Goal: Find specific page/section: Find specific page/section

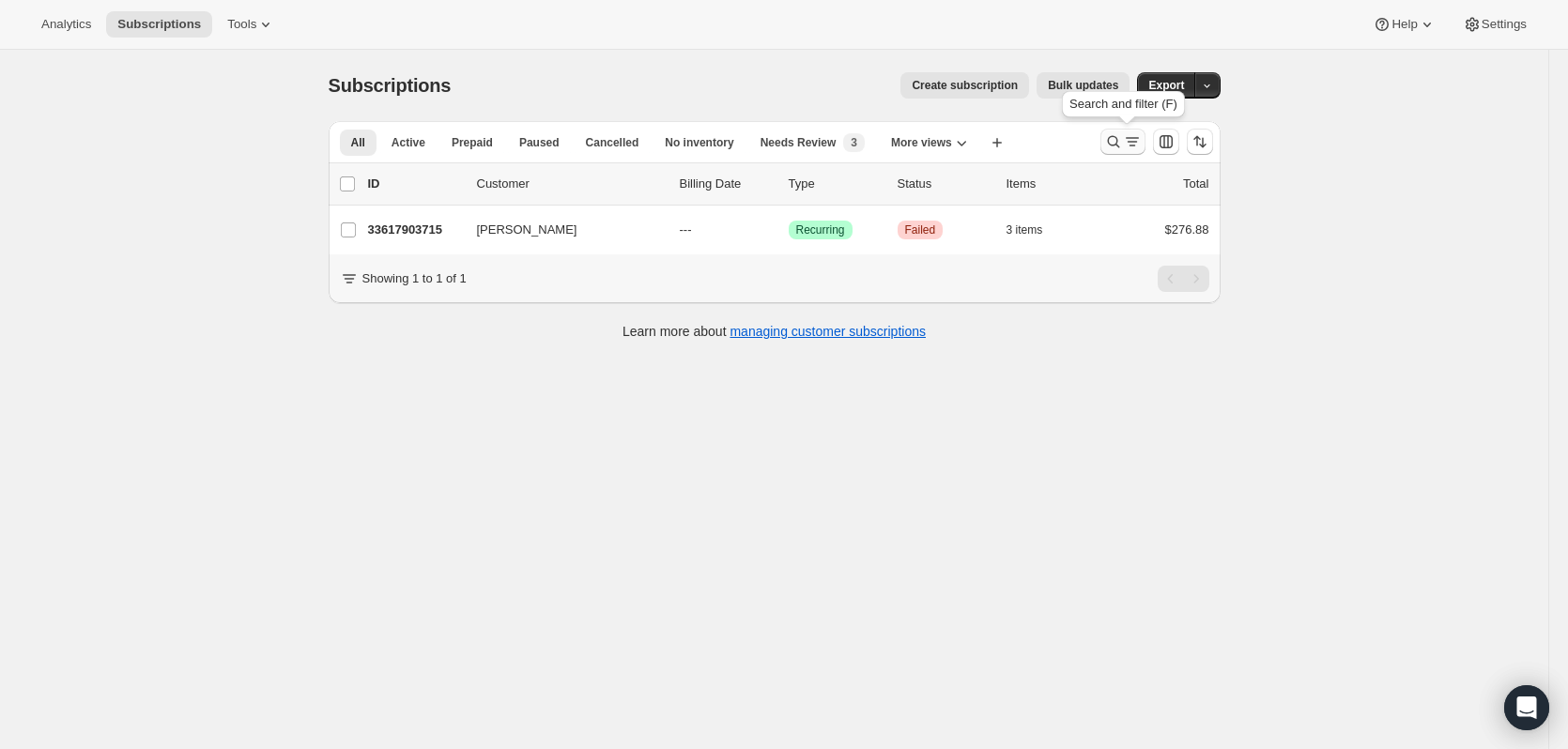
click at [1122, 133] on button "Search and filter results" at bounding box center [1123, 142] width 45 height 27
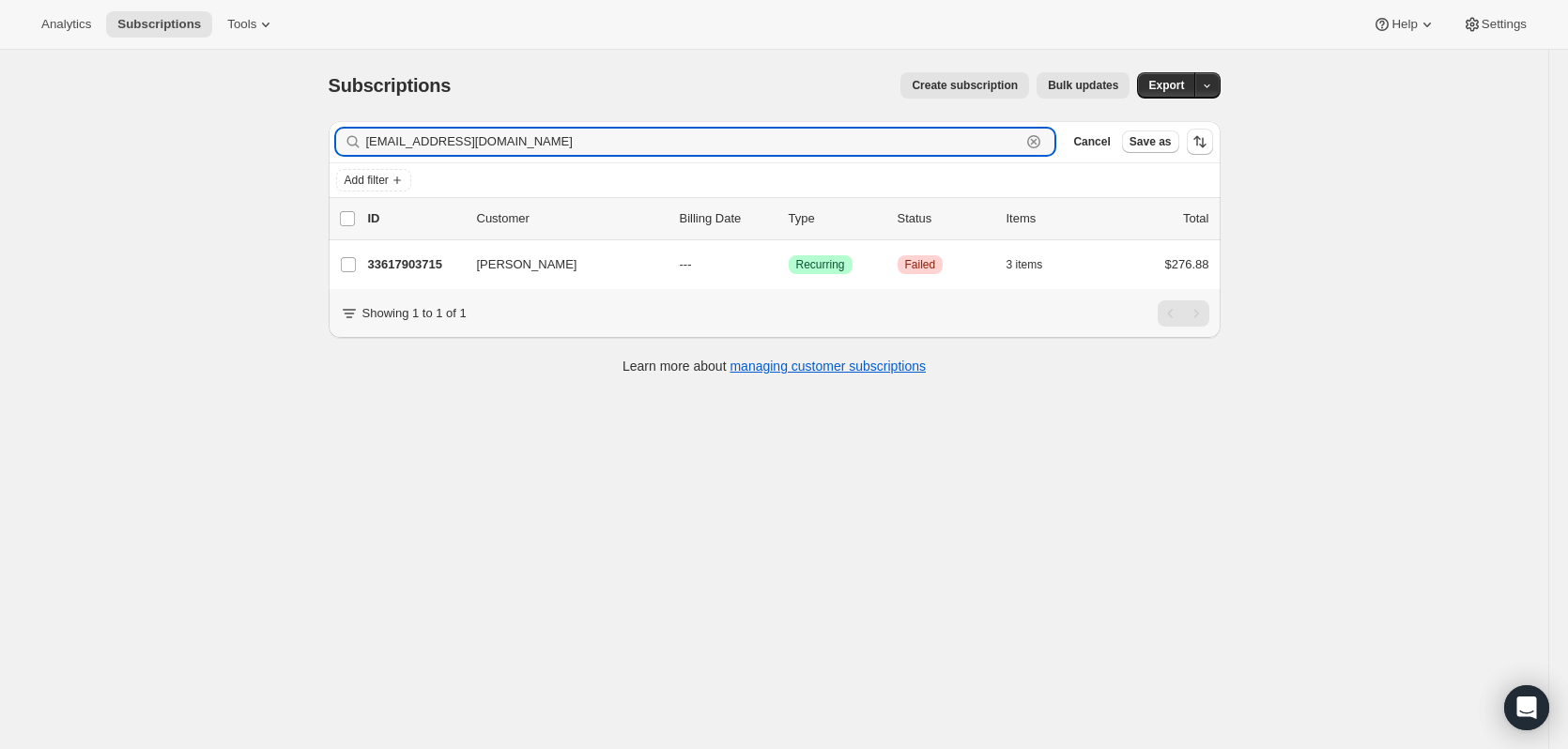
click at [1040, 139] on icon "button" at bounding box center [1034, 142] width 19 height 19
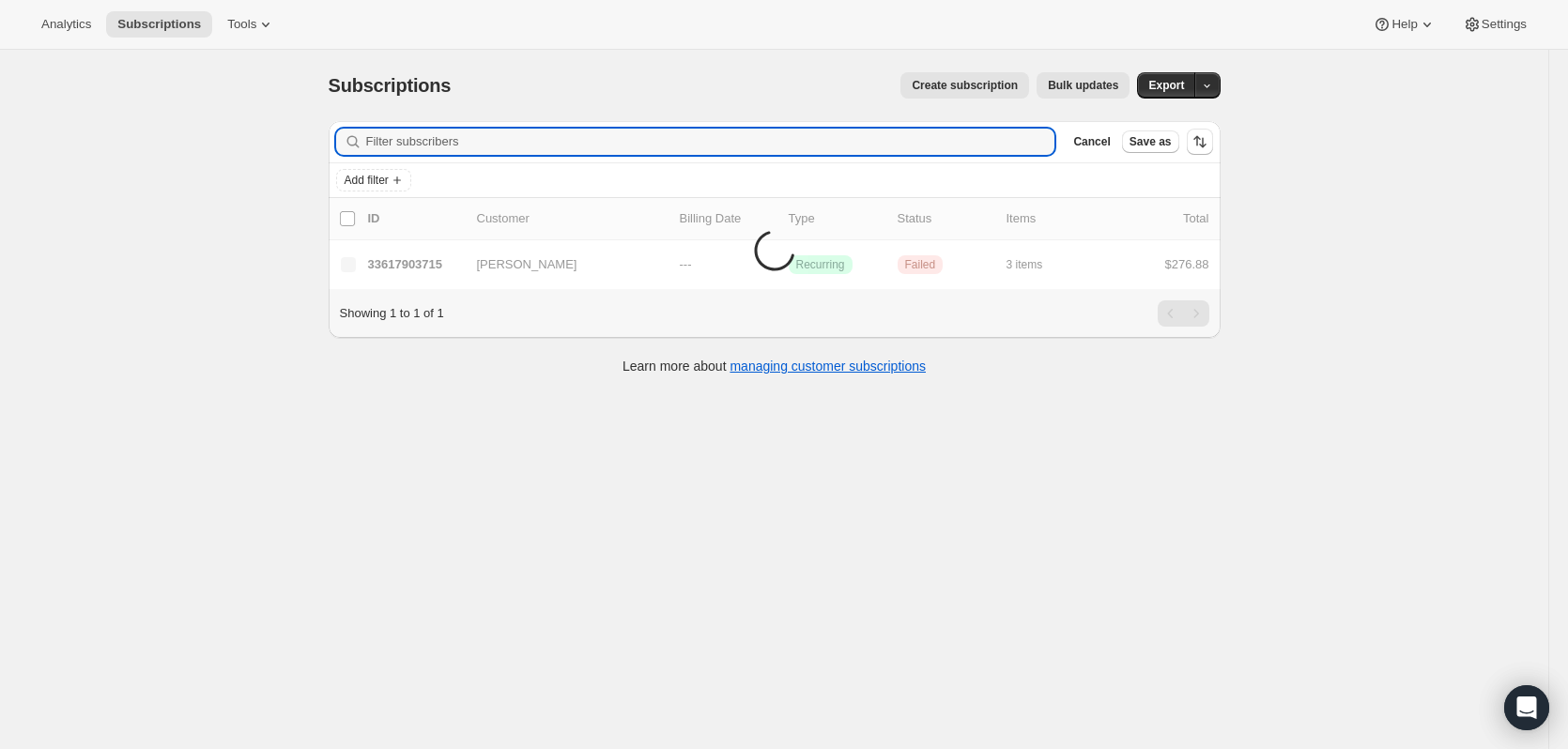
paste input "[EMAIL_ADDRESS][DOMAIN_NAME]"
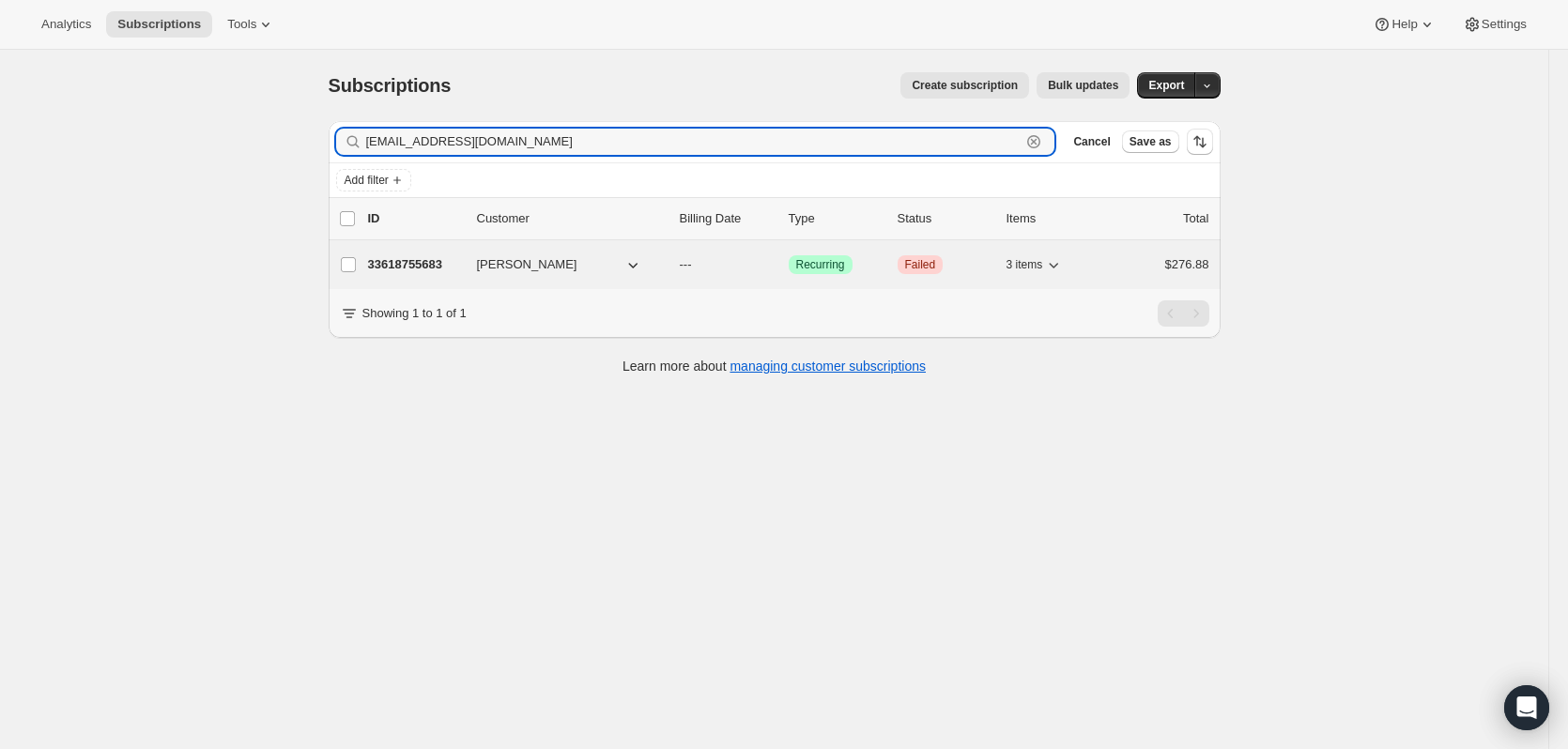
type input "[EMAIL_ADDRESS][DOMAIN_NAME]"
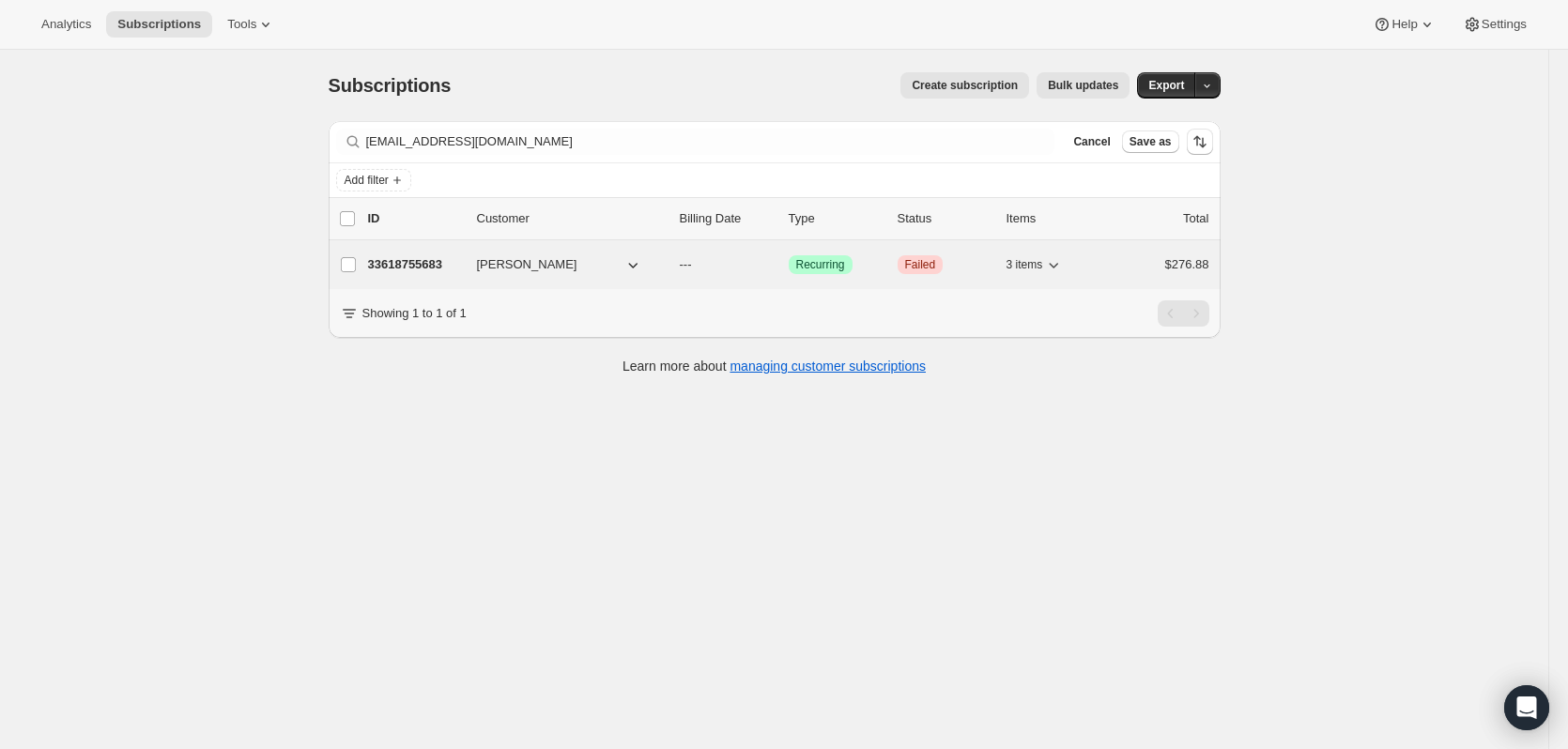
click at [427, 261] on p "33618755683" at bounding box center [415, 265] width 94 height 19
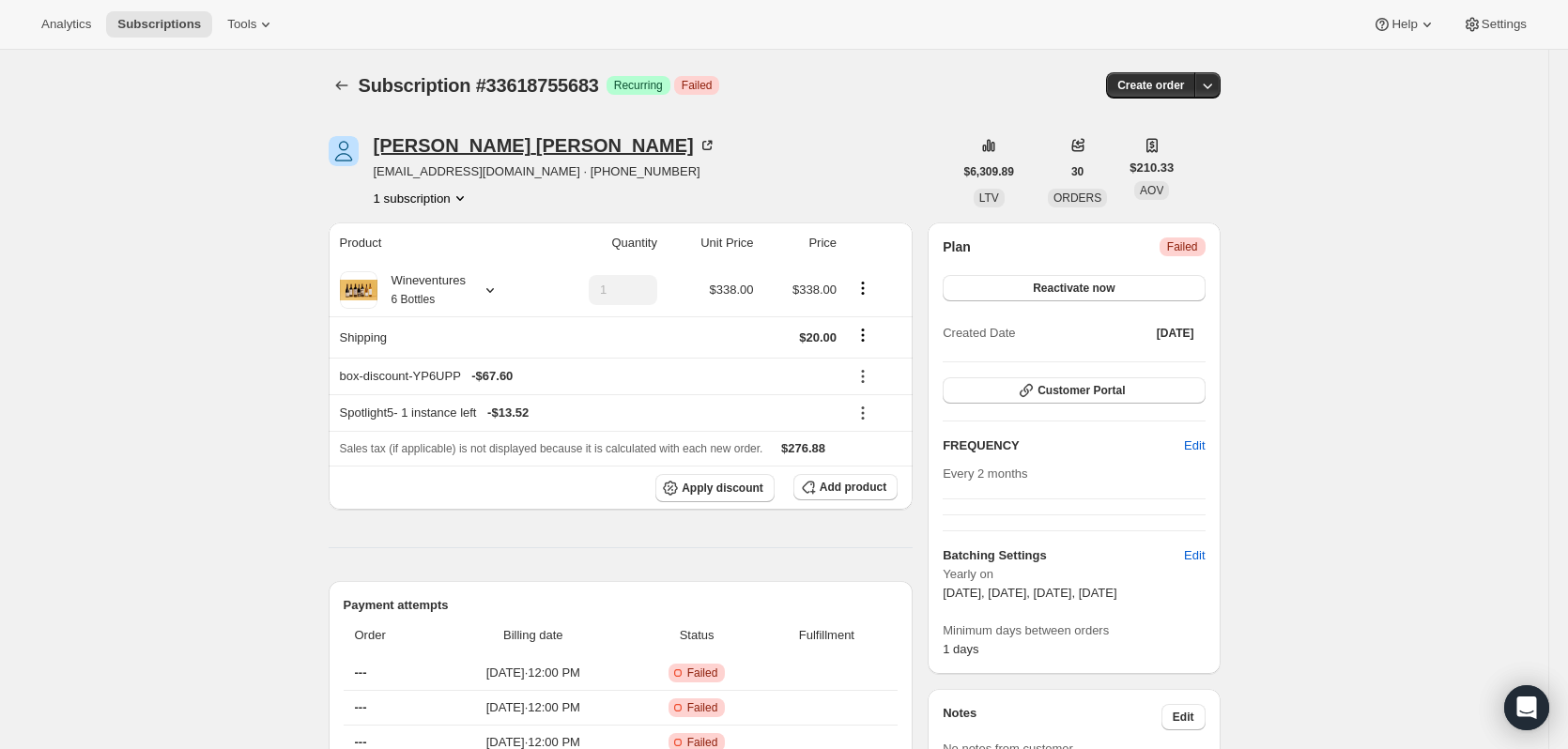
click at [698, 139] on icon at bounding box center [707, 146] width 19 height 19
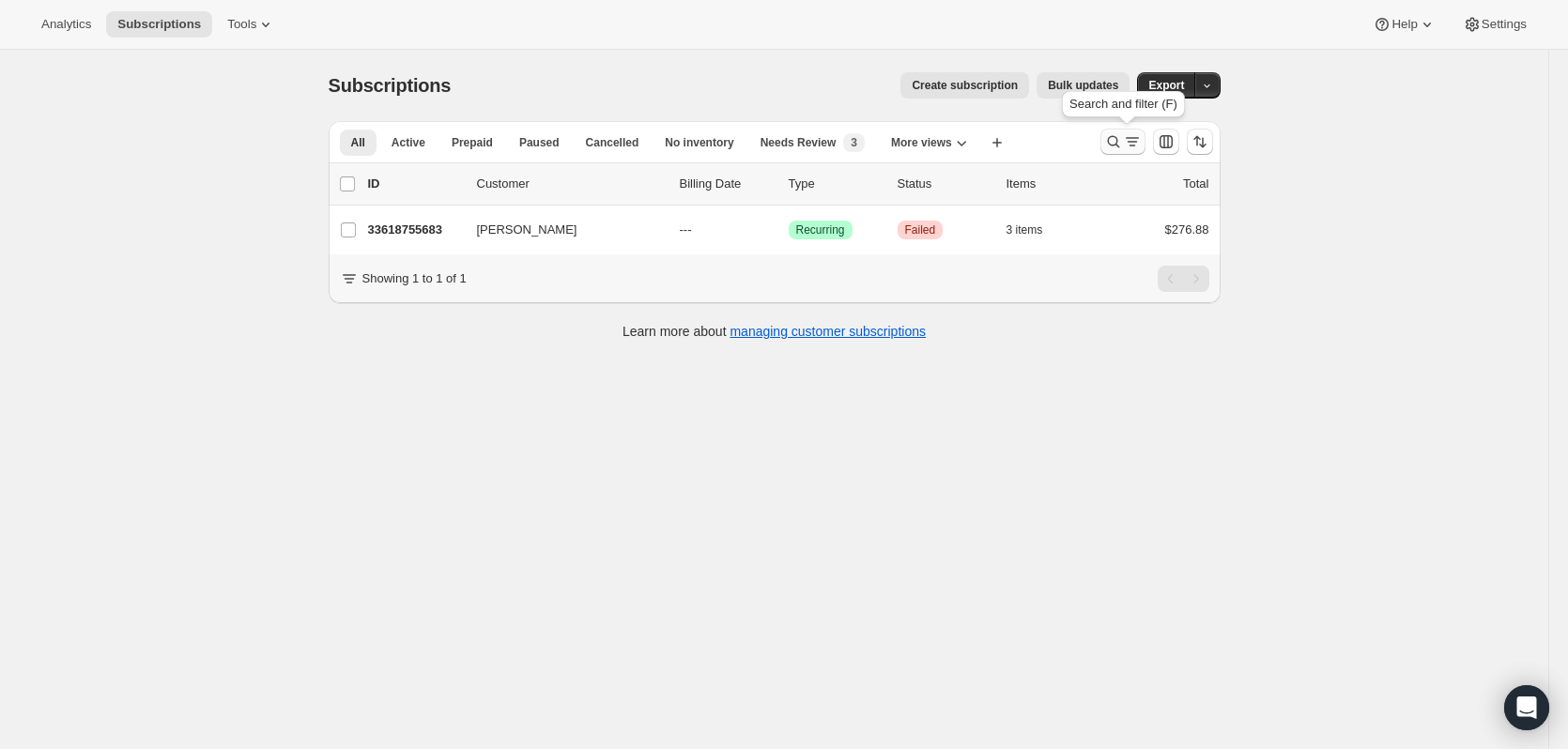
click at [1118, 149] on icon "Search and filter results" at bounding box center [1114, 142] width 19 height 19
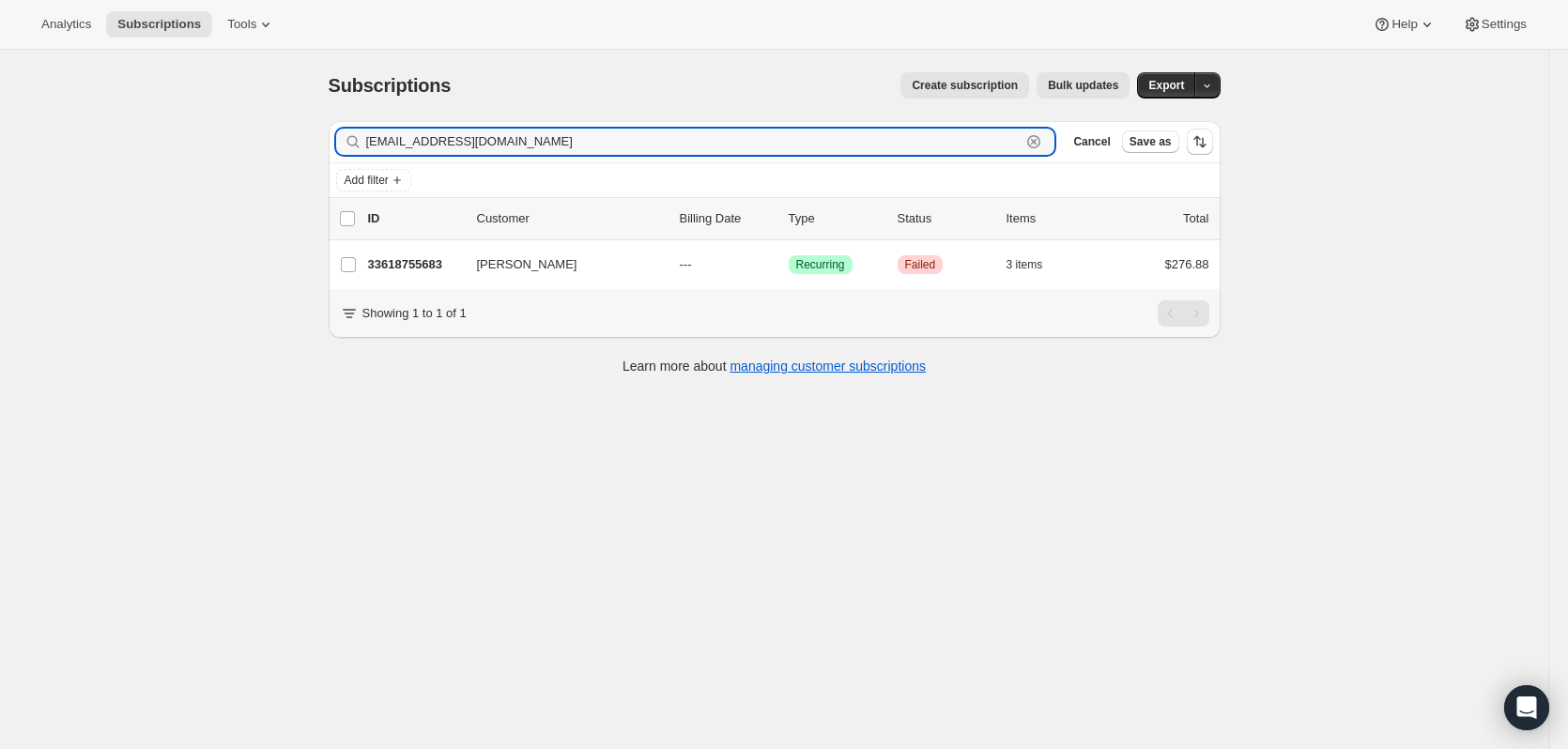
click at [1038, 140] on icon "button" at bounding box center [1034, 141] width 7 height 7
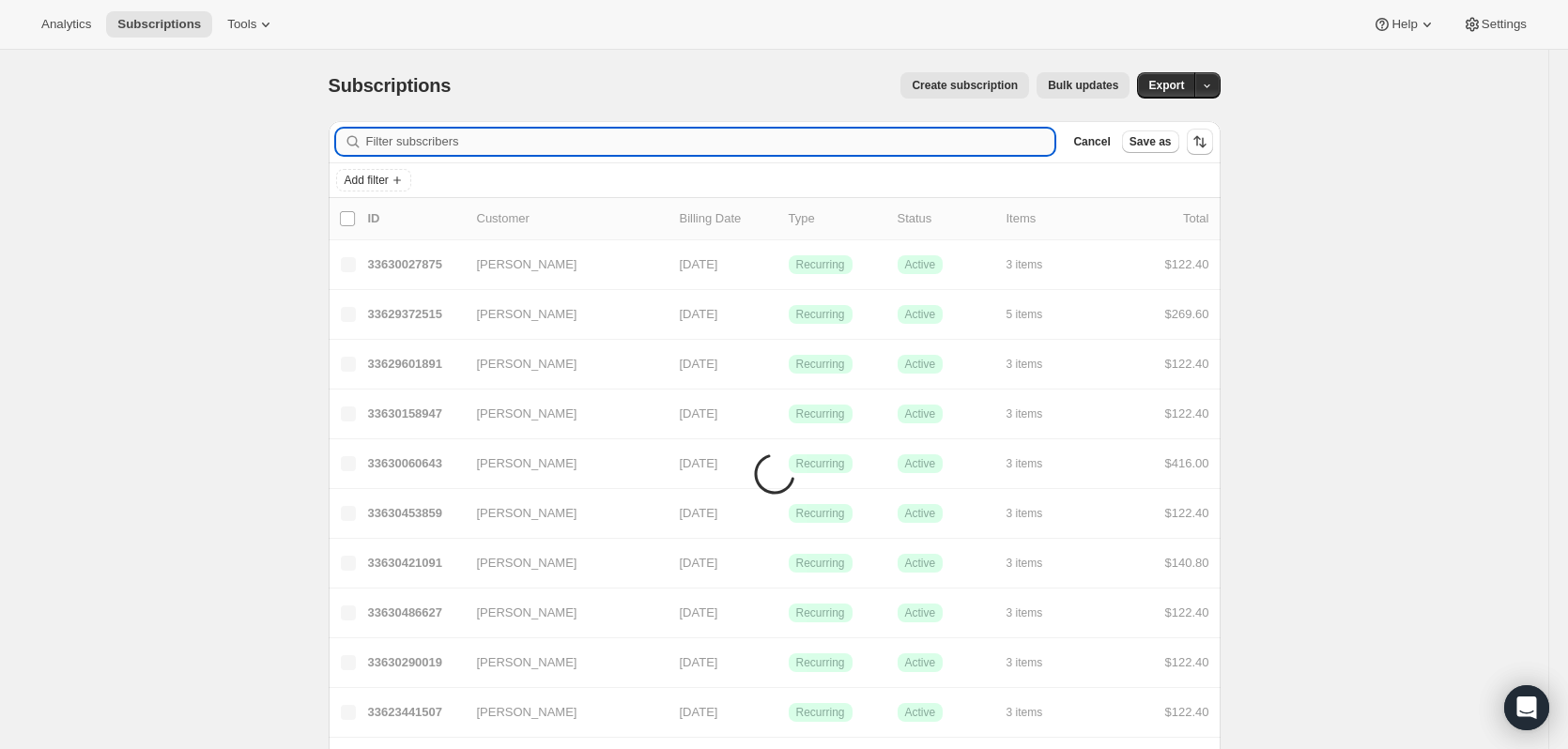
paste input "[EMAIL_ADDRESS][DOMAIN_NAME]"
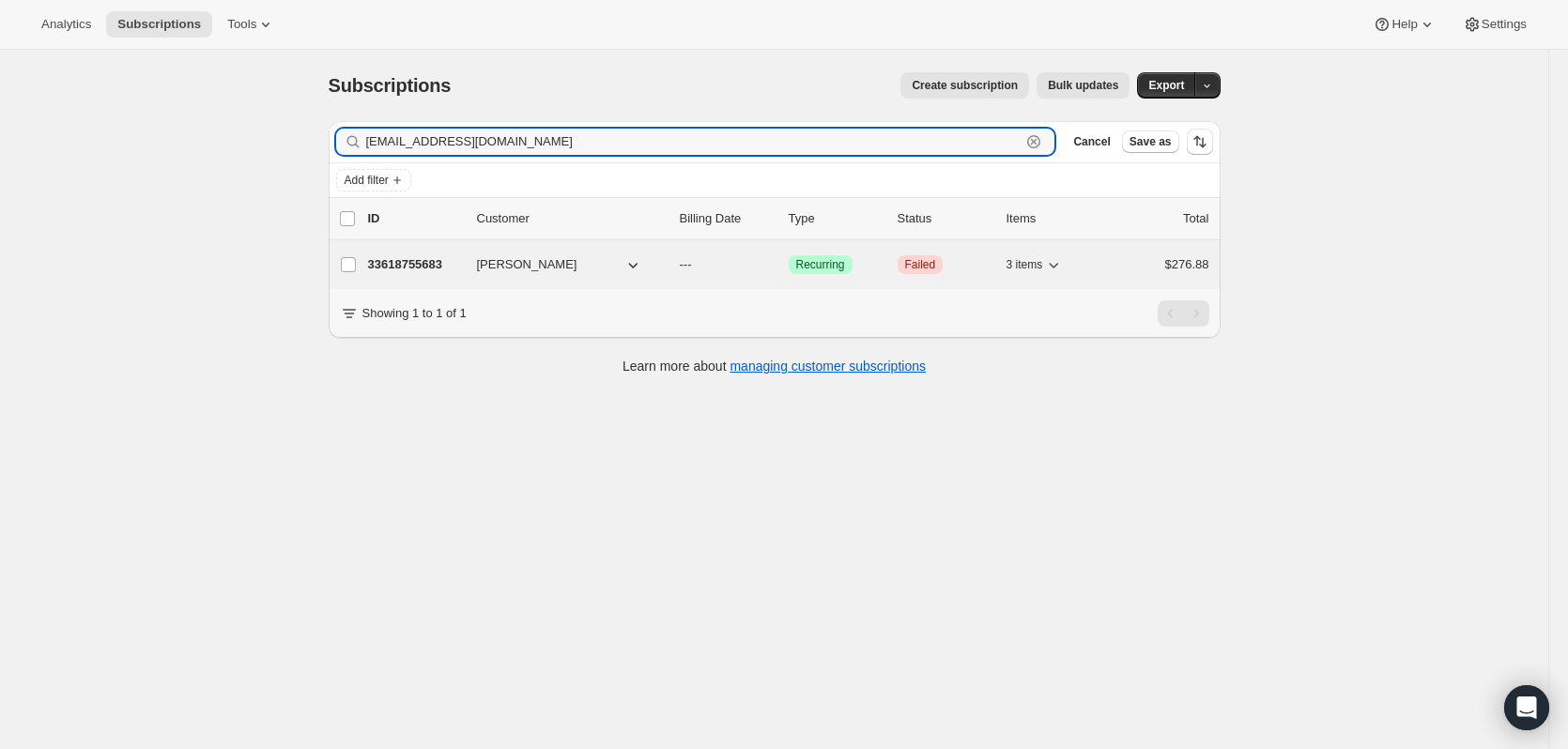
type input "[EMAIL_ADDRESS][DOMAIN_NAME]"
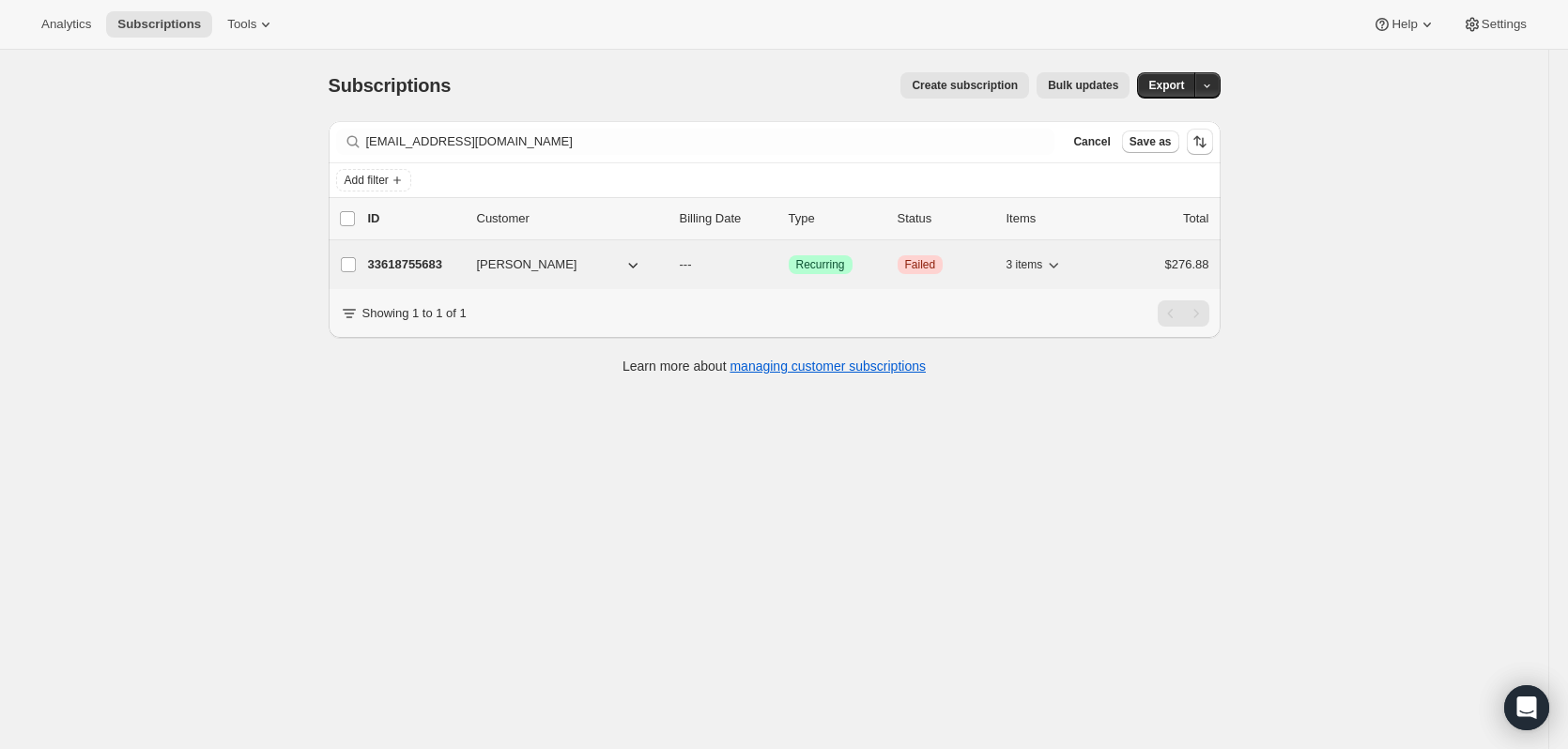
click at [439, 255] on div "33618755683 [PERSON_NAME] --- Success Recurring Critical Failed 3 items $276.88" at bounding box center [788, 265] width 842 height 27
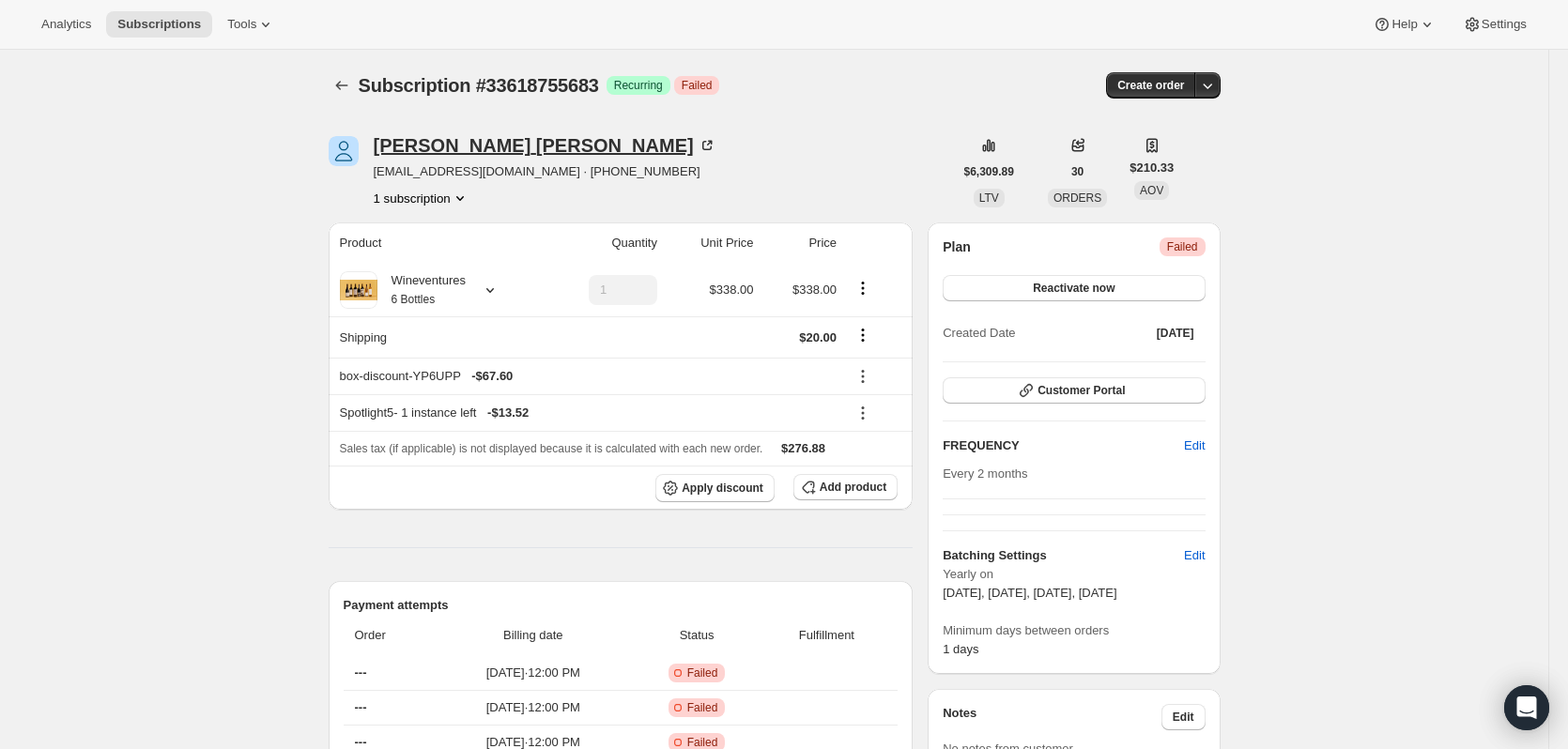
click at [469, 140] on div "[PERSON_NAME]" at bounding box center [545, 146] width 343 height 19
drag, startPoint x: 505, startPoint y: 172, endPoint x: 376, endPoint y: 174, distance: 129.0
click at [376, 174] on div "[PERSON_NAME] [EMAIL_ADDRESS][DOMAIN_NAME] · [PHONE_NUMBER] 1 subscription" at bounding box center [641, 172] width 625 height 72
copy span "[EMAIL_ADDRESS][DOMAIN_NAME]"
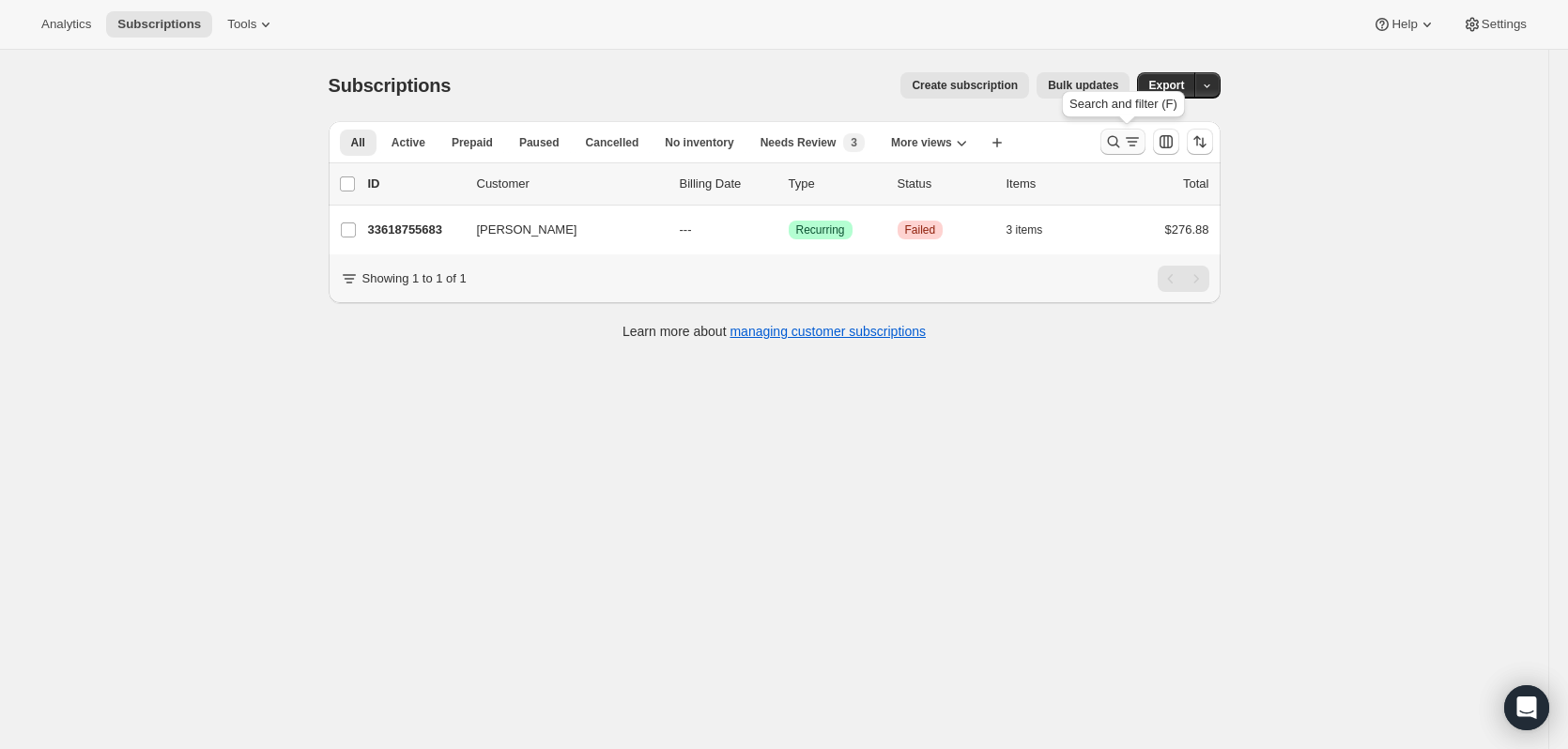
click at [1118, 140] on icon "Search and filter results" at bounding box center [1114, 142] width 19 height 19
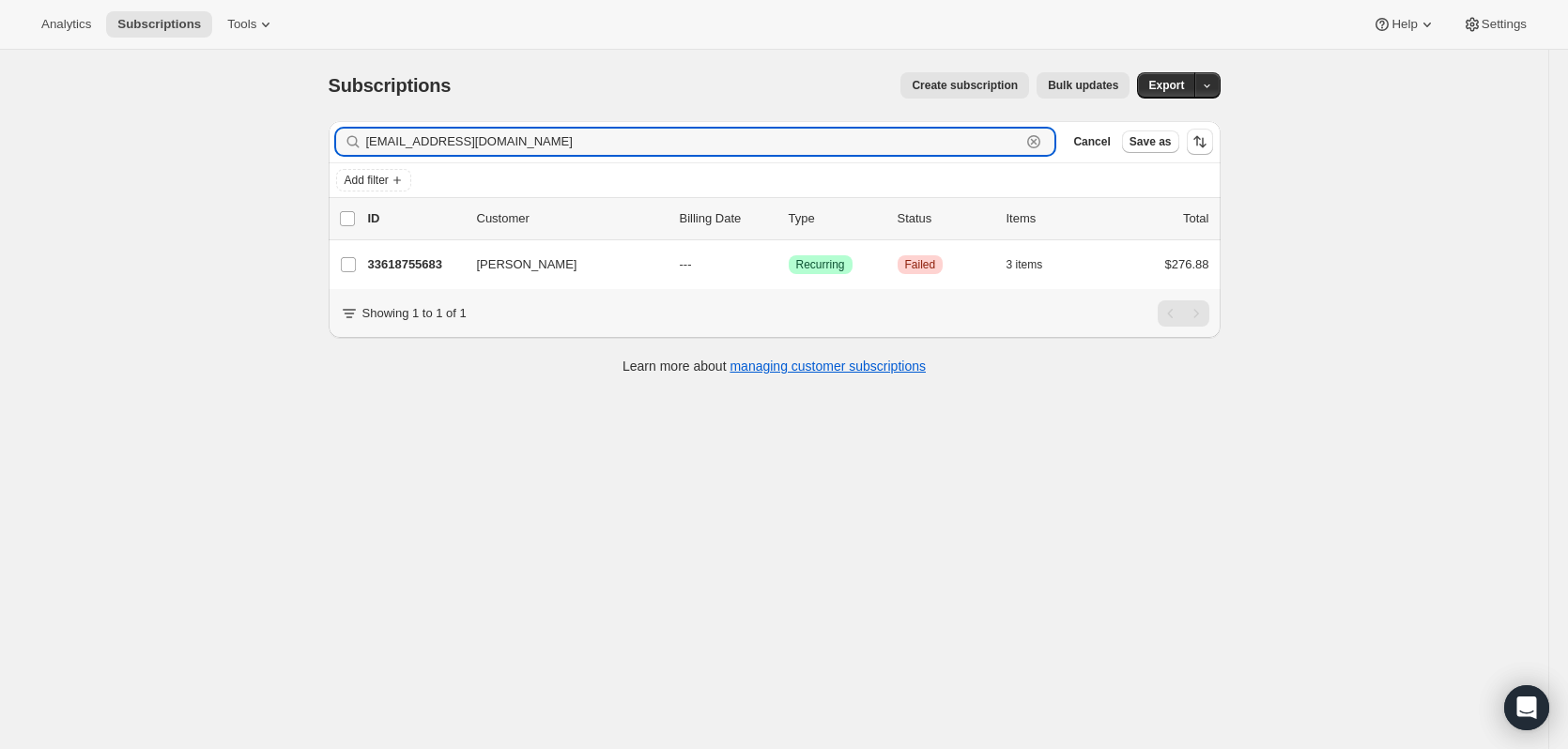
click at [1043, 139] on icon "button" at bounding box center [1034, 142] width 19 height 19
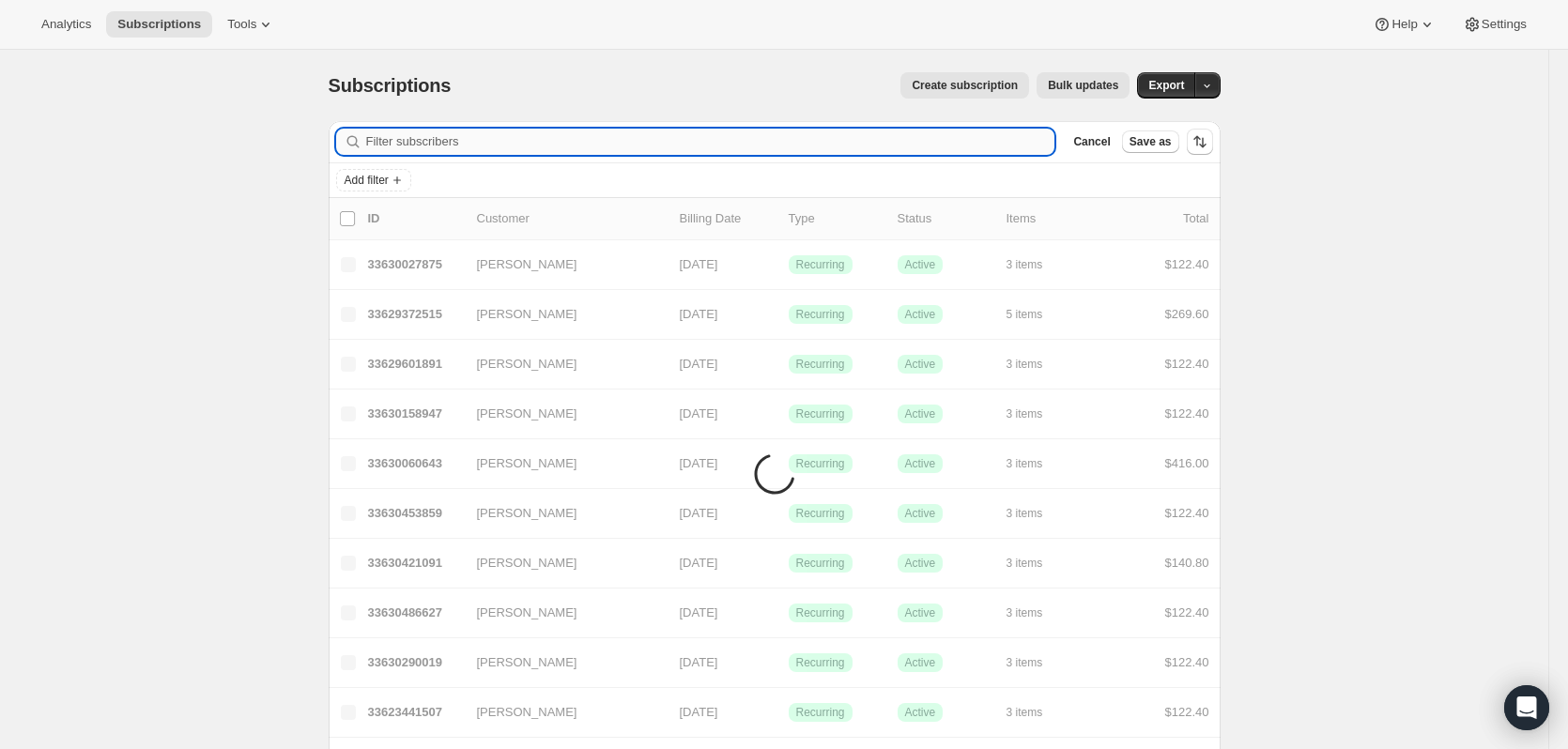
paste input "[PERSON_NAME][EMAIL_ADDRESS][PERSON_NAME][DOMAIN_NAME]"
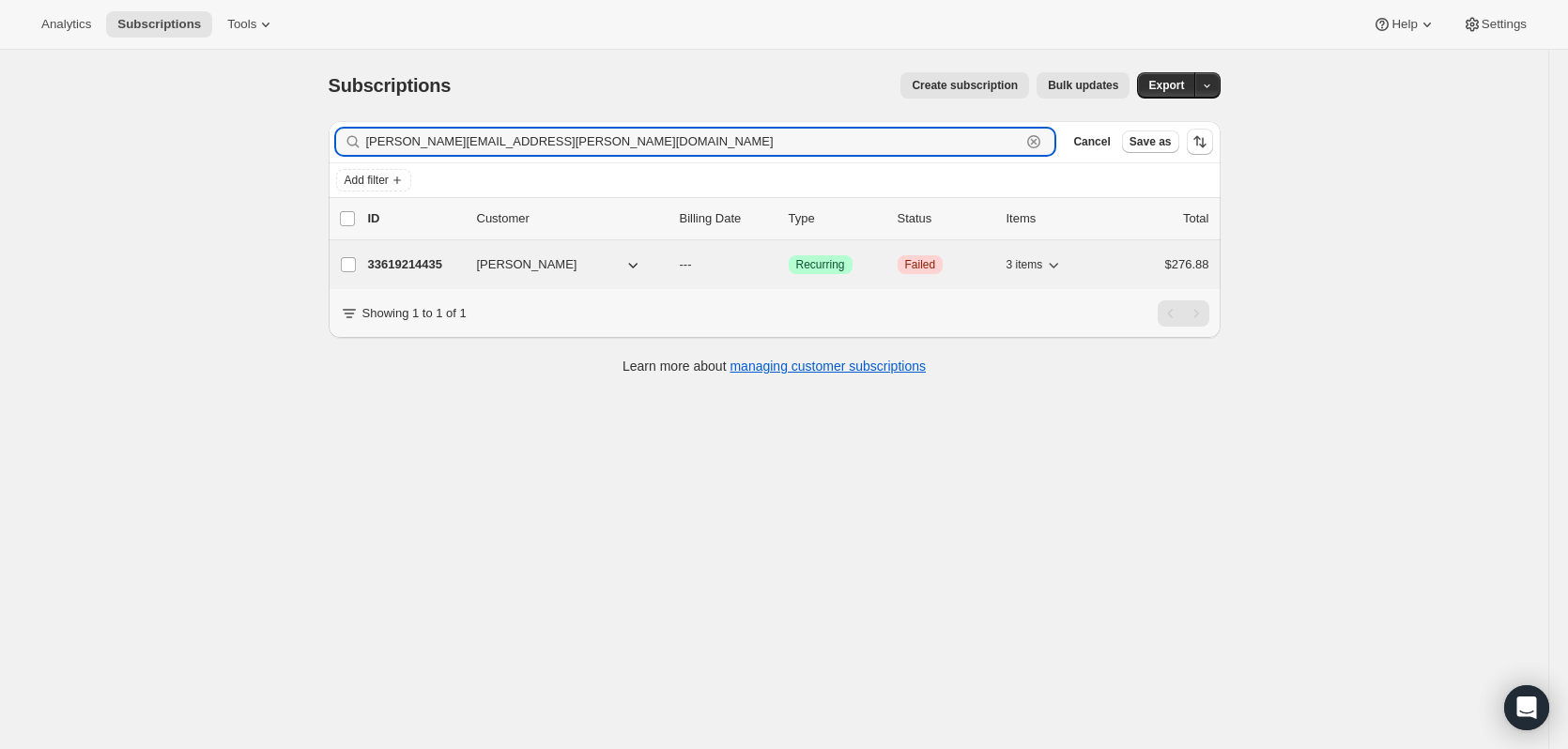
type input "[PERSON_NAME][EMAIL_ADDRESS][PERSON_NAME][DOMAIN_NAME]"
click at [395, 259] on p "33619214435" at bounding box center [415, 265] width 94 height 19
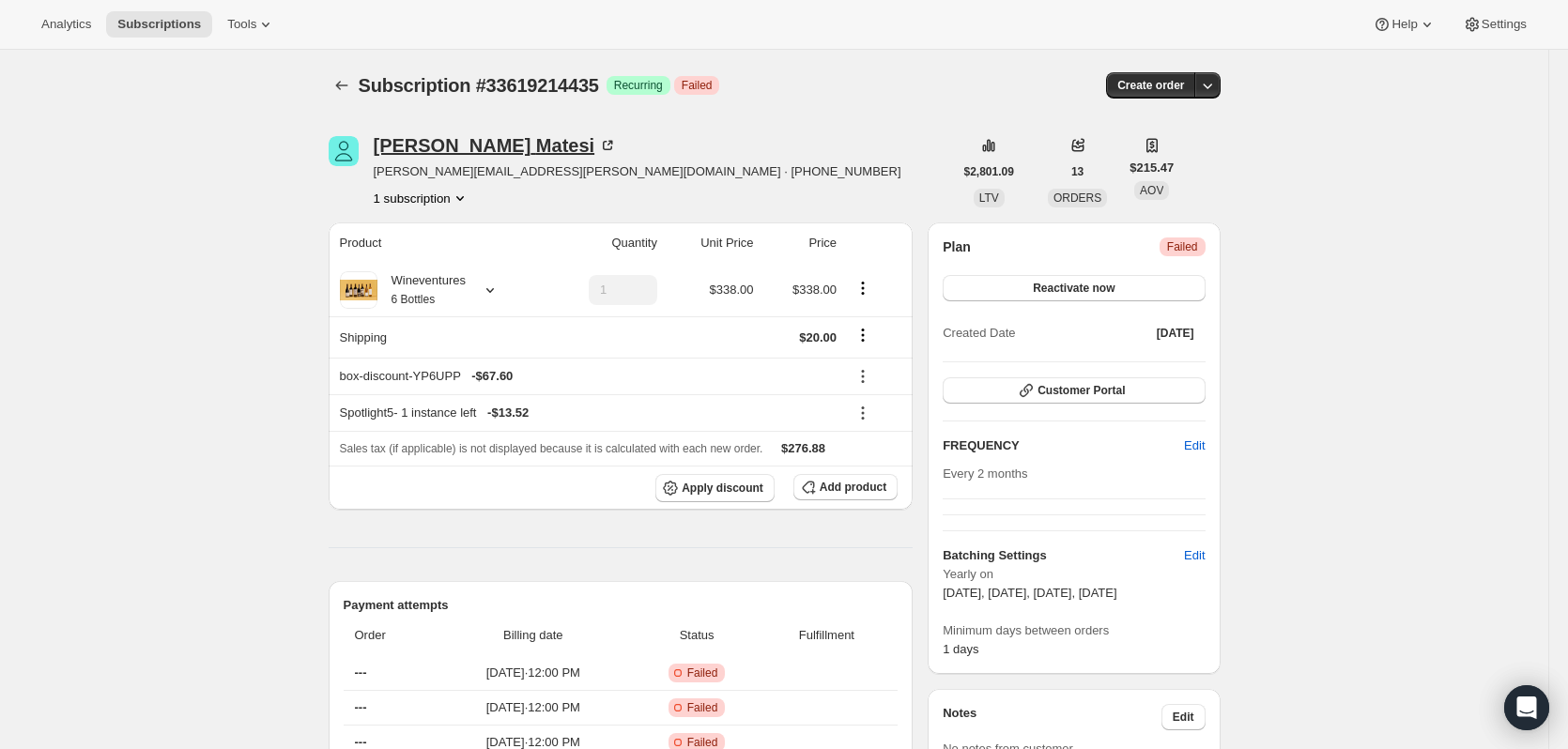
click at [603, 147] on icon at bounding box center [608, 145] width 10 height 10
drag, startPoint x: 534, startPoint y: 173, endPoint x: 371, endPoint y: 171, distance: 163.0
click at [371, 171] on div "[PERSON_NAME] [PERSON_NAME][EMAIL_ADDRESS][PERSON_NAME][DOMAIN_NAME] · [PHONE_N…" at bounding box center [641, 172] width 625 height 72
copy span "[PERSON_NAME][EMAIL_ADDRESS][PERSON_NAME][DOMAIN_NAME]"
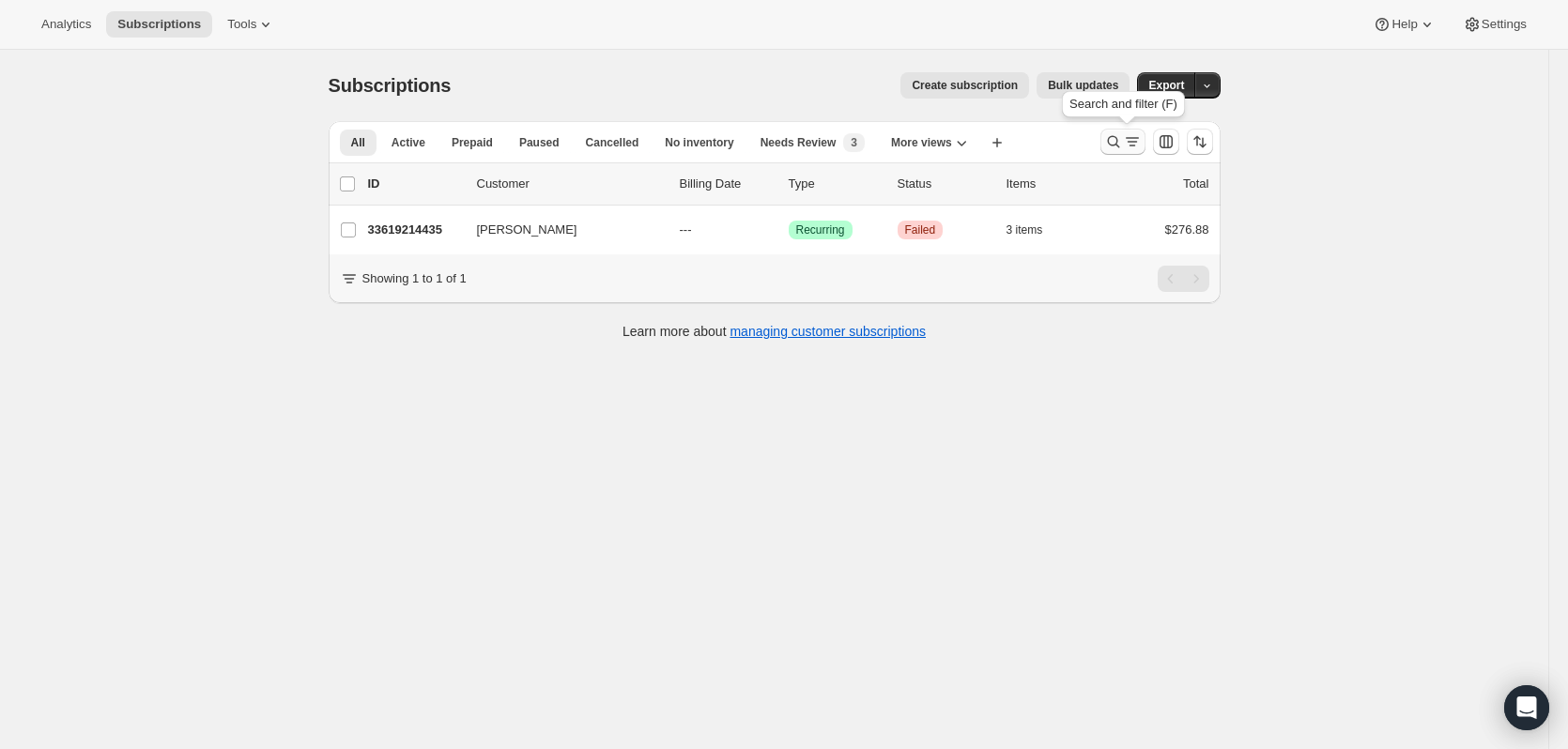
click at [1121, 141] on icon "Search and filter results" at bounding box center [1114, 142] width 19 height 19
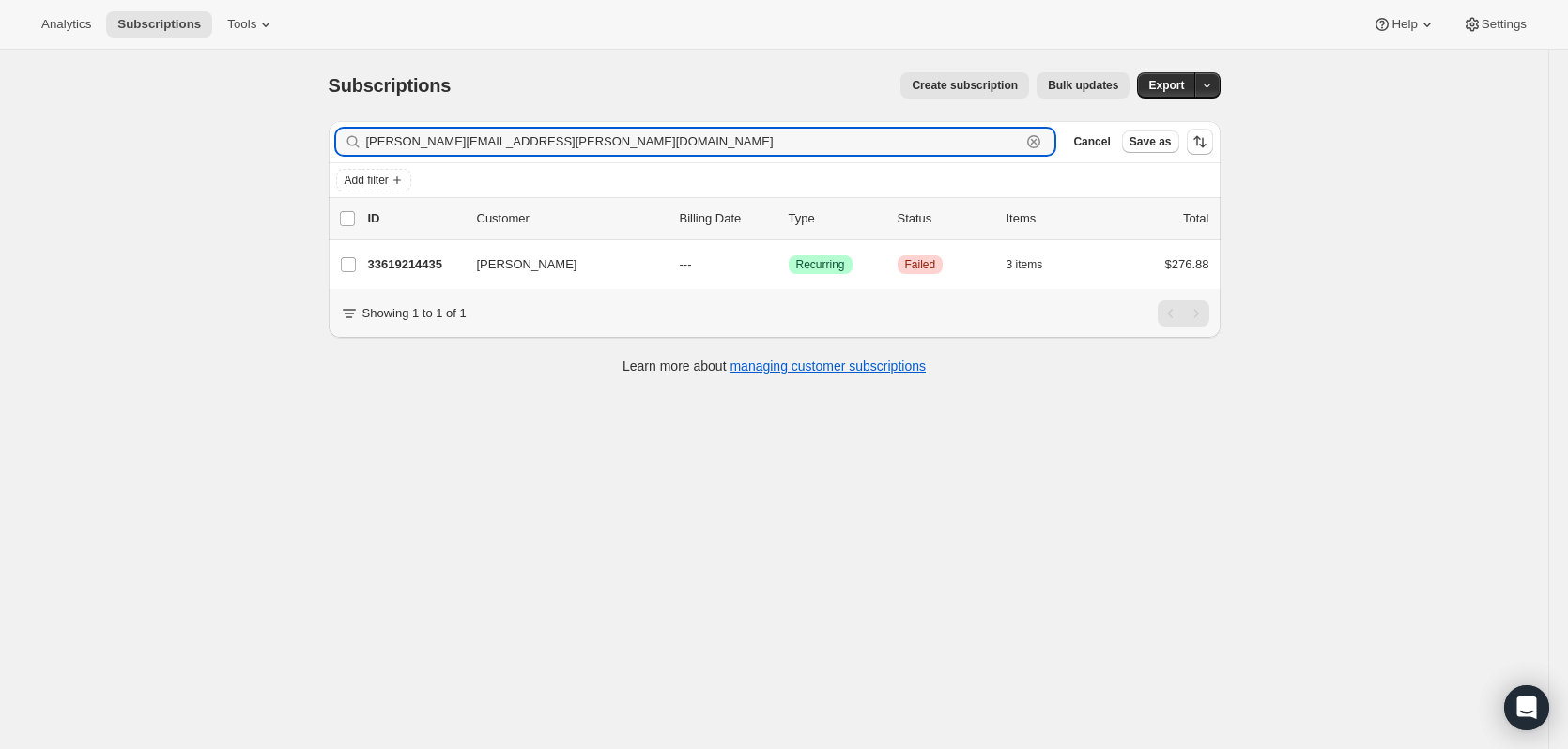
click at [1038, 142] on icon "button" at bounding box center [1034, 141] width 7 height 7
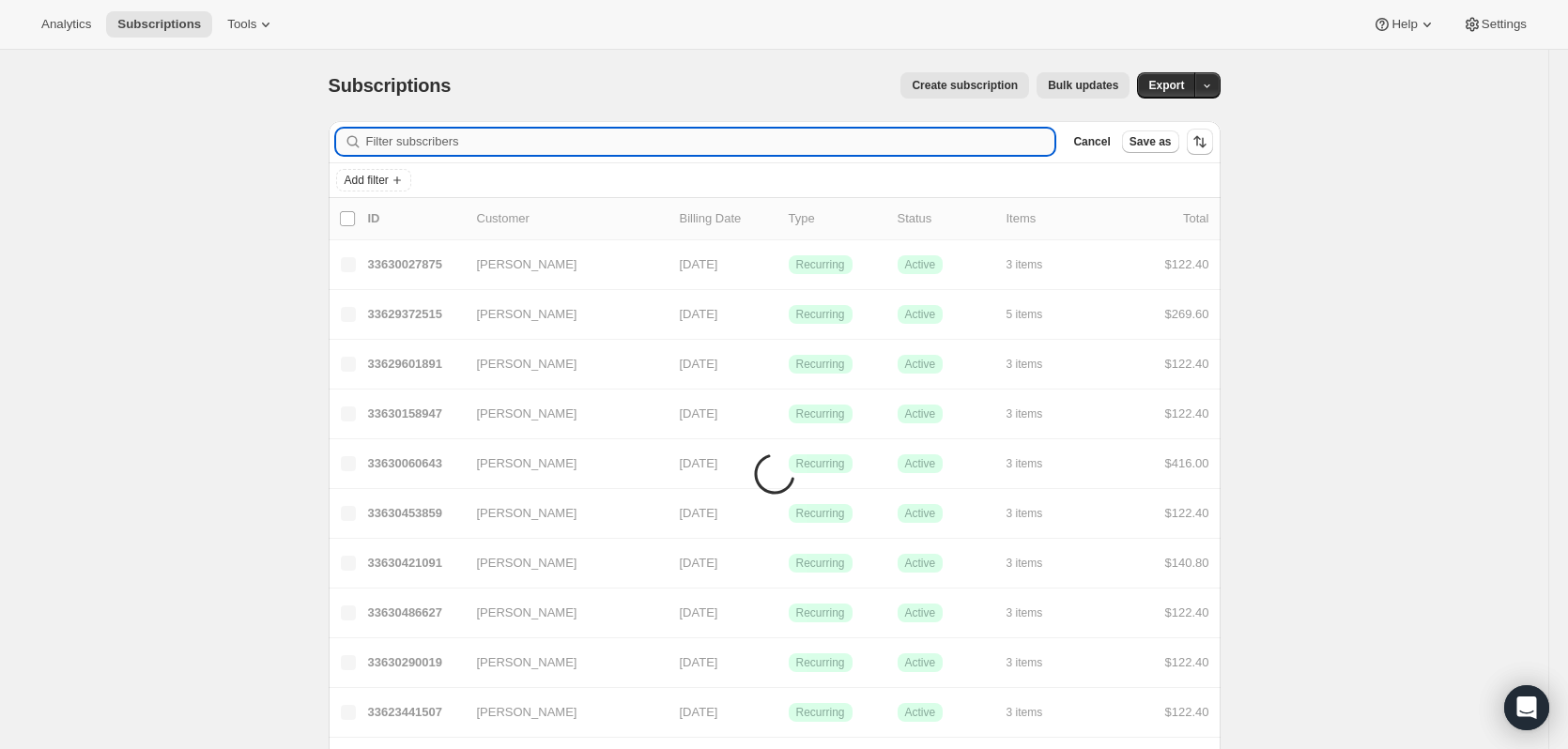
paste input "[PERSON_NAME]"
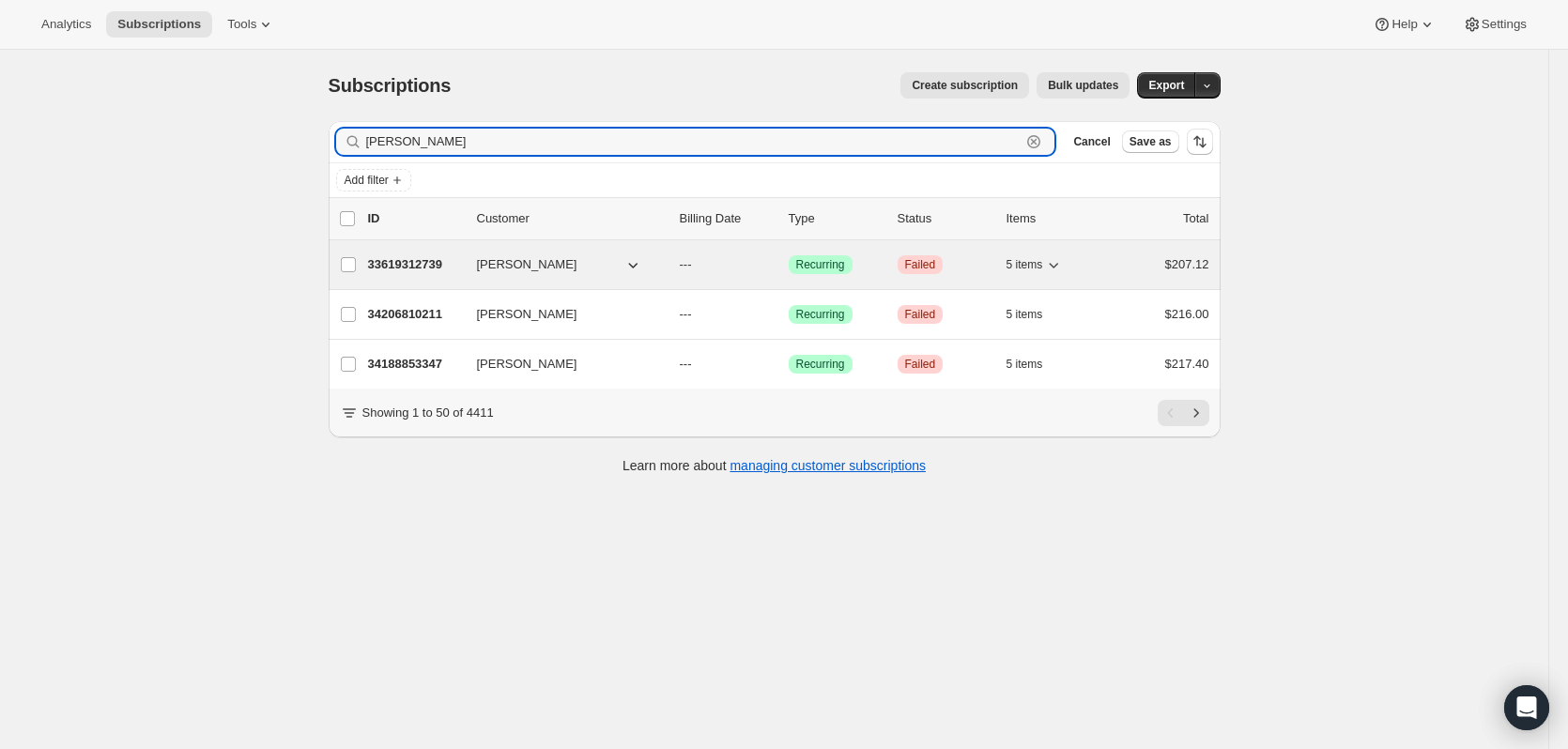
type input "[PERSON_NAME]"
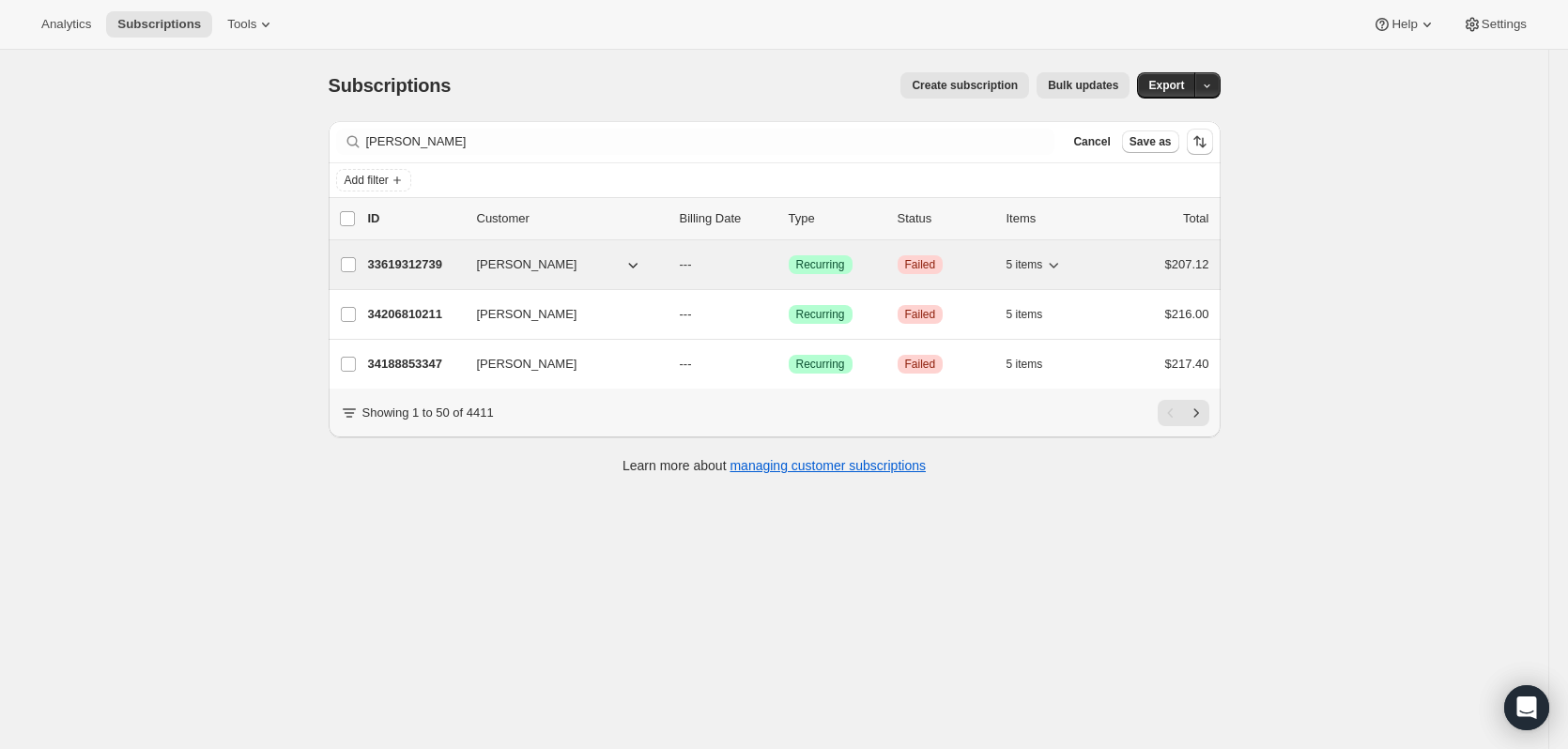
click at [440, 258] on p "33619312739" at bounding box center [415, 265] width 94 height 19
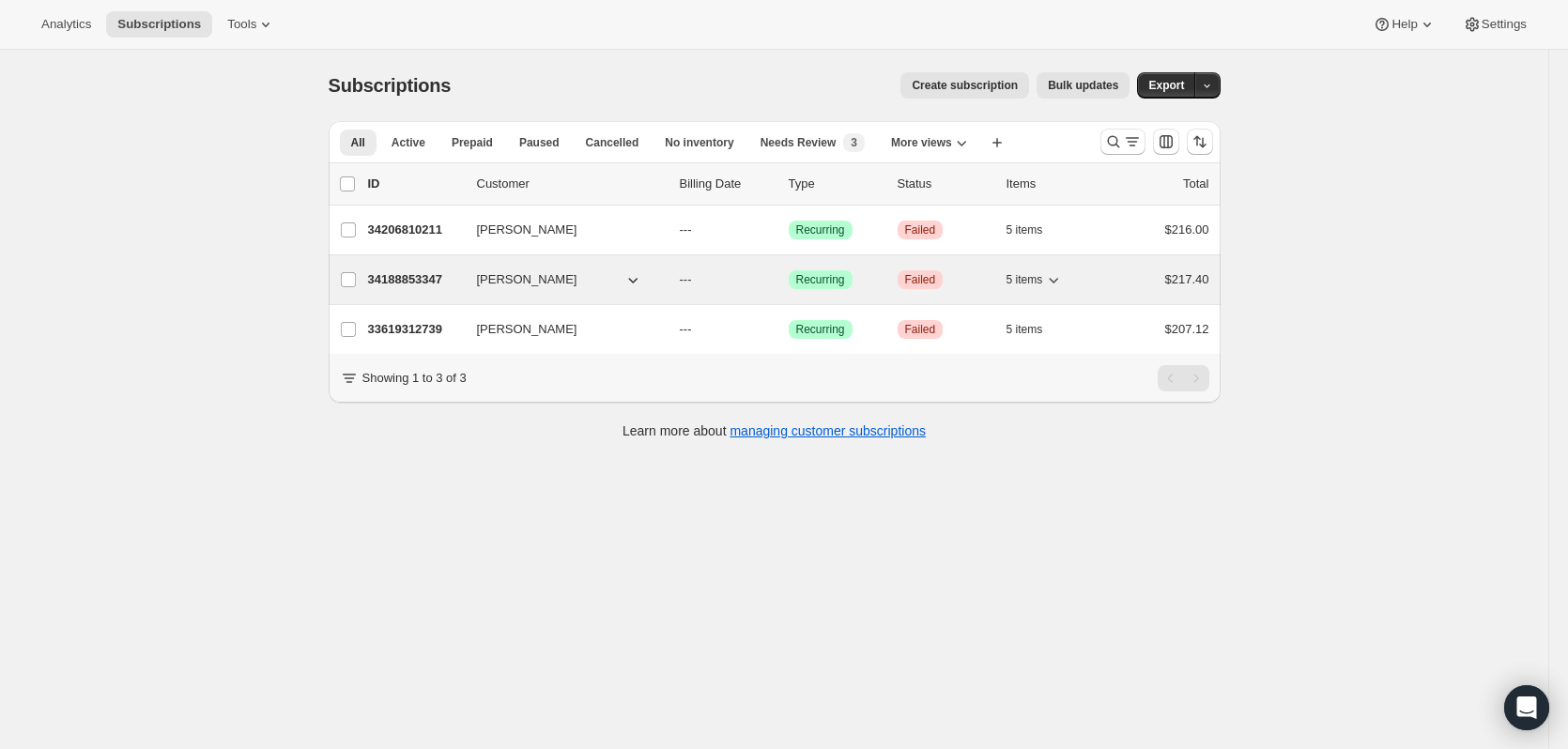
drag, startPoint x: 424, startPoint y: 280, endPoint x: 397, endPoint y: 271, distance: 28.5
click at [397, 271] on p "34188853347" at bounding box center [415, 280] width 94 height 19
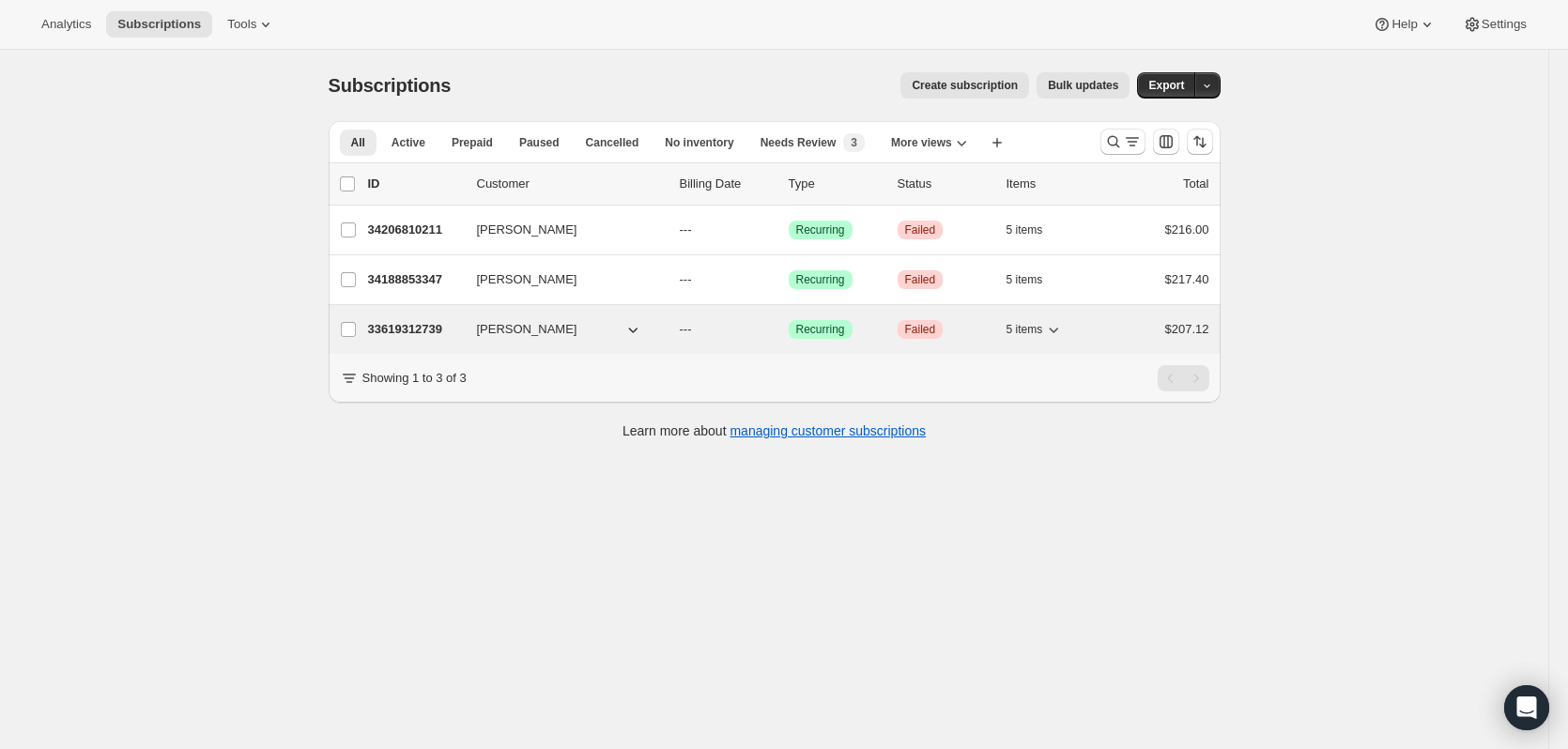
click at [457, 328] on p "33619312739" at bounding box center [415, 330] width 94 height 19
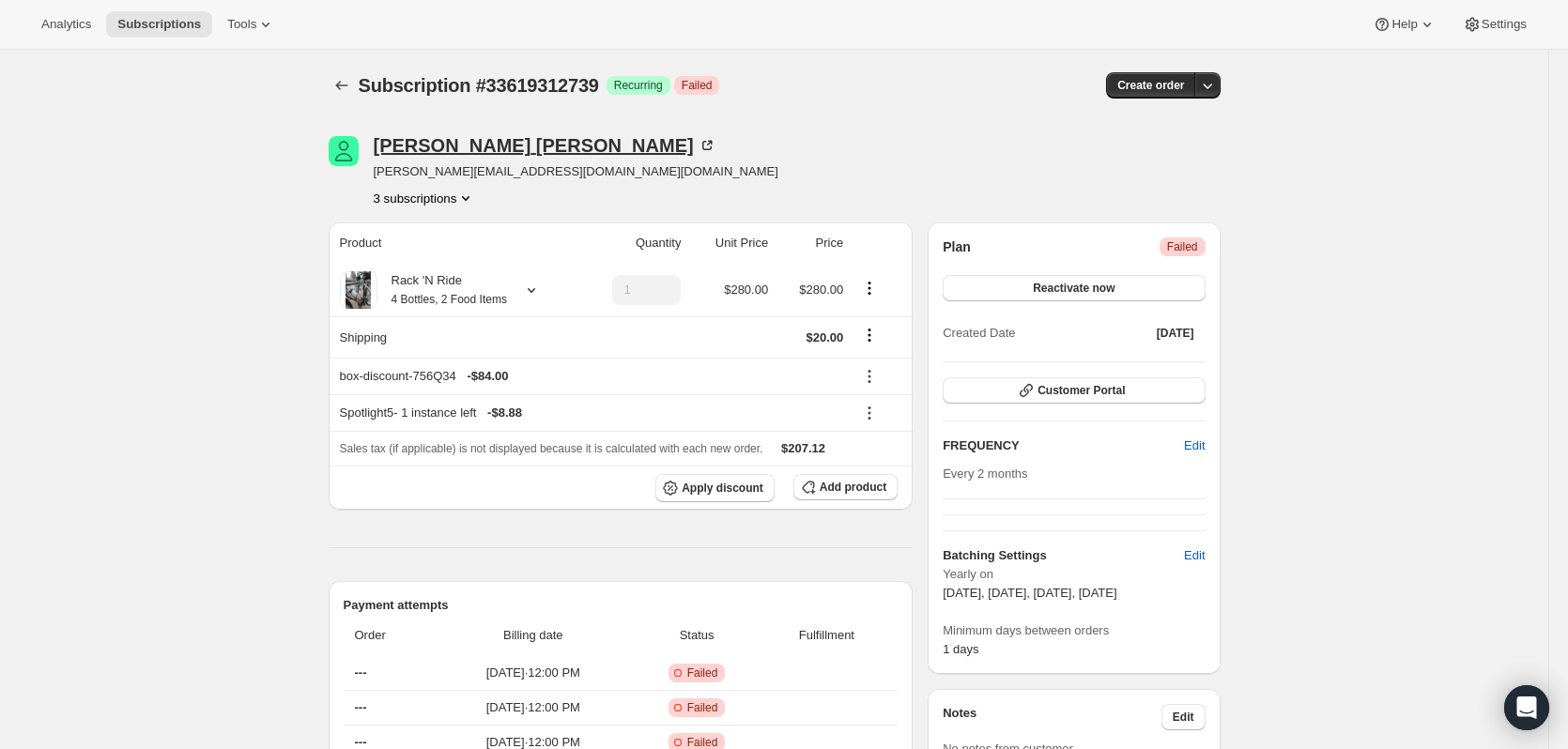
click at [698, 142] on icon at bounding box center [707, 146] width 19 height 19
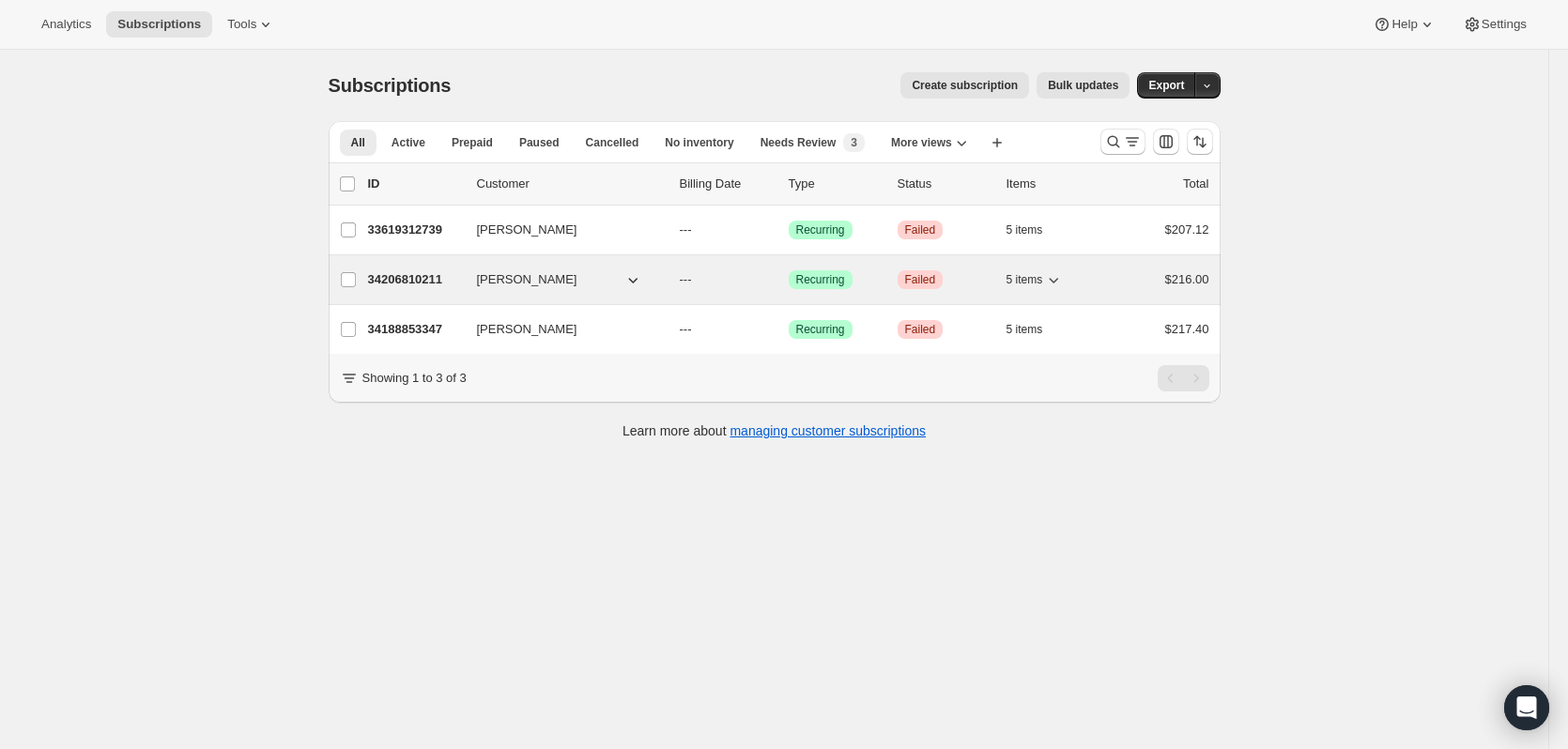
click at [426, 280] on p "34206810211" at bounding box center [415, 280] width 94 height 19
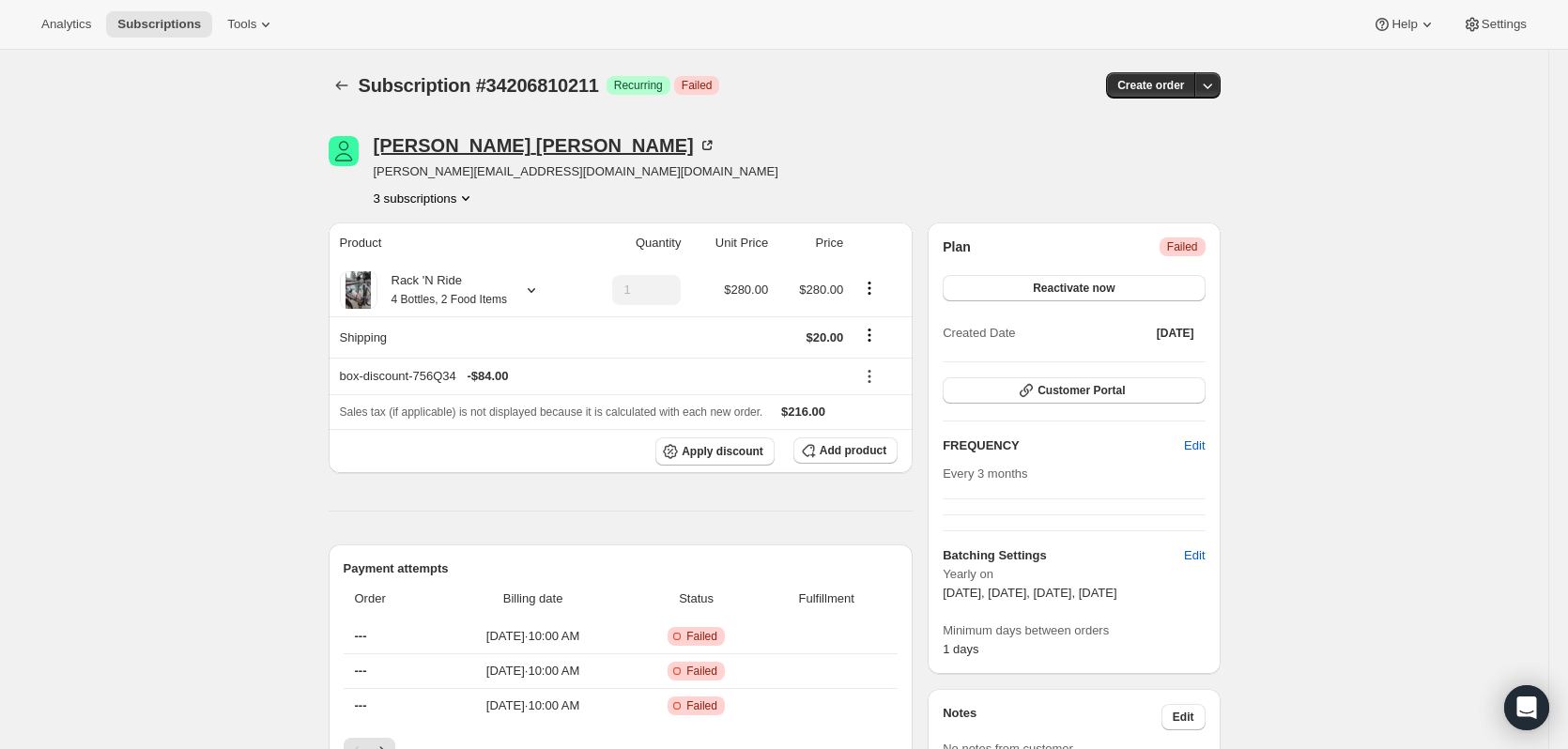
click at [518, 138] on div "[PERSON_NAME]" at bounding box center [545, 146] width 343 height 19
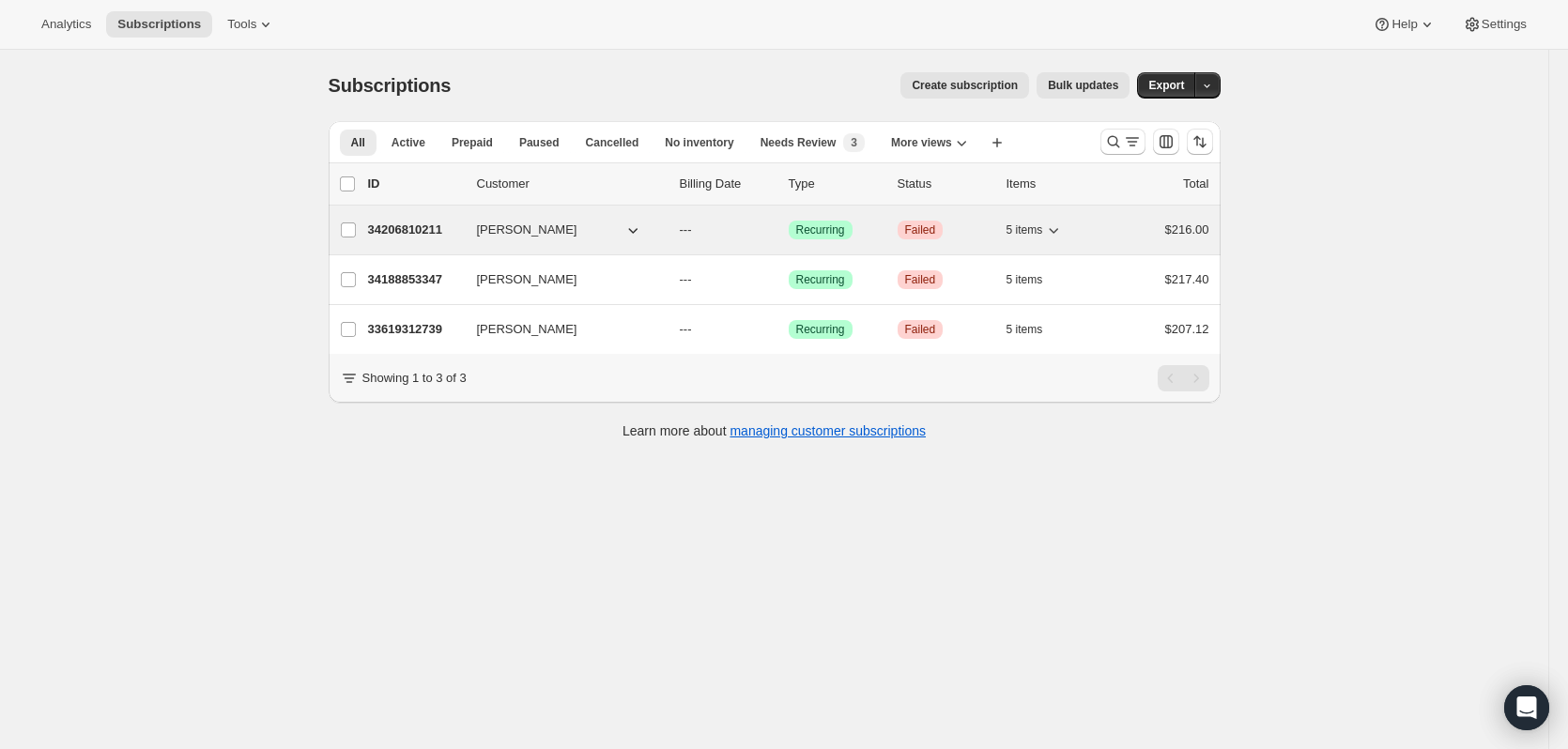
click at [403, 219] on div "34206810211 [PERSON_NAME] --- Success Recurring Critical Failed 5 items $216.00" at bounding box center [788, 230] width 842 height 27
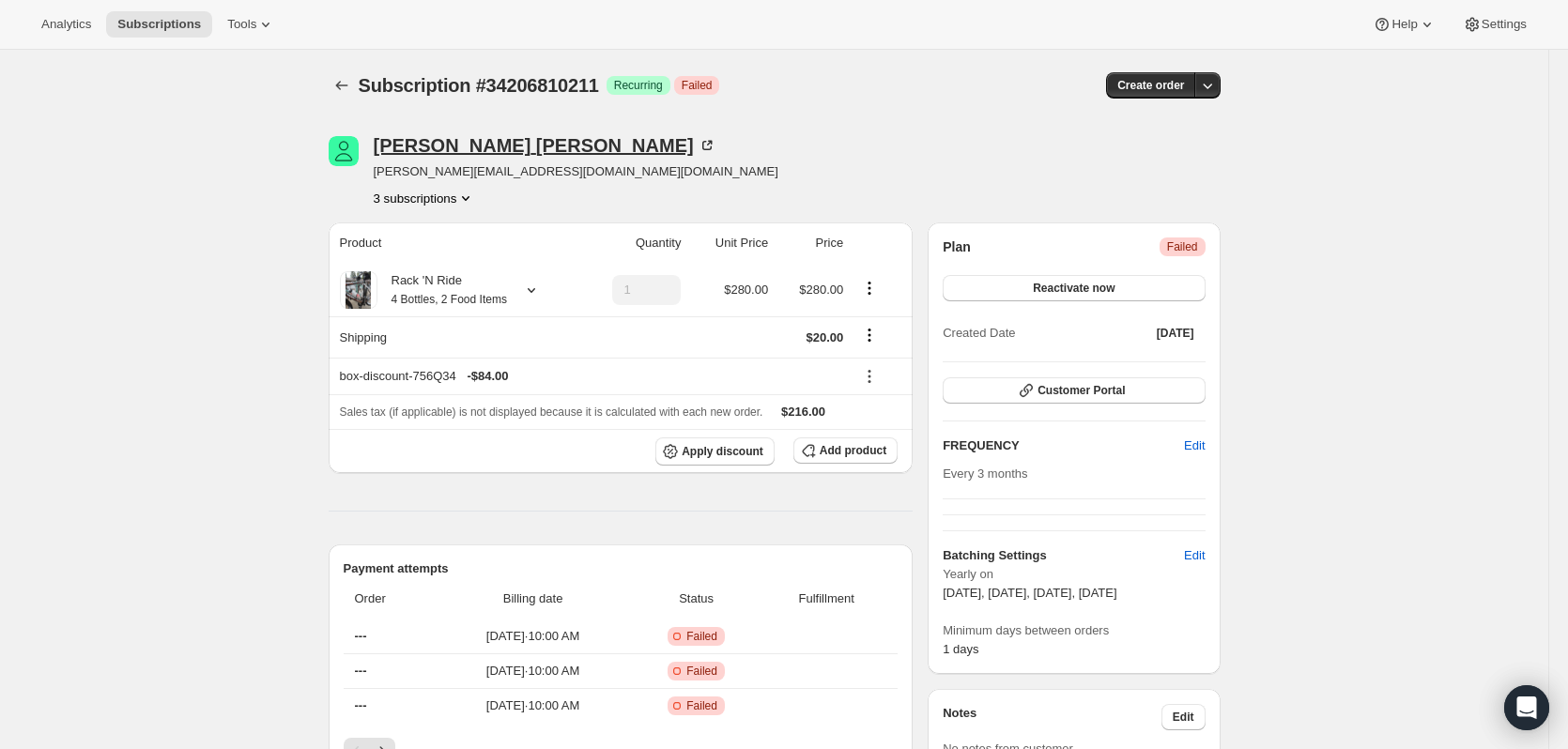
click at [698, 146] on icon at bounding box center [707, 146] width 19 height 19
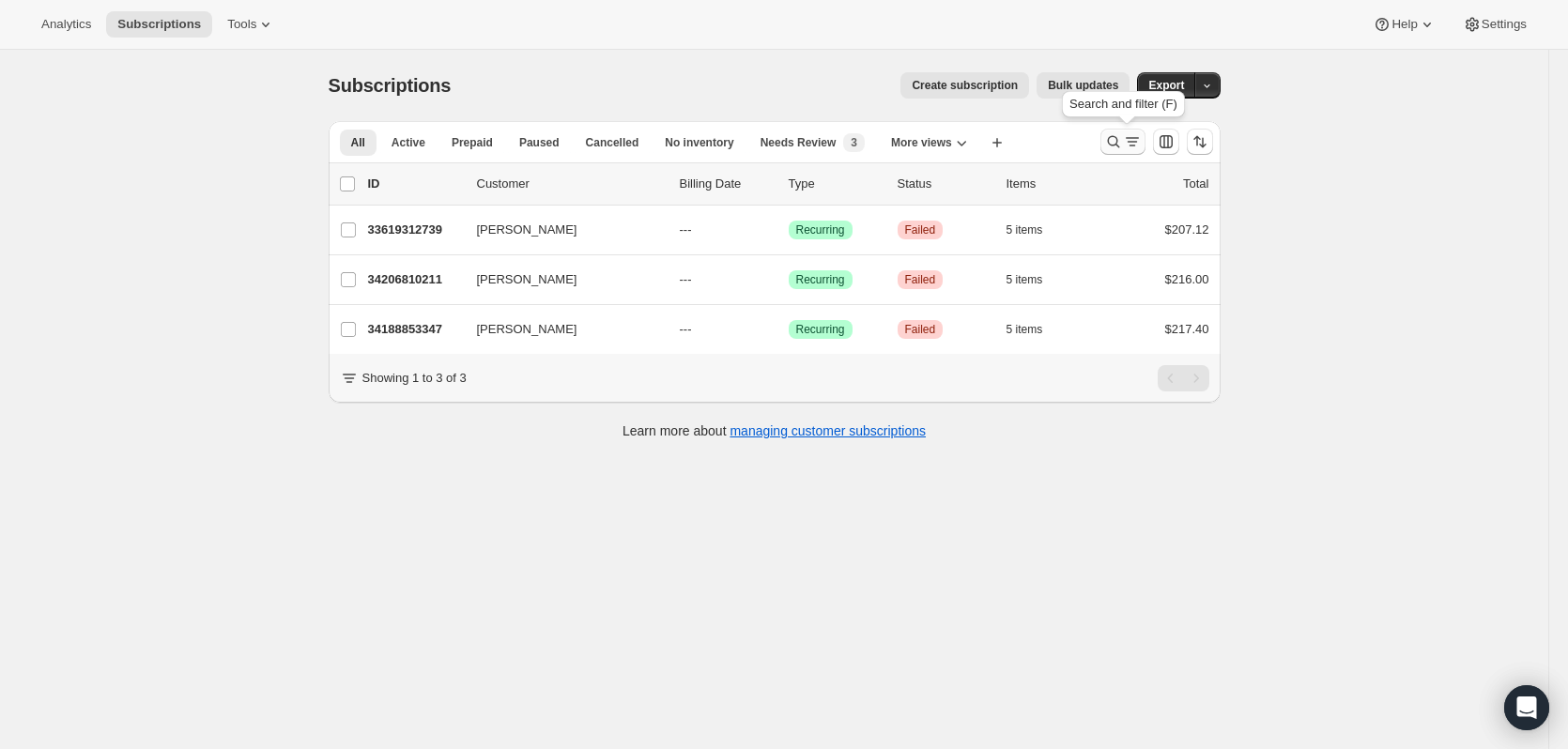
click at [1120, 139] on icon "Search and filter results" at bounding box center [1113, 142] width 12 height 12
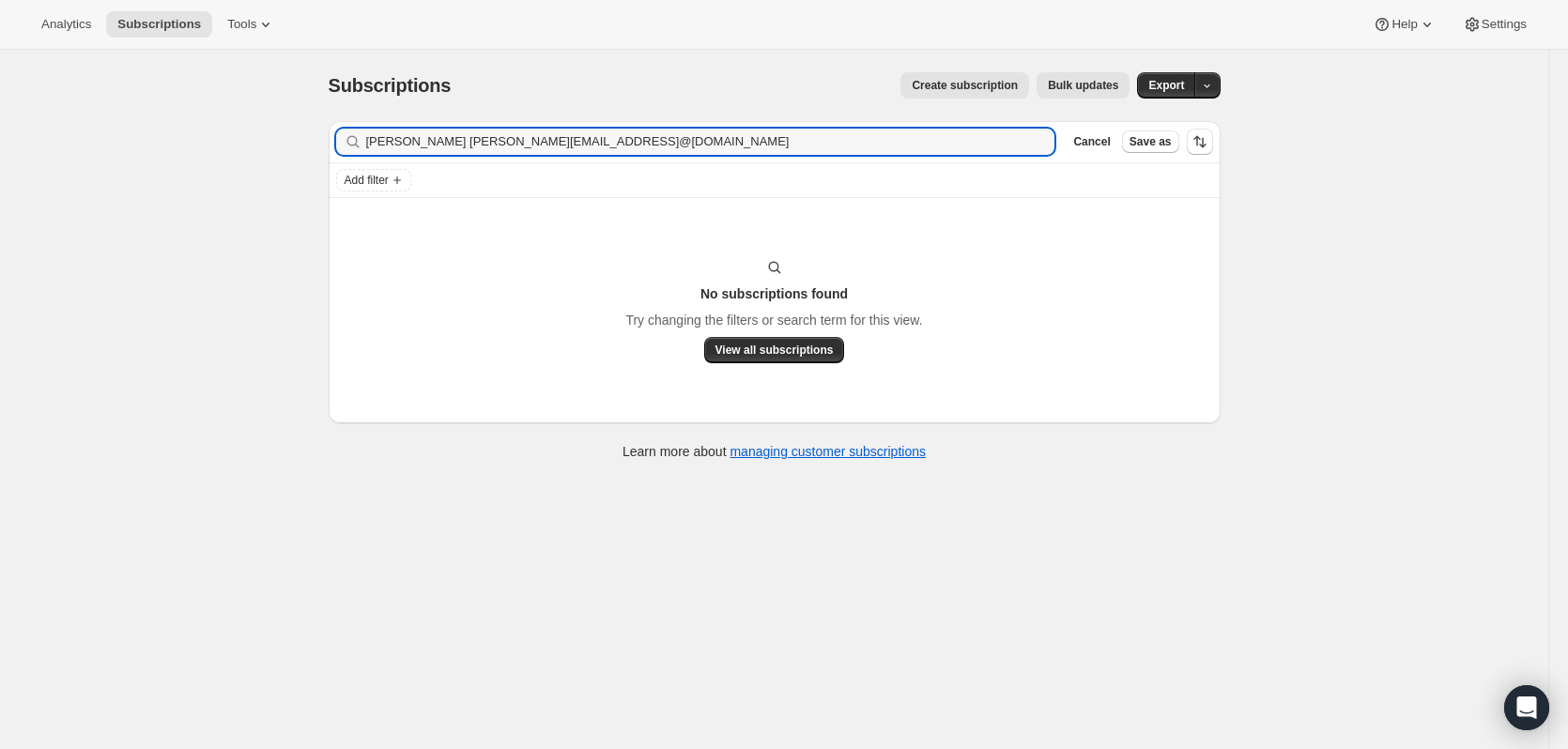
type input "[PERSON_NAME] [PERSON_NAME][EMAIL_ADDRESS]@[DOMAIN_NAME]"
click at [1037, 139] on icon "button" at bounding box center [1034, 142] width 19 height 19
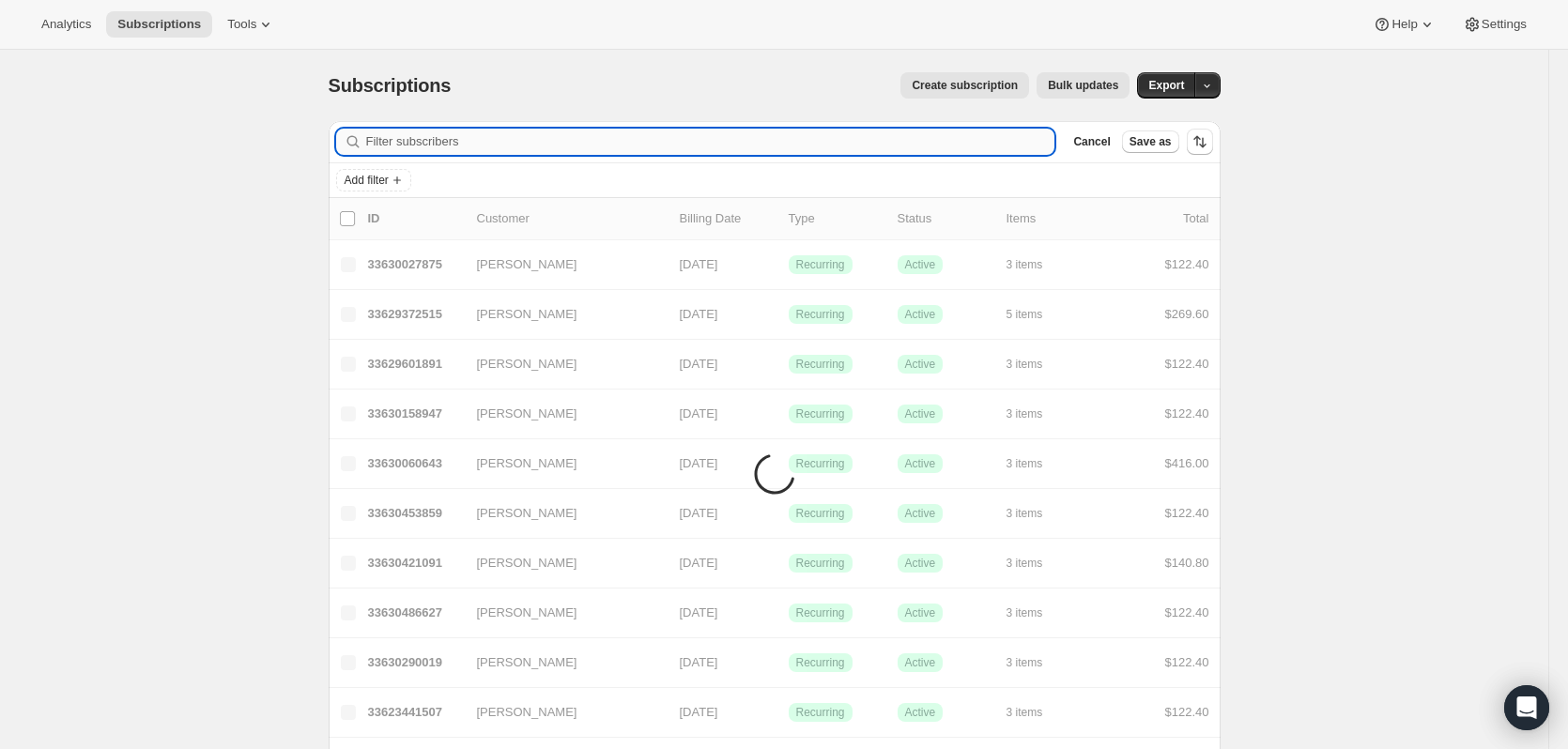
paste input "[PERSON_NAME][EMAIL_ADDRESS][DOMAIN_NAME]"
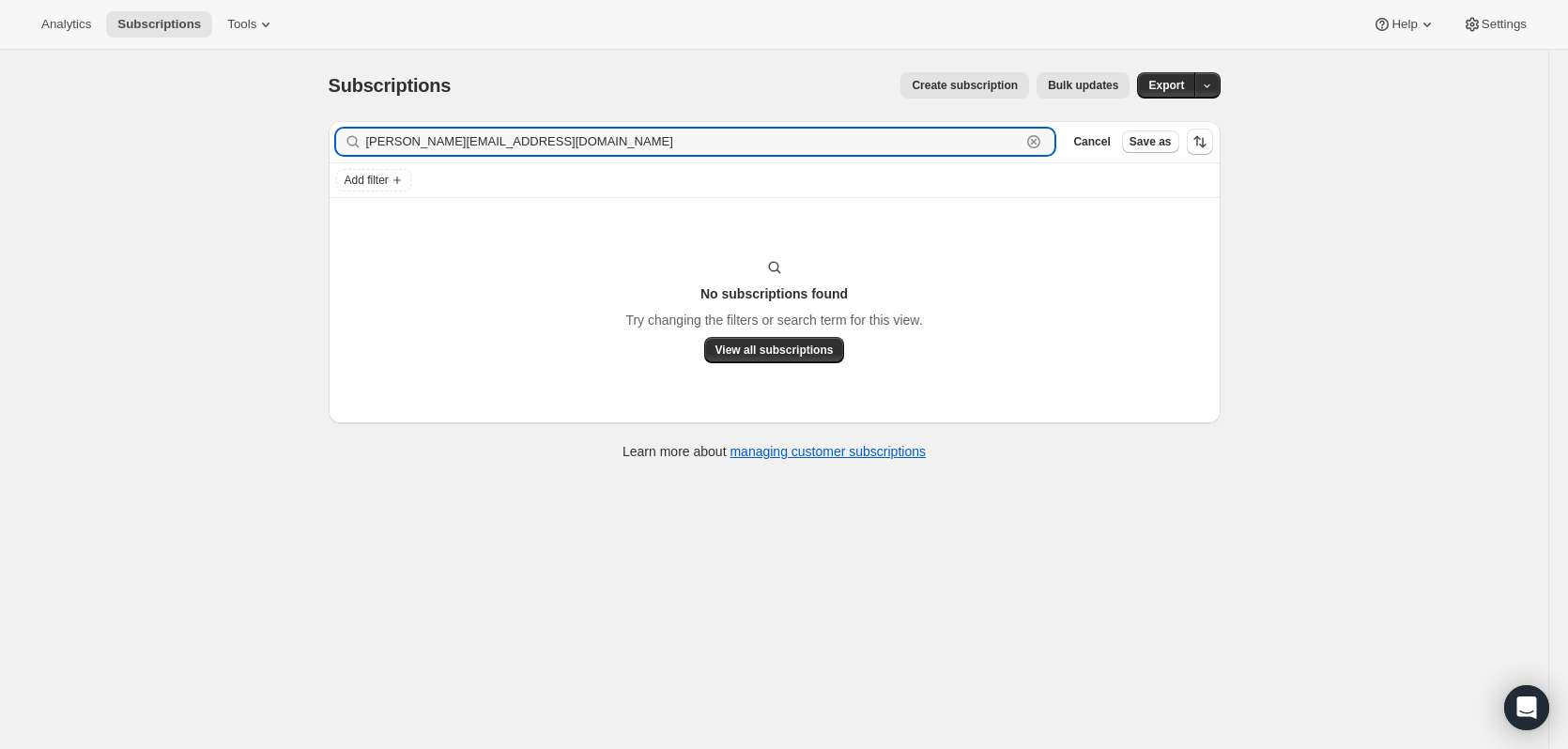
type input "[PERSON_NAME][EMAIL_ADDRESS][DOMAIN_NAME]"
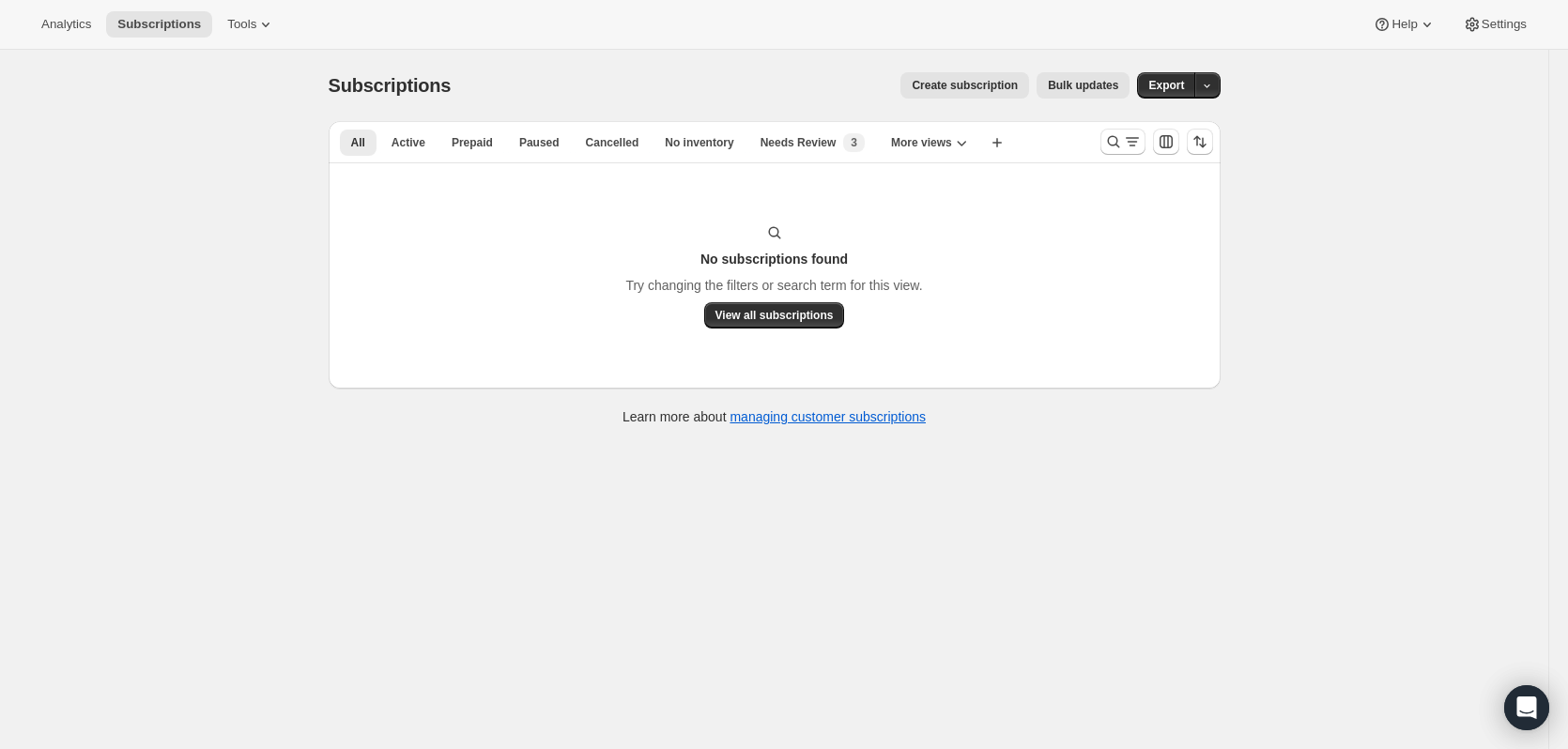
click at [1103, 143] on div at bounding box center [1157, 141] width 128 height 37
click at [1114, 144] on icon "Search and filter results" at bounding box center [1113, 142] width 12 height 12
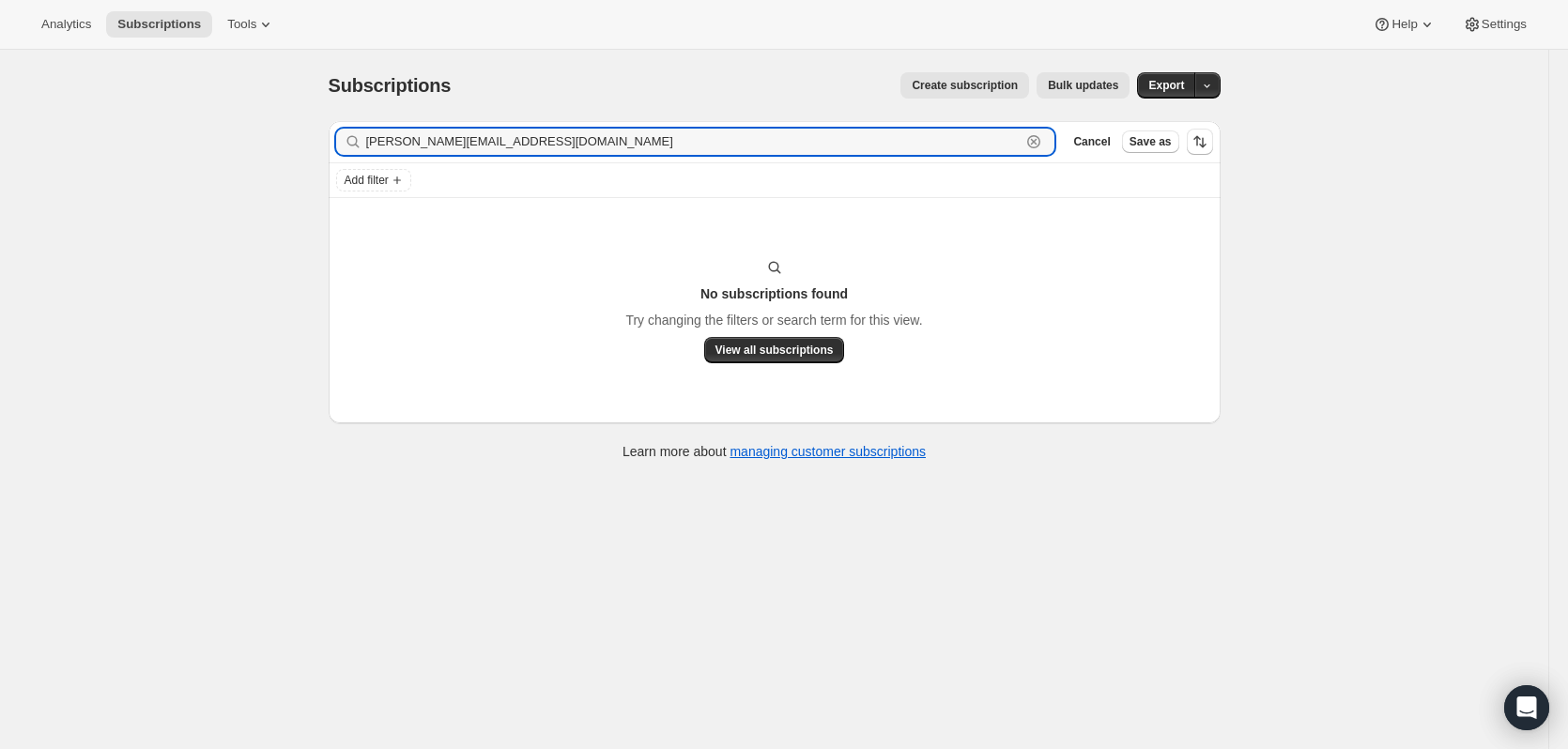
click at [1036, 141] on icon "button" at bounding box center [1034, 142] width 19 height 19
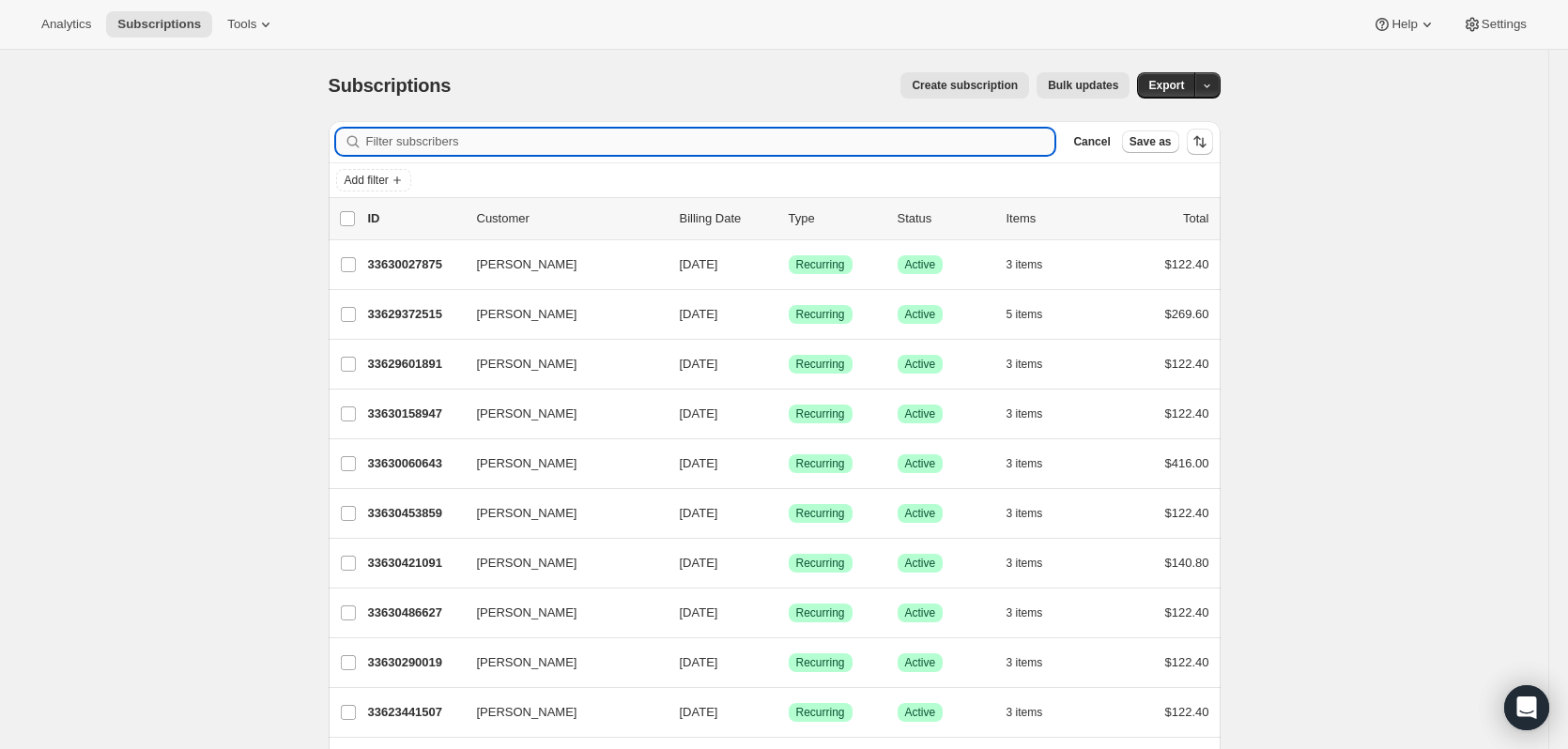
click at [532, 137] on input "Filter subscribers" at bounding box center [710, 142] width 689 height 27
paste input "[PERSON_NAME]"
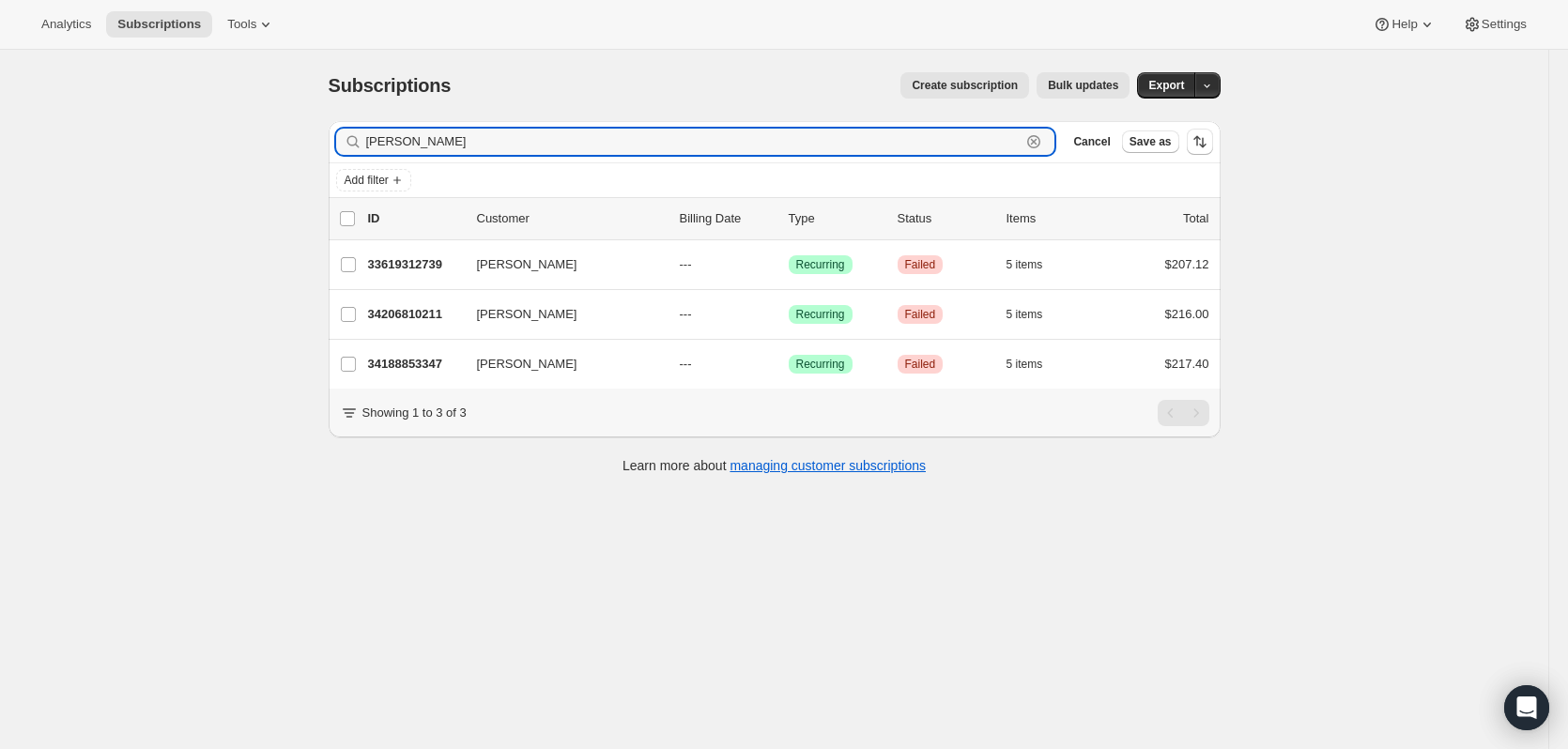
type input "[PERSON_NAME]"
drag, startPoint x: 772, startPoint y: 139, endPoint x: 756, endPoint y: 146, distance: 17.5
click at [756, 146] on input "[PERSON_NAME]" at bounding box center [694, 142] width 655 height 27
drag, startPoint x: 718, startPoint y: 142, endPoint x: -32, endPoint y: 167, distance: 750.4
click at [0, 167] on html "Analytics Subscriptions Tools Help Settings Skip to content Subscriptions. This…" at bounding box center [784, 374] width 1568 height 749
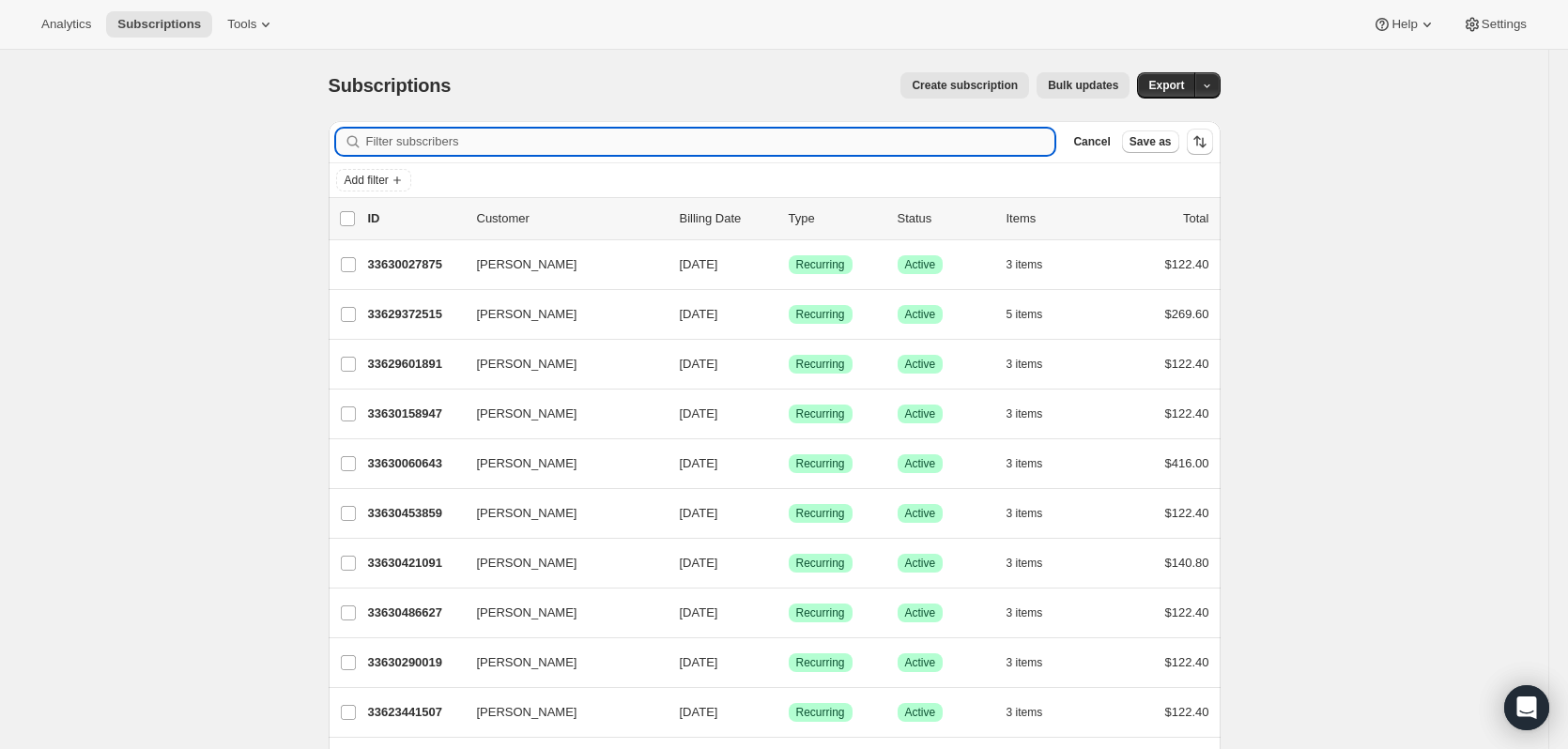
click at [938, 143] on input "Filter subscribers" at bounding box center [710, 142] width 689 height 27
paste input "[PERSON_NAME][EMAIL_ADDRESS][DOMAIN_NAME][DOMAIN_NAME]"
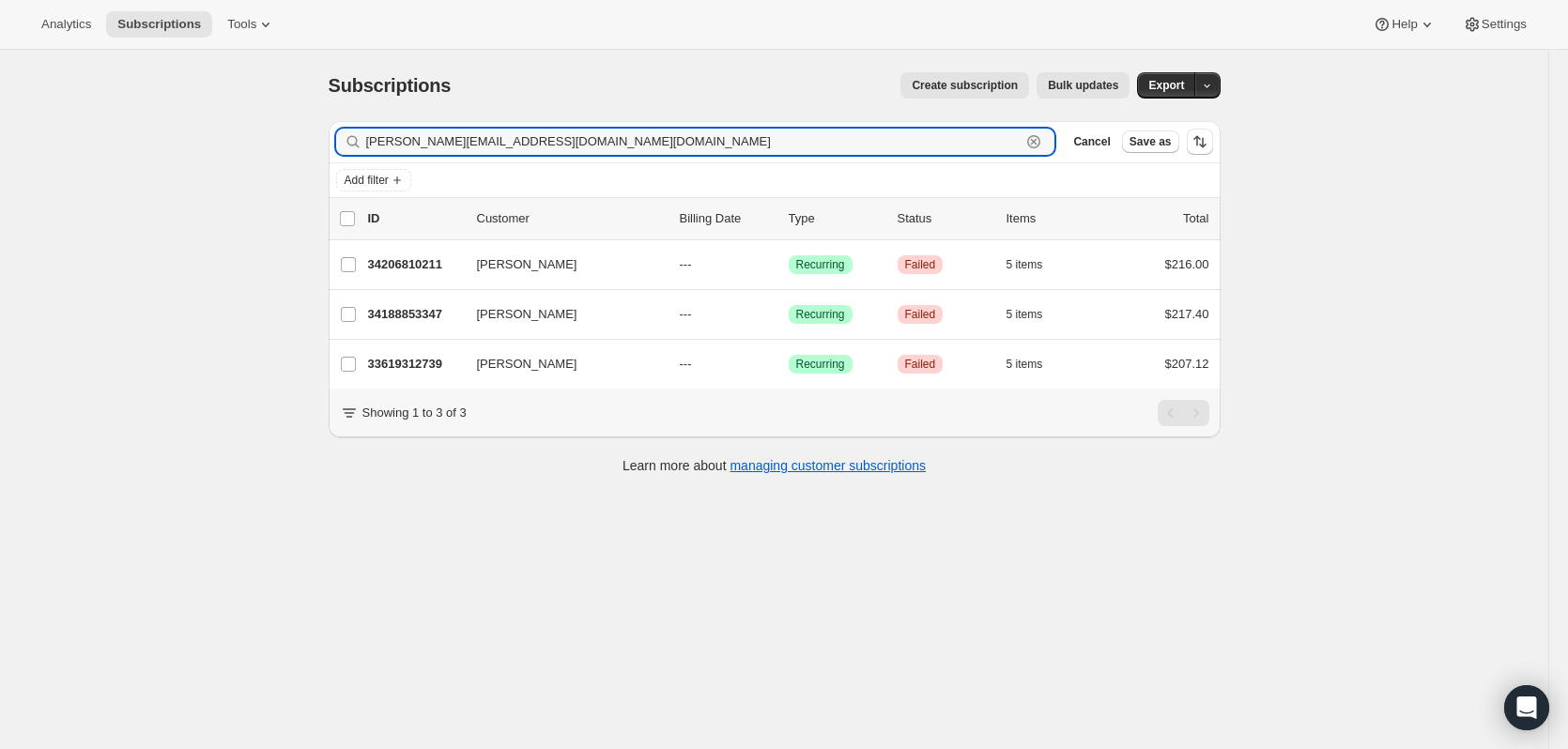
type input "[PERSON_NAME][EMAIL_ADDRESS][DOMAIN_NAME][DOMAIN_NAME]"
click at [1027, 137] on div "[PERSON_NAME][EMAIL_ADDRESS][DOMAIN_NAME][DOMAIN_NAME] Clear" at bounding box center [696, 142] width 720 height 27
click at [1038, 144] on icon "button" at bounding box center [1034, 142] width 19 height 19
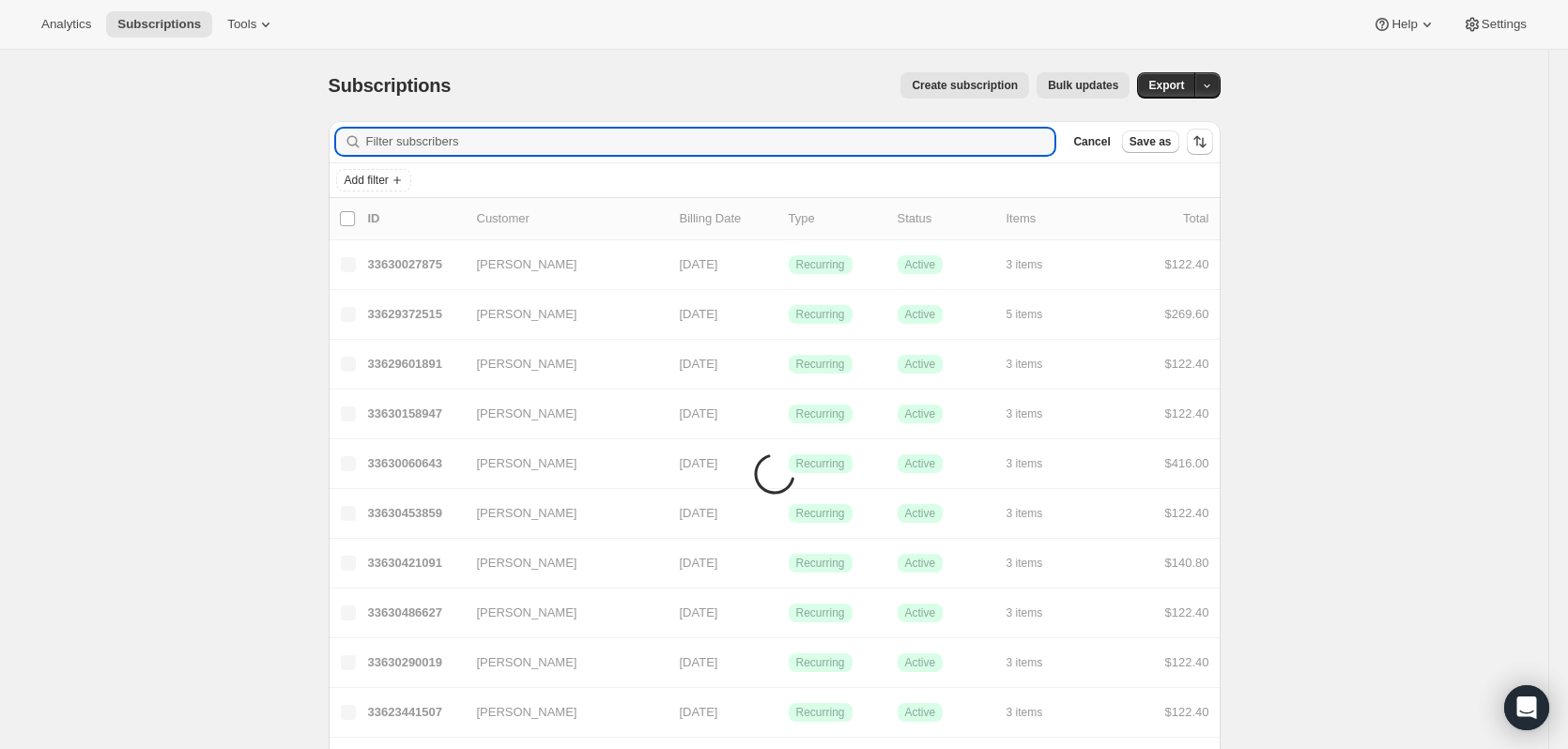
paste input "[PERSON_NAME][EMAIL_ADDRESS][DOMAIN_NAME]"
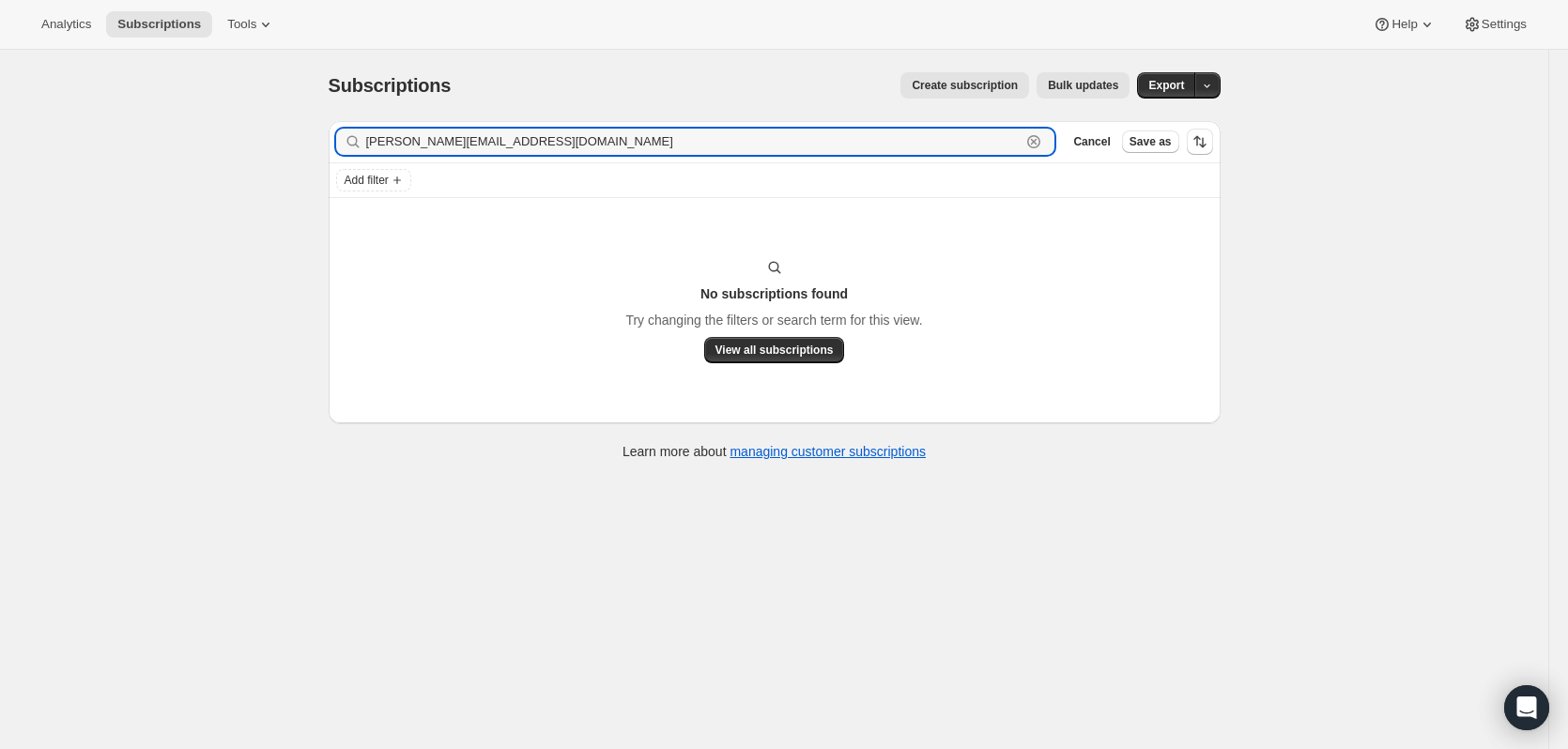
type input "[PERSON_NAME][EMAIL_ADDRESS][DOMAIN_NAME]"
click at [983, 135] on input "[PERSON_NAME][EMAIL_ADDRESS][DOMAIN_NAME]" at bounding box center [694, 142] width 655 height 27
click at [1040, 138] on icon "button" at bounding box center [1034, 142] width 19 height 19
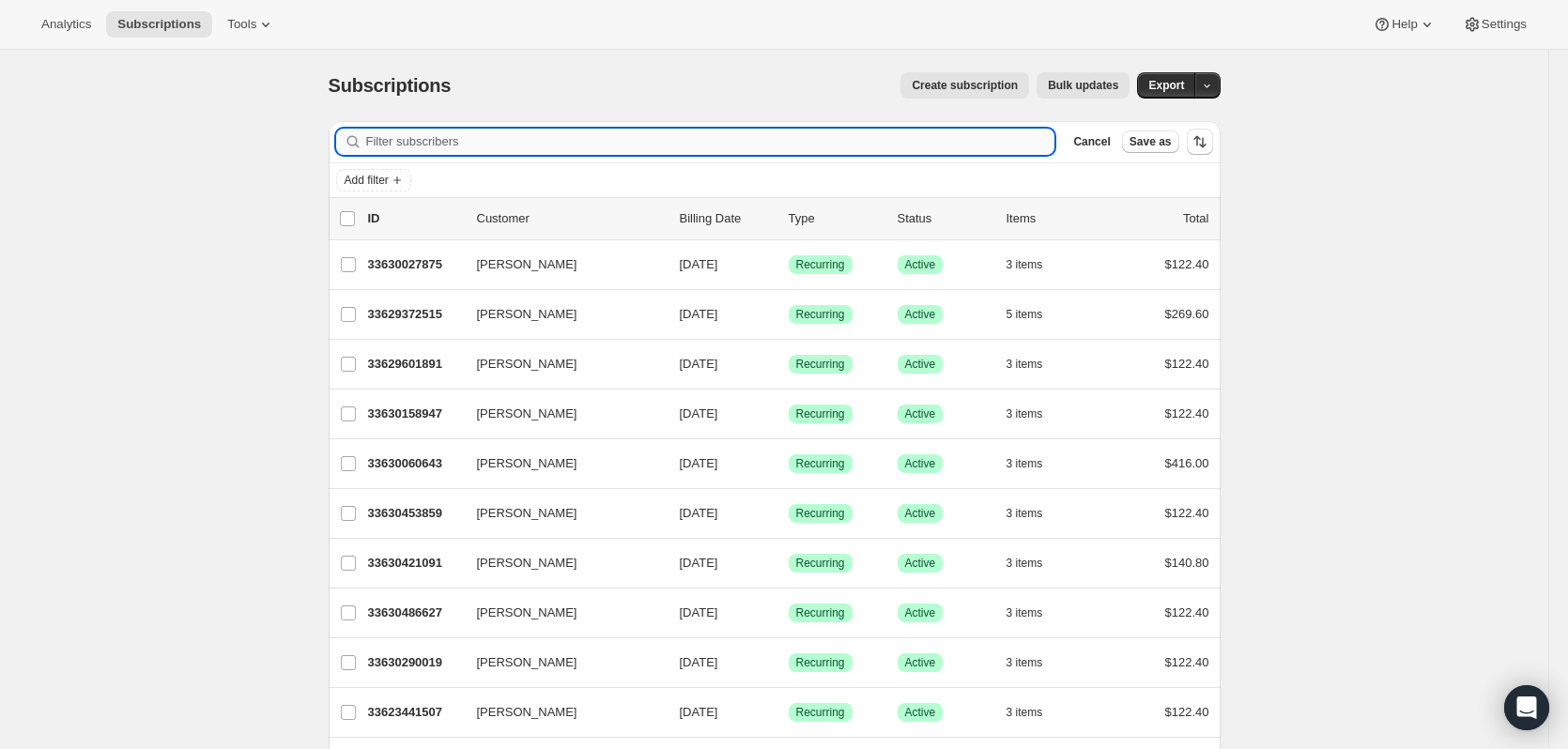
click at [516, 134] on input "Filter subscribers" at bounding box center [710, 142] width 689 height 27
paste input "[EMAIL_ADDRESS][PERSON_NAME][DOMAIN_NAME]"
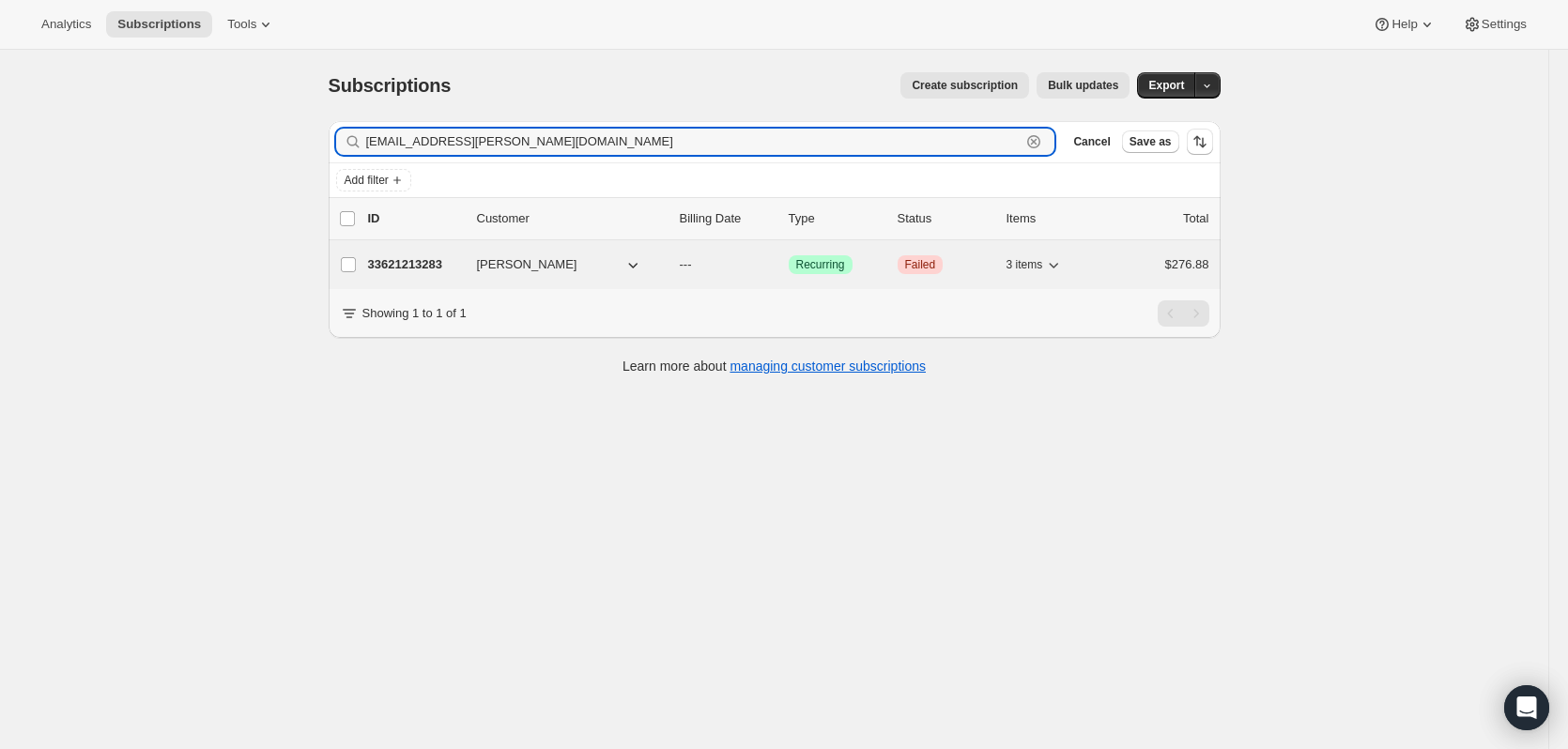
type input "[EMAIL_ADDRESS][PERSON_NAME][DOMAIN_NAME]"
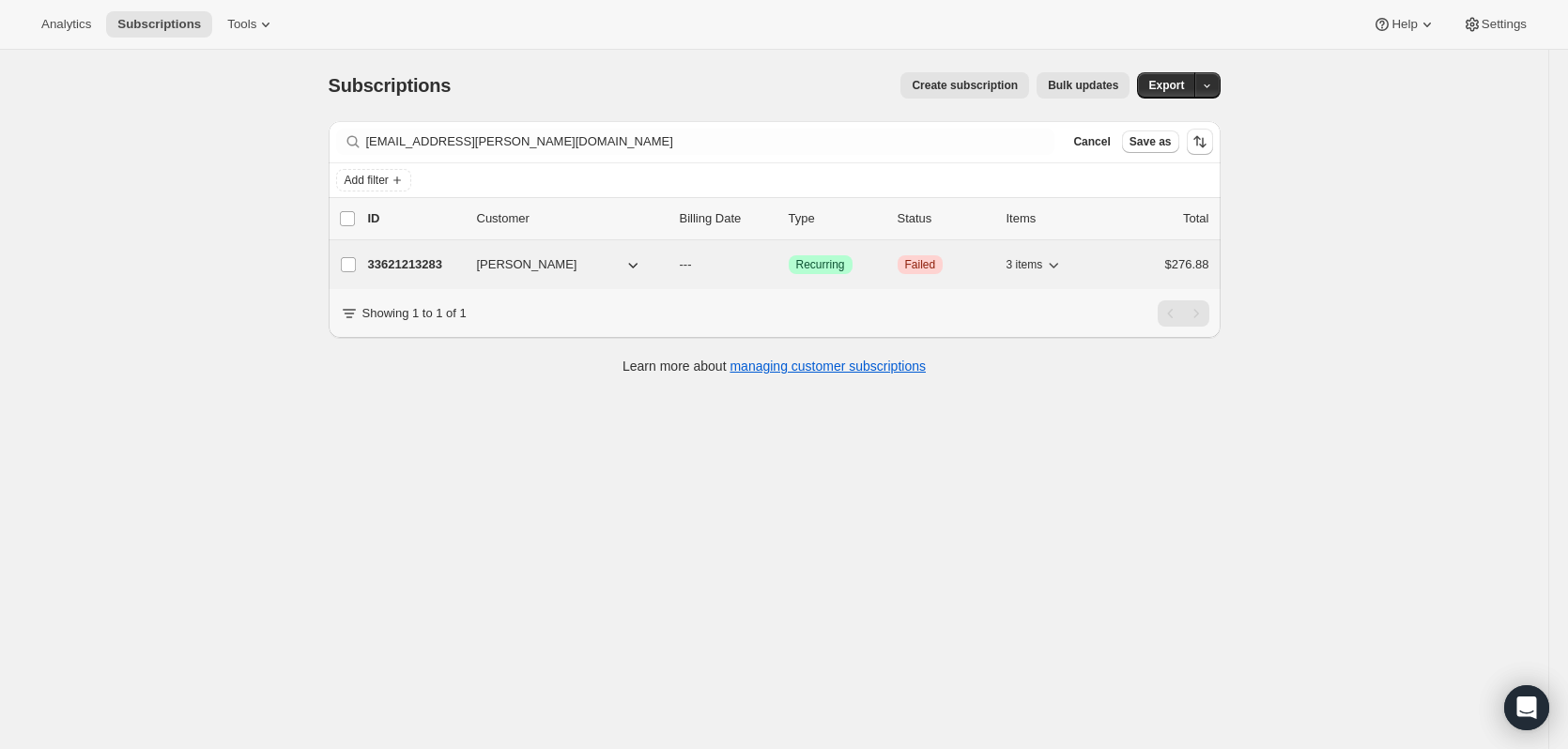
click at [421, 262] on p "33621213283" at bounding box center [415, 265] width 94 height 19
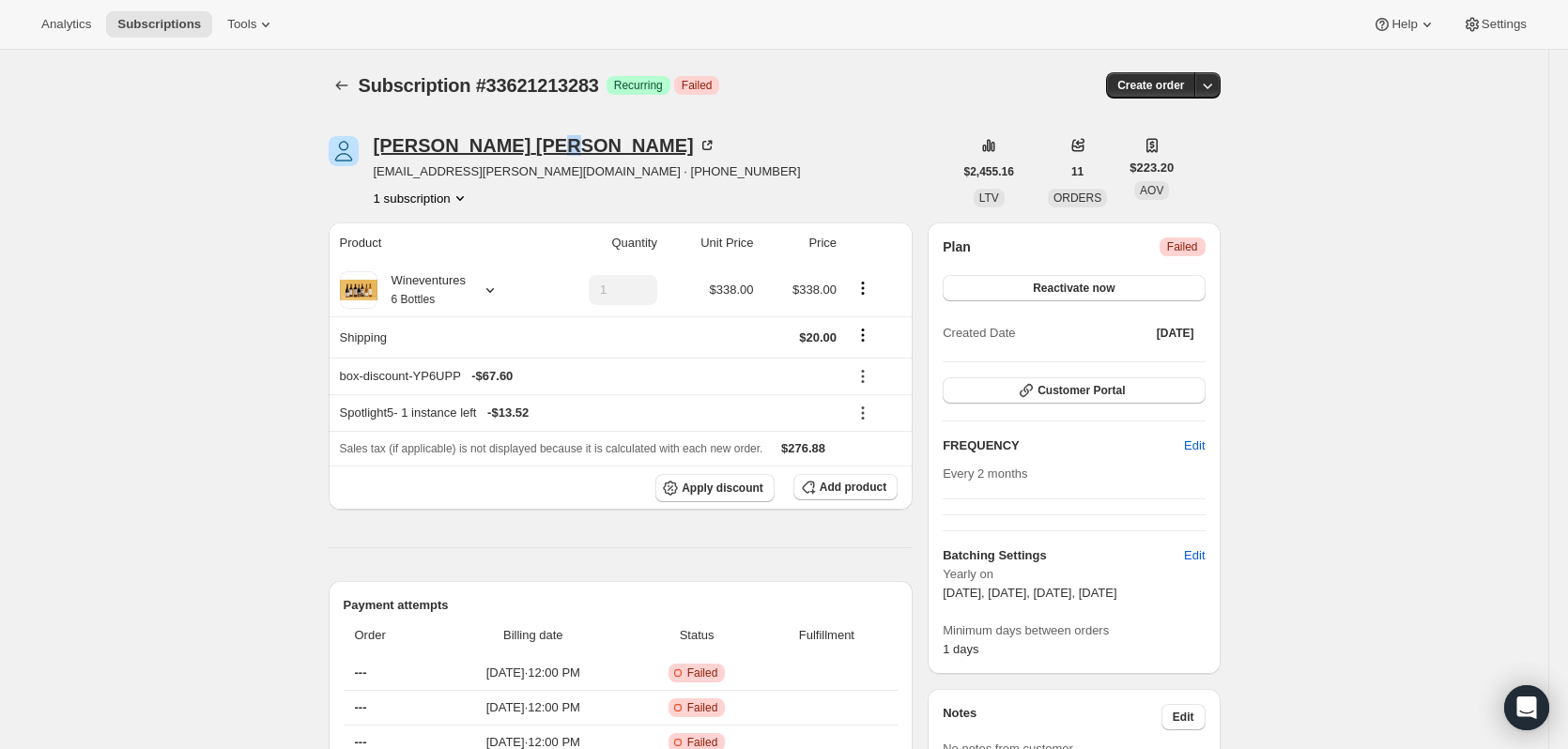
drag, startPoint x: 511, startPoint y: 143, endPoint x: 508, endPoint y: 153, distance: 10.4
click at [508, 153] on div "[PERSON_NAME]" at bounding box center [545, 146] width 343 height 19
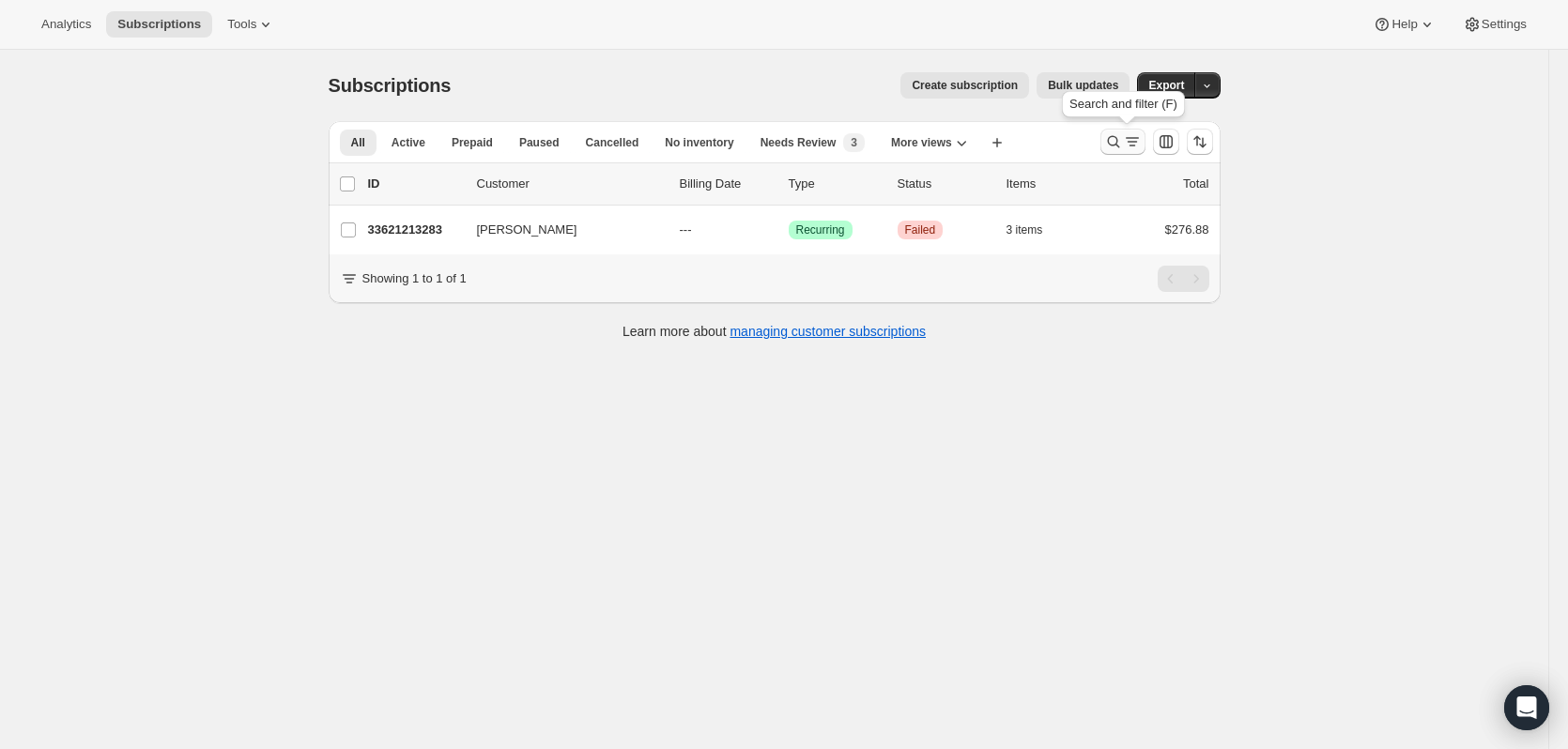
click at [1106, 142] on button "Search and filter results" at bounding box center [1123, 142] width 45 height 27
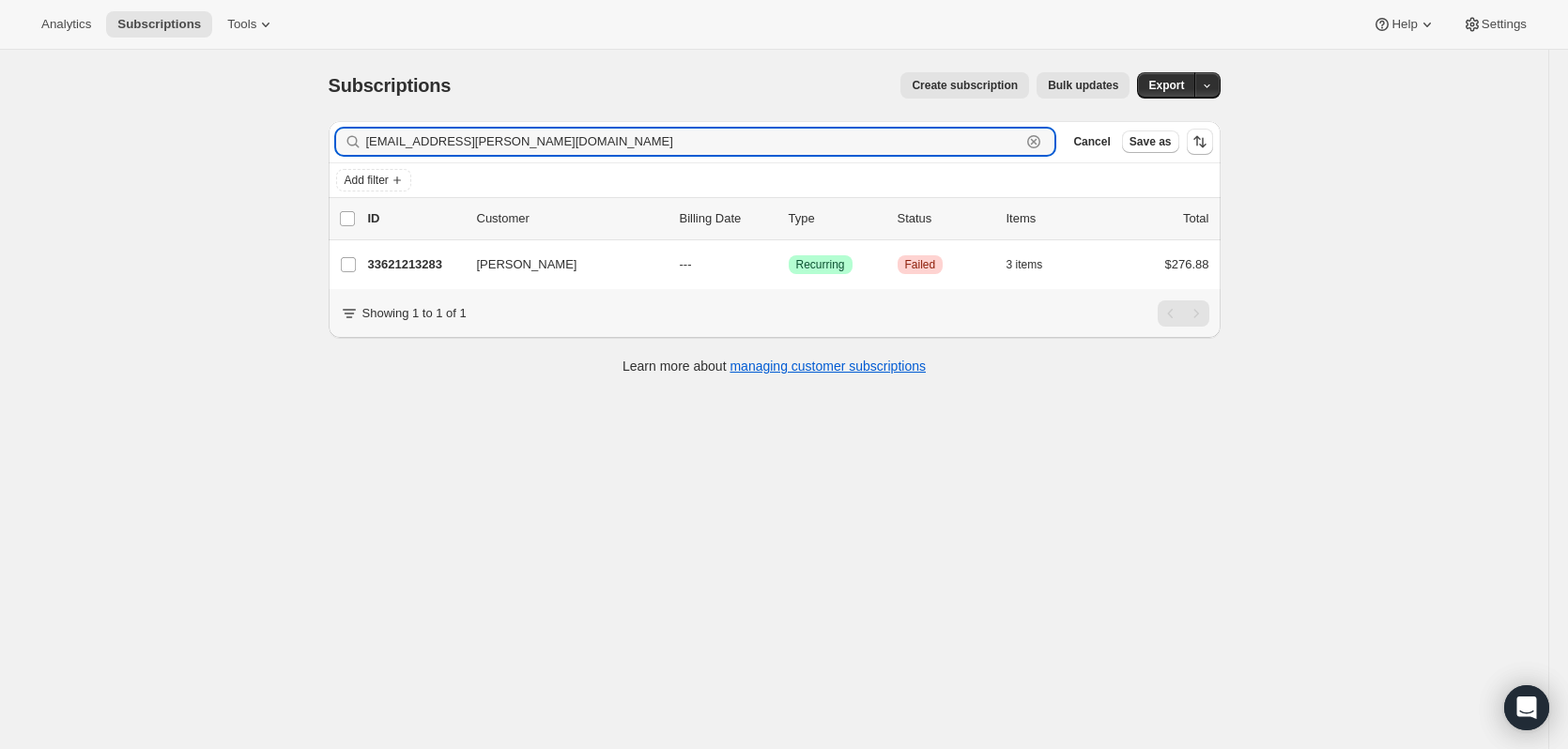
click at [1037, 139] on icon "button" at bounding box center [1034, 142] width 19 height 19
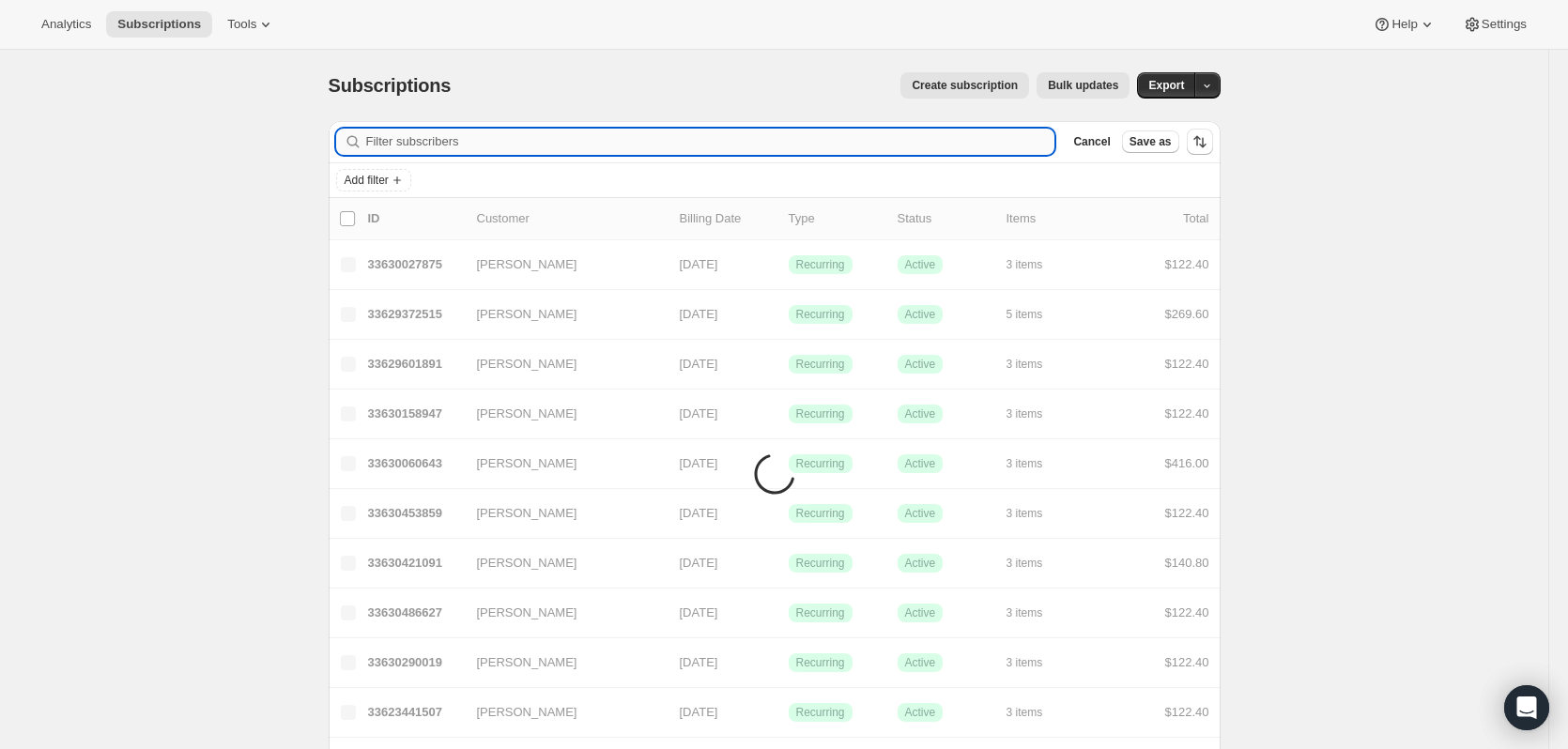
paste input "[EMAIL_ADDRESS][DOMAIN_NAME]"
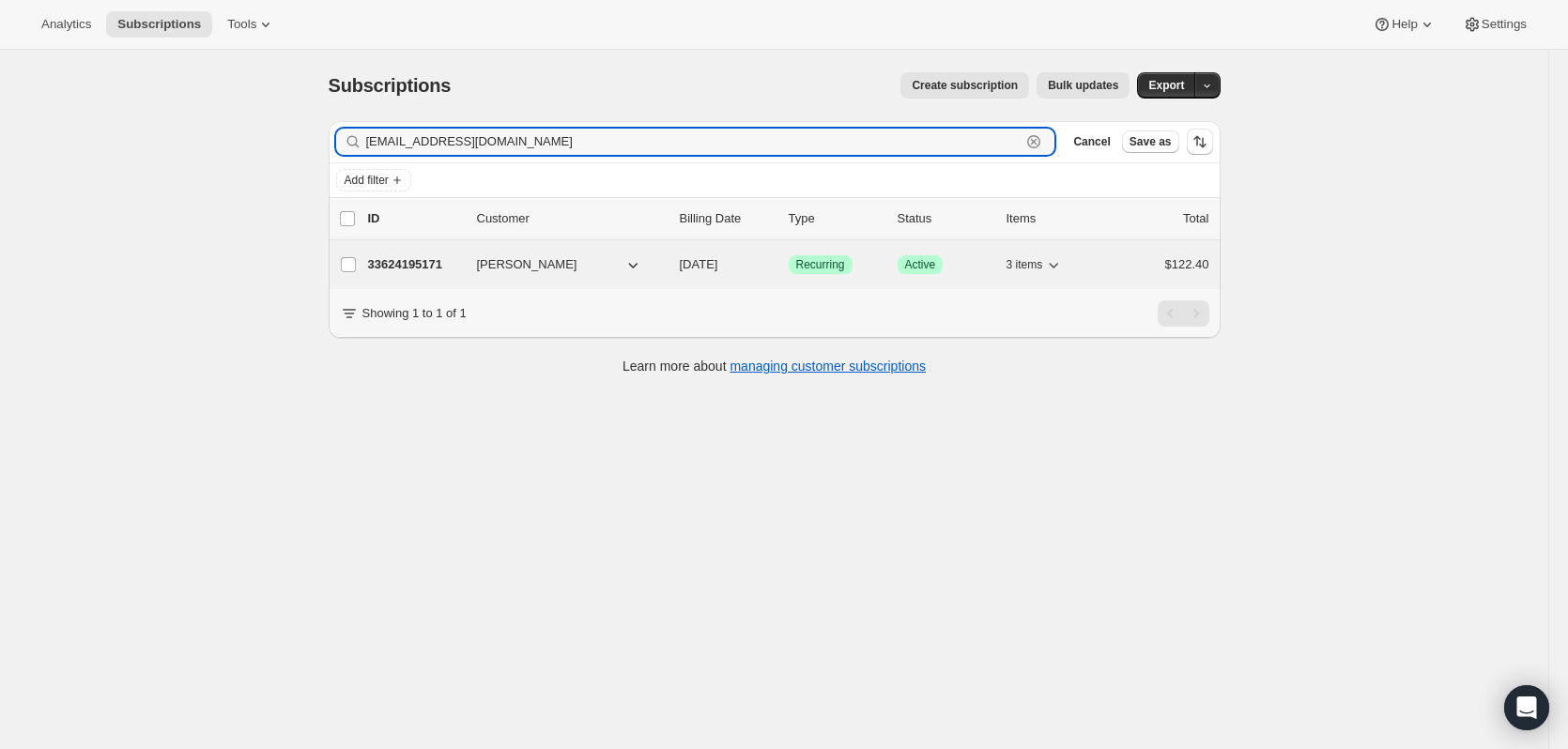
type input "[EMAIL_ADDRESS][DOMAIN_NAME]"
click at [422, 268] on p "33624195171" at bounding box center [415, 265] width 94 height 19
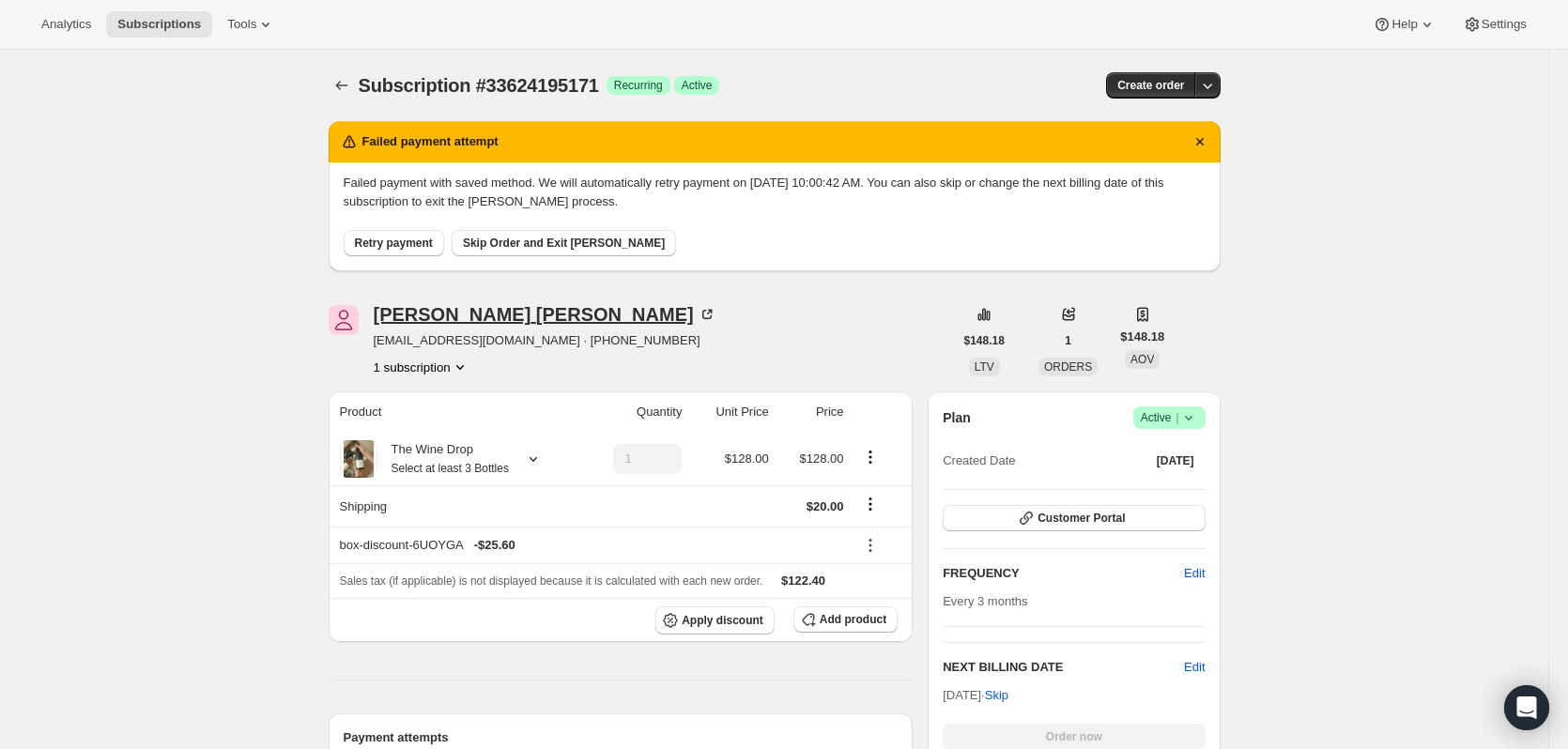
click at [470, 309] on div "[PERSON_NAME]" at bounding box center [545, 314] width 343 height 19
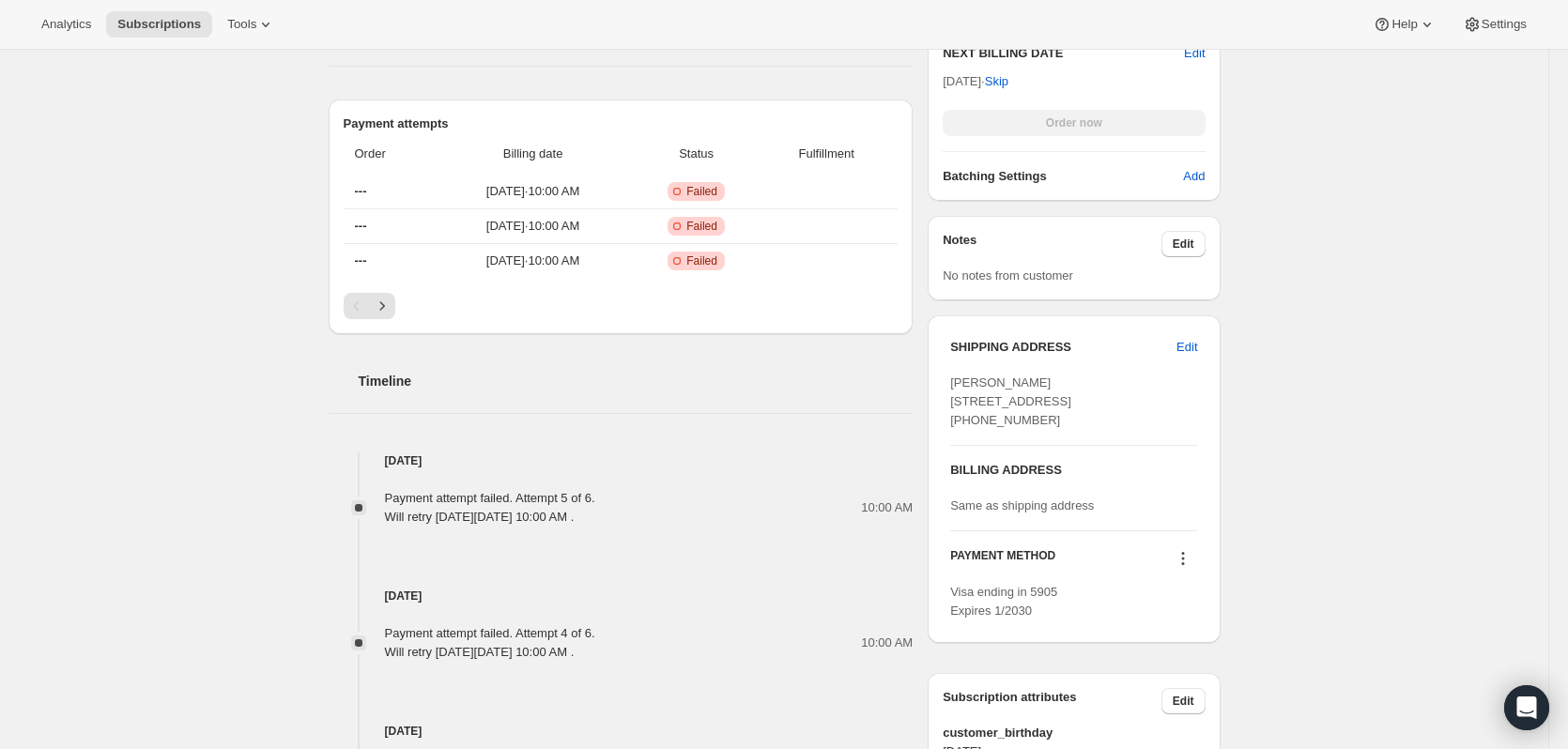
scroll to position [845, 0]
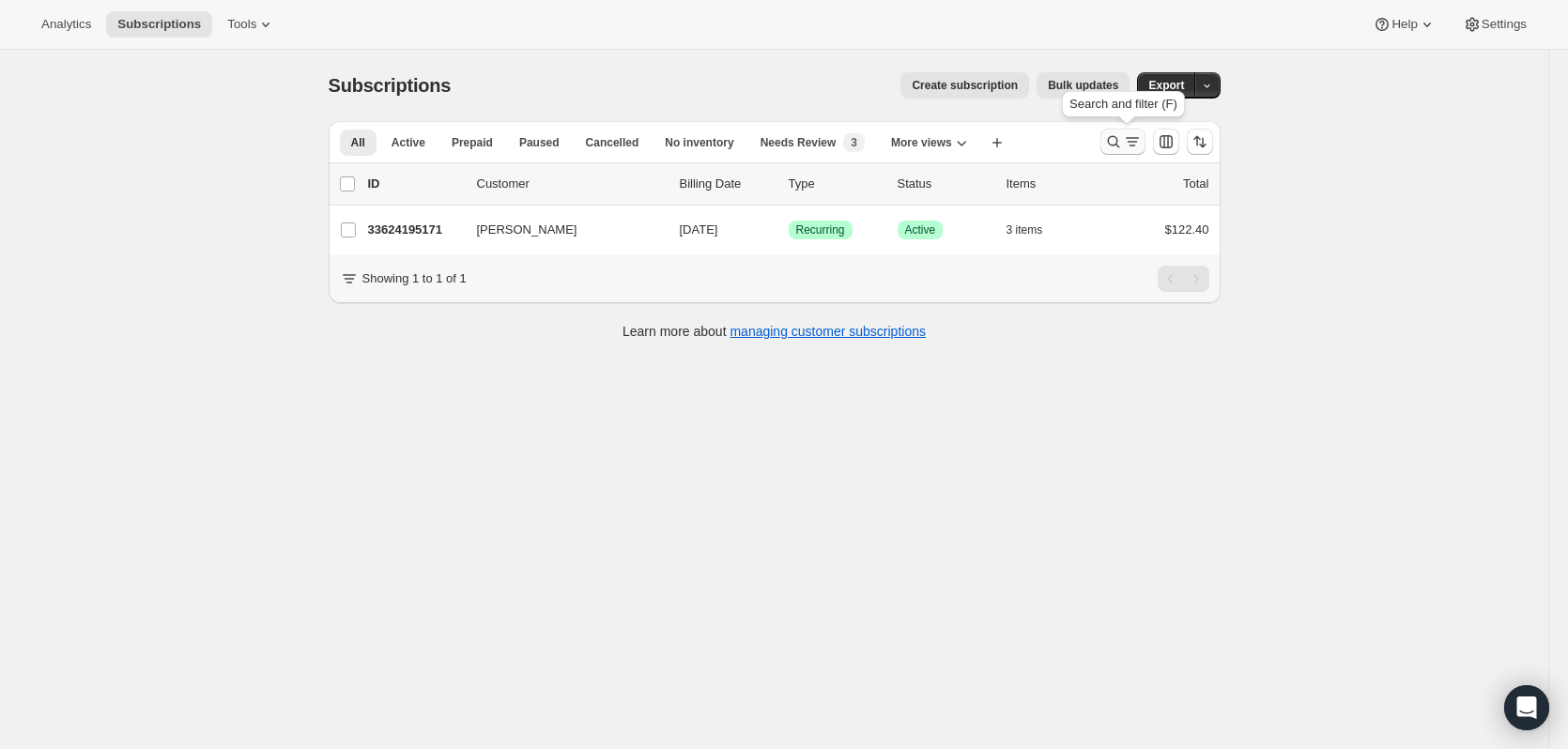
click at [1116, 138] on icon "Search and filter results" at bounding box center [1114, 142] width 19 height 19
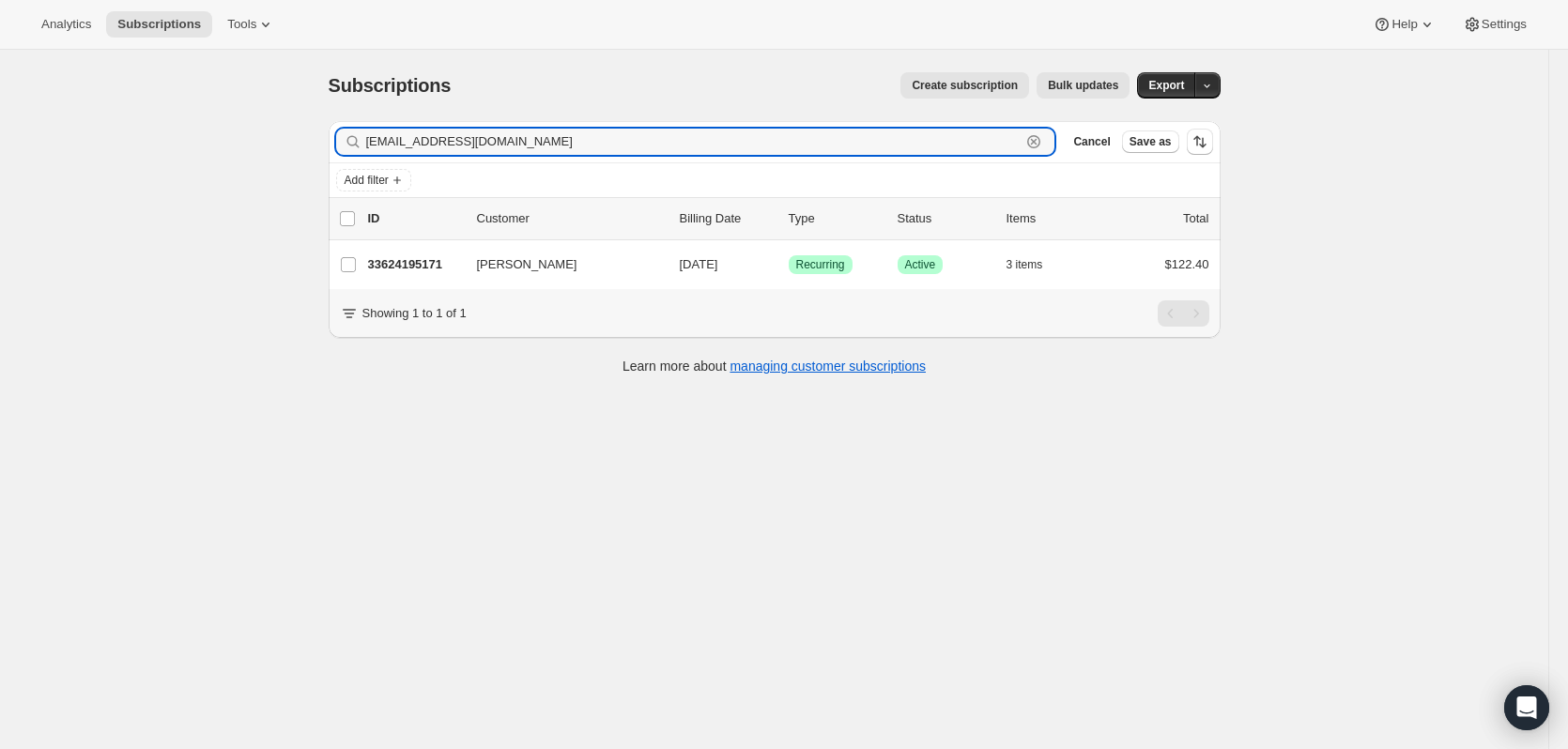
click at [1040, 138] on icon "button" at bounding box center [1034, 142] width 19 height 19
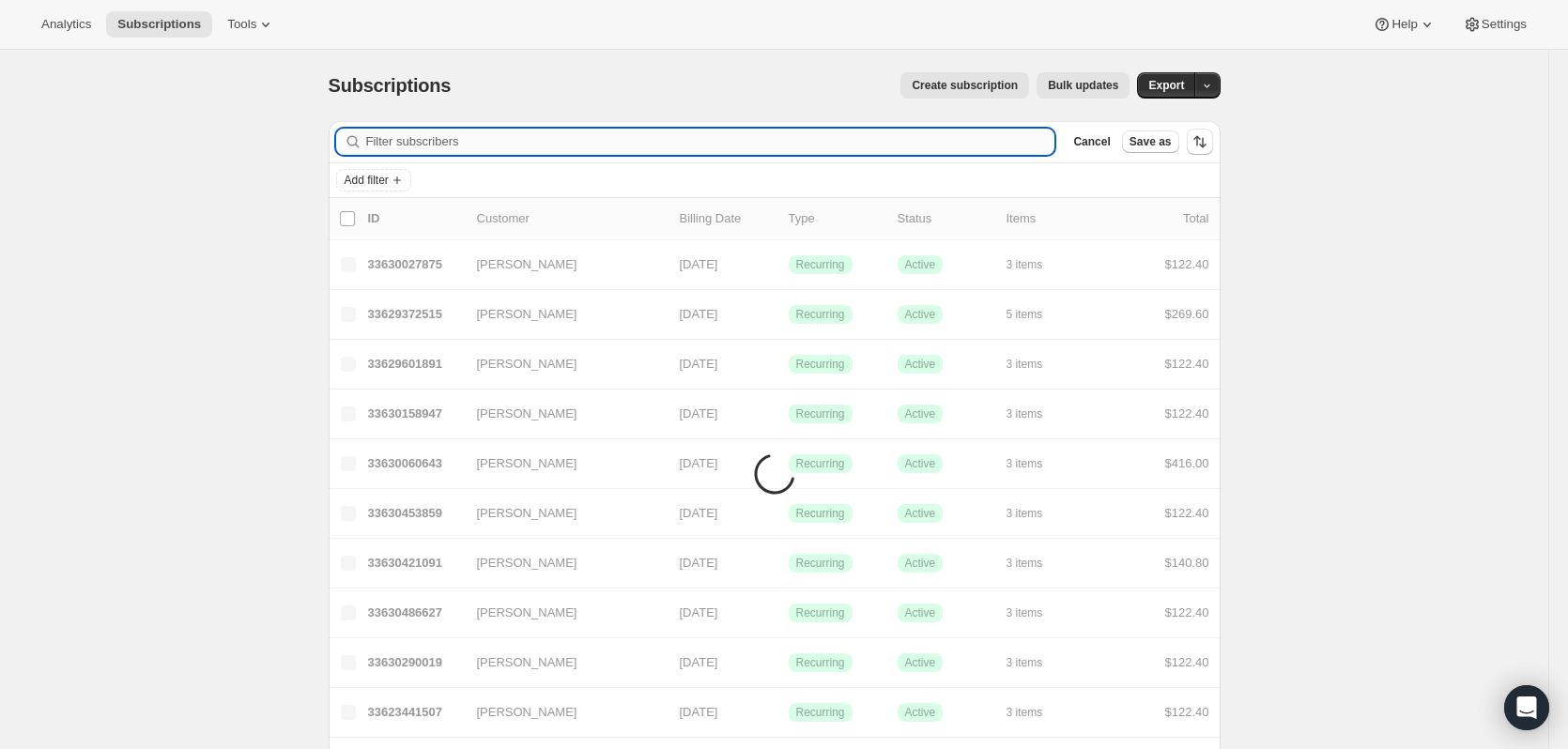
paste input "[EMAIL_ADDRESS][DOMAIN_NAME]"
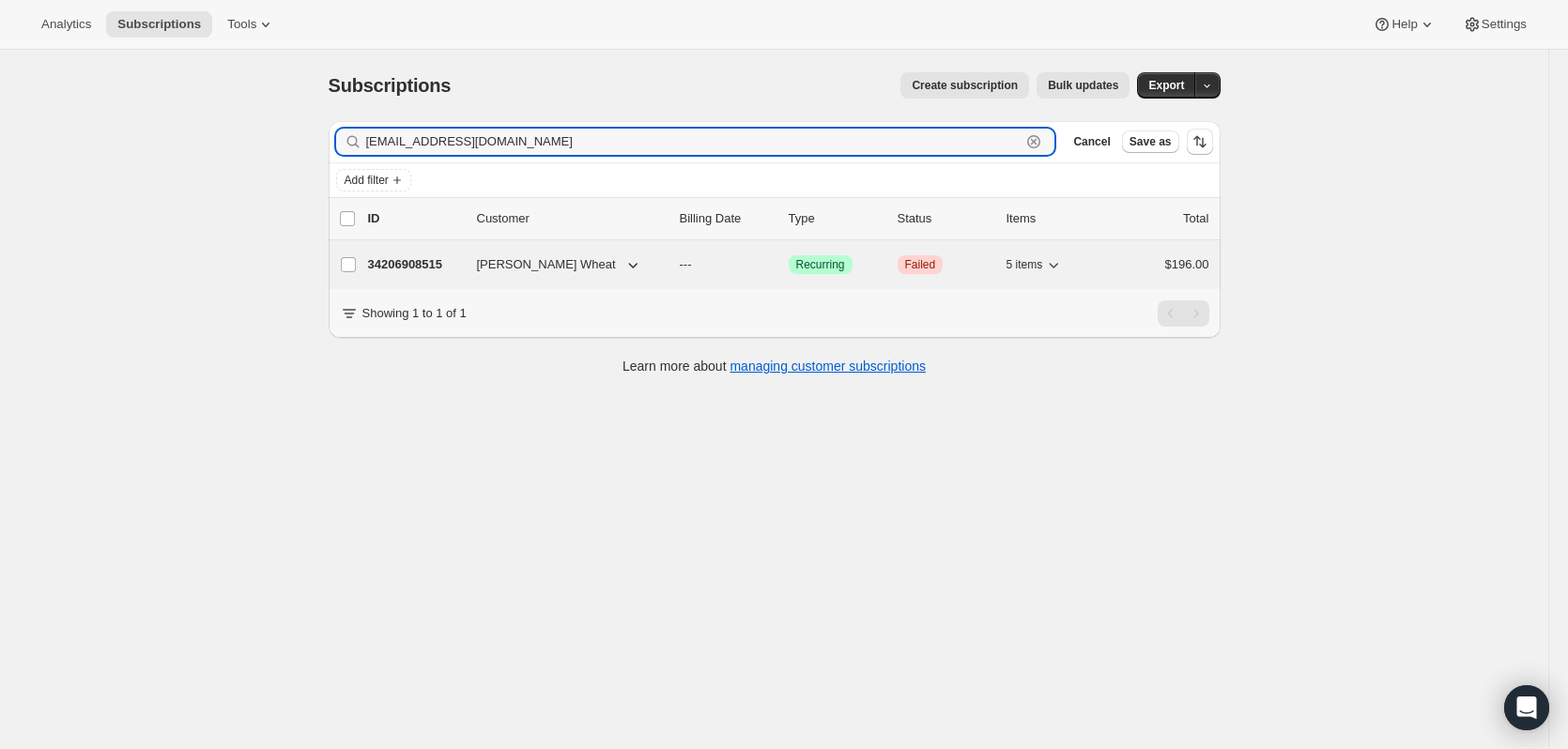
type input "[EMAIL_ADDRESS][DOMAIN_NAME]"
click at [416, 267] on p "34206908515" at bounding box center [415, 265] width 94 height 19
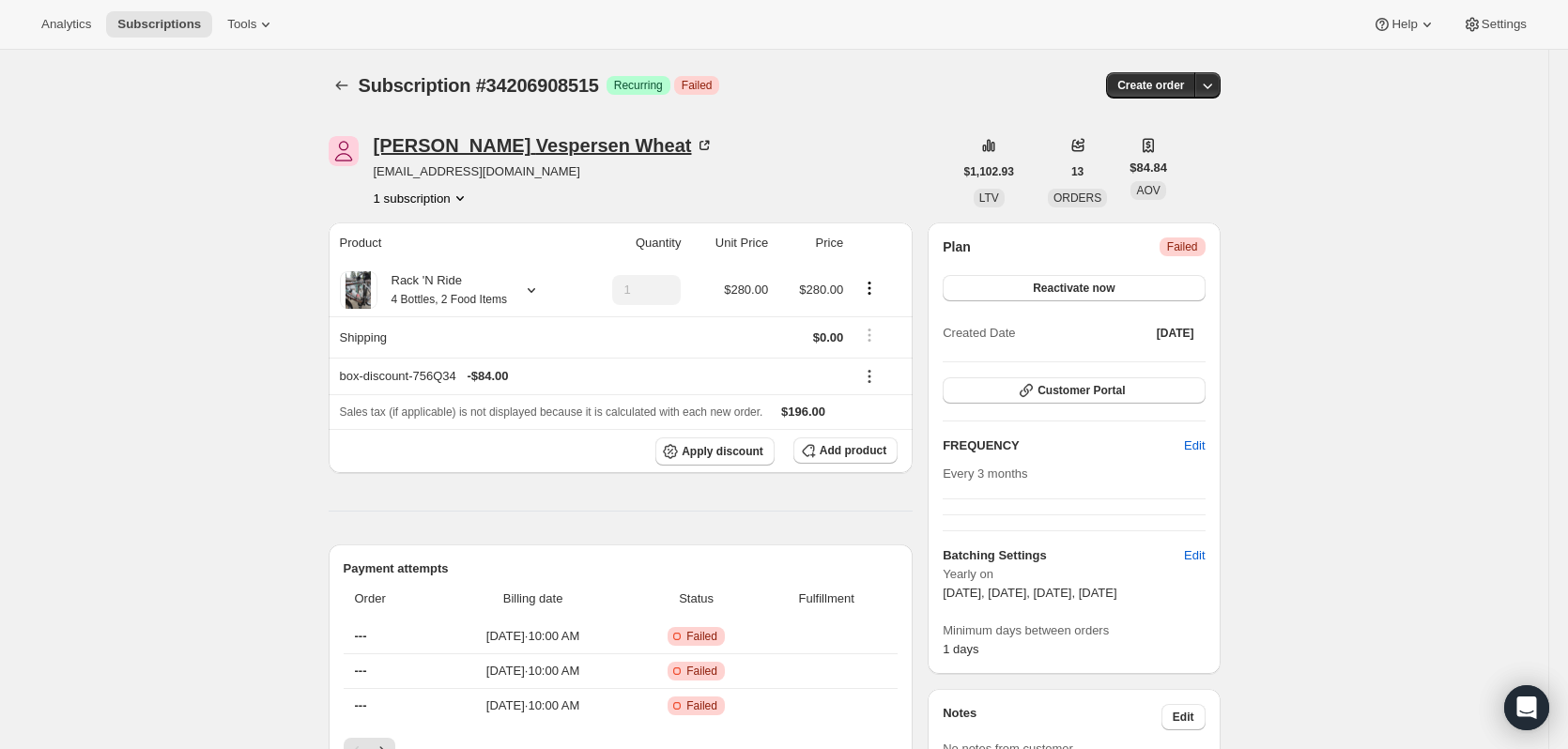
click at [497, 142] on div "[PERSON_NAME] Wheat" at bounding box center [544, 146] width 341 height 19
click at [470, 139] on div "[PERSON_NAME] Wheat" at bounding box center [544, 146] width 341 height 19
click at [519, 137] on div "[PERSON_NAME] Wheat" at bounding box center [544, 146] width 341 height 19
drag, startPoint x: 507, startPoint y: 164, endPoint x: 374, endPoint y: 178, distance: 133.7
click at [374, 178] on div "[PERSON_NAME] Wheat [EMAIL_ADDRESS][DOMAIN_NAME] 1 subscription" at bounding box center [641, 172] width 625 height 72
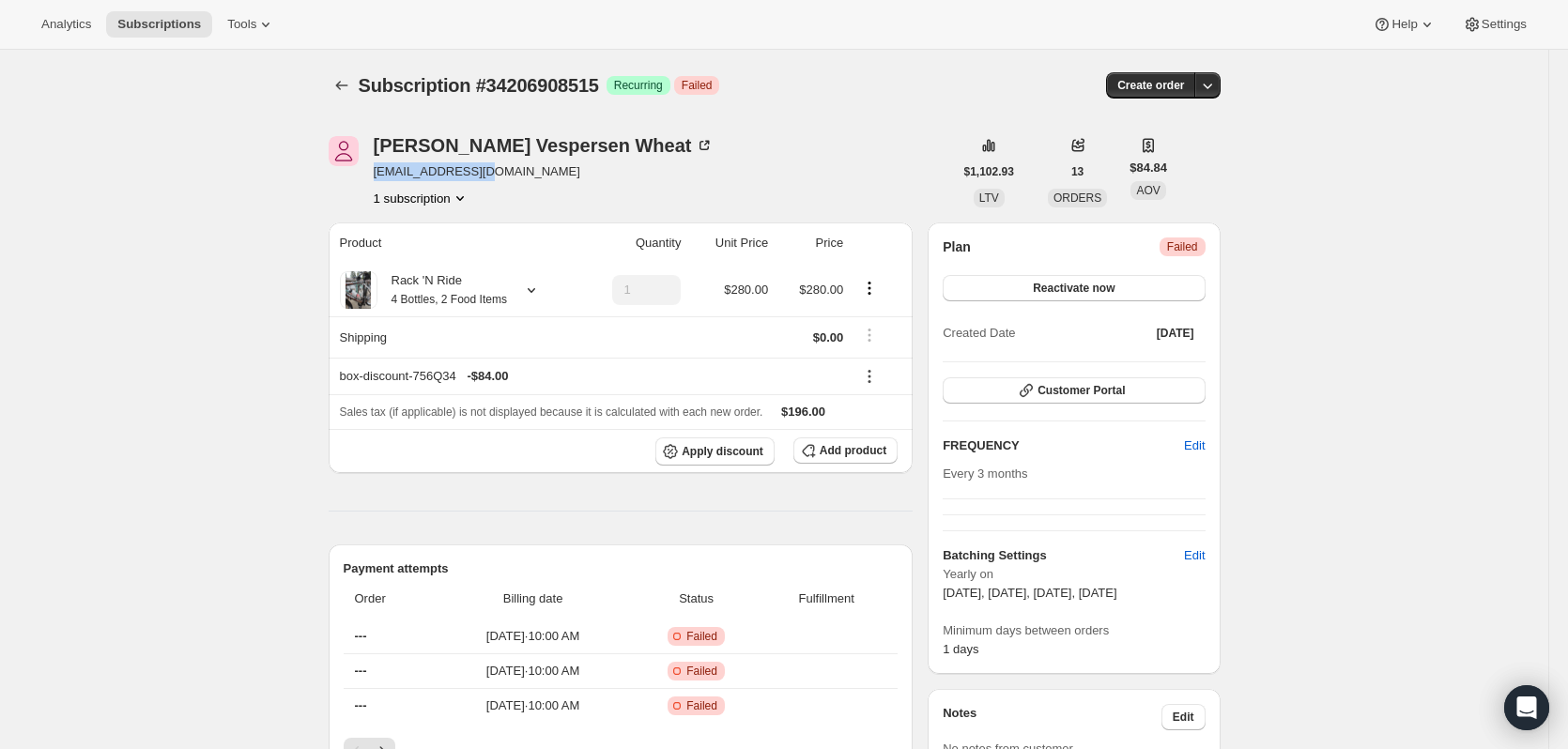
copy span "[EMAIL_ADDRESS][DOMAIN_NAME]"
click at [562, 177] on span "[EMAIL_ADDRESS][DOMAIN_NAME]" at bounding box center [544, 172] width 341 height 19
drag, startPoint x: 567, startPoint y: 146, endPoint x: 382, endPoint y: 151, distance: 185.1
click at [382, 151] on div "[PERSON_NAME] Wheat" at bounding box center [544, 146] width 341 height 19
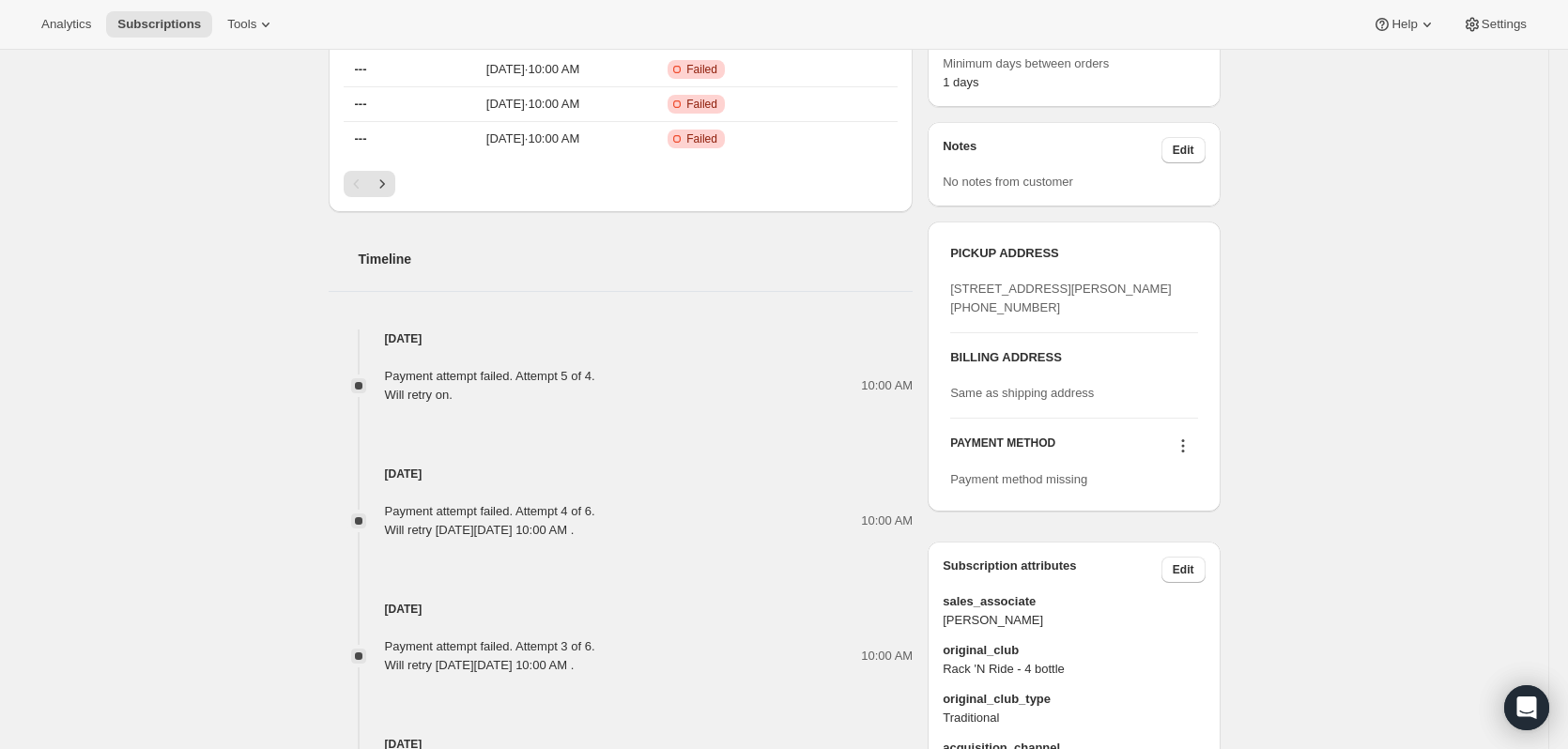
scroll to position [564, 0]
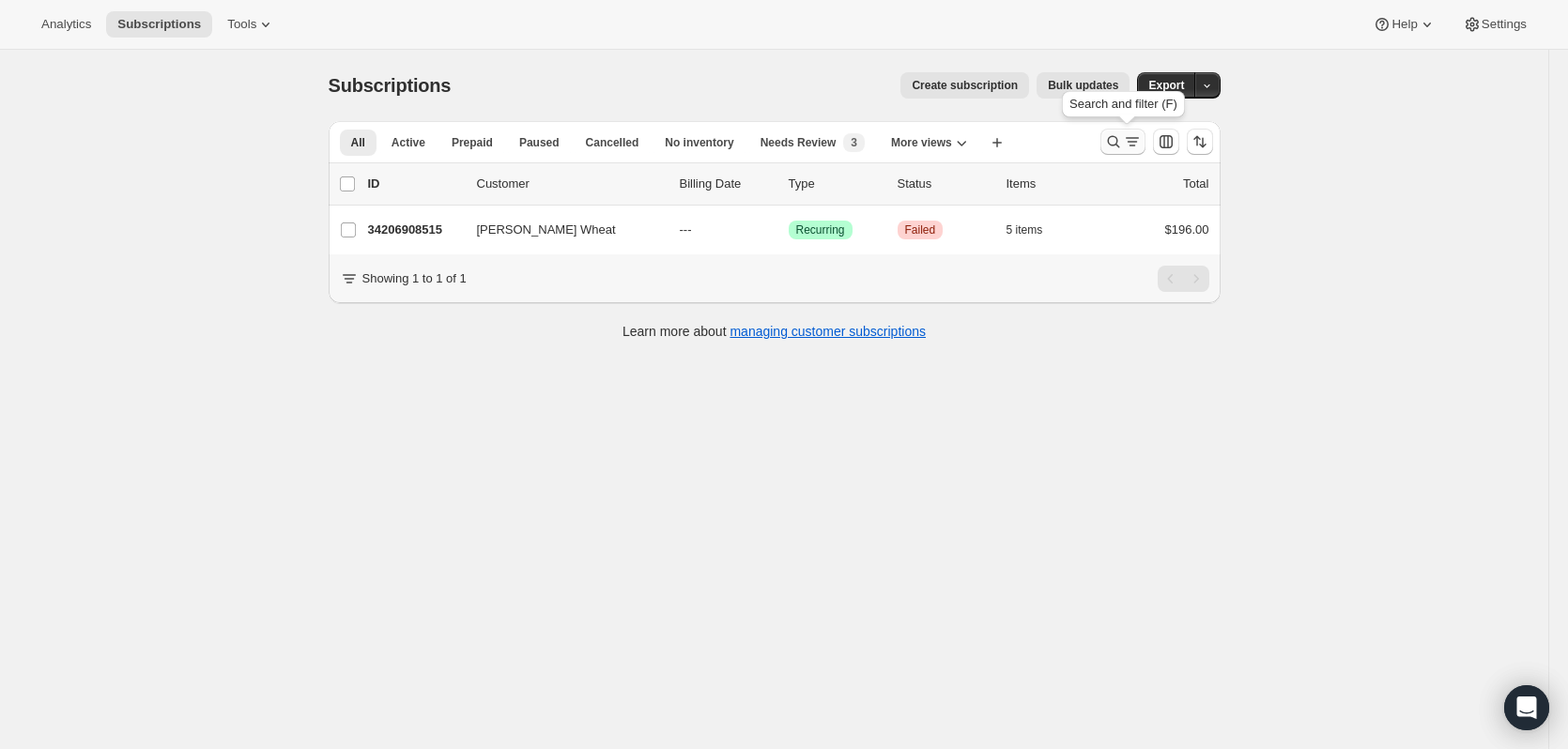
click at [1112, 143] on icon "Search and filter results" at bounding box center [1114, 142] width 19 height 19
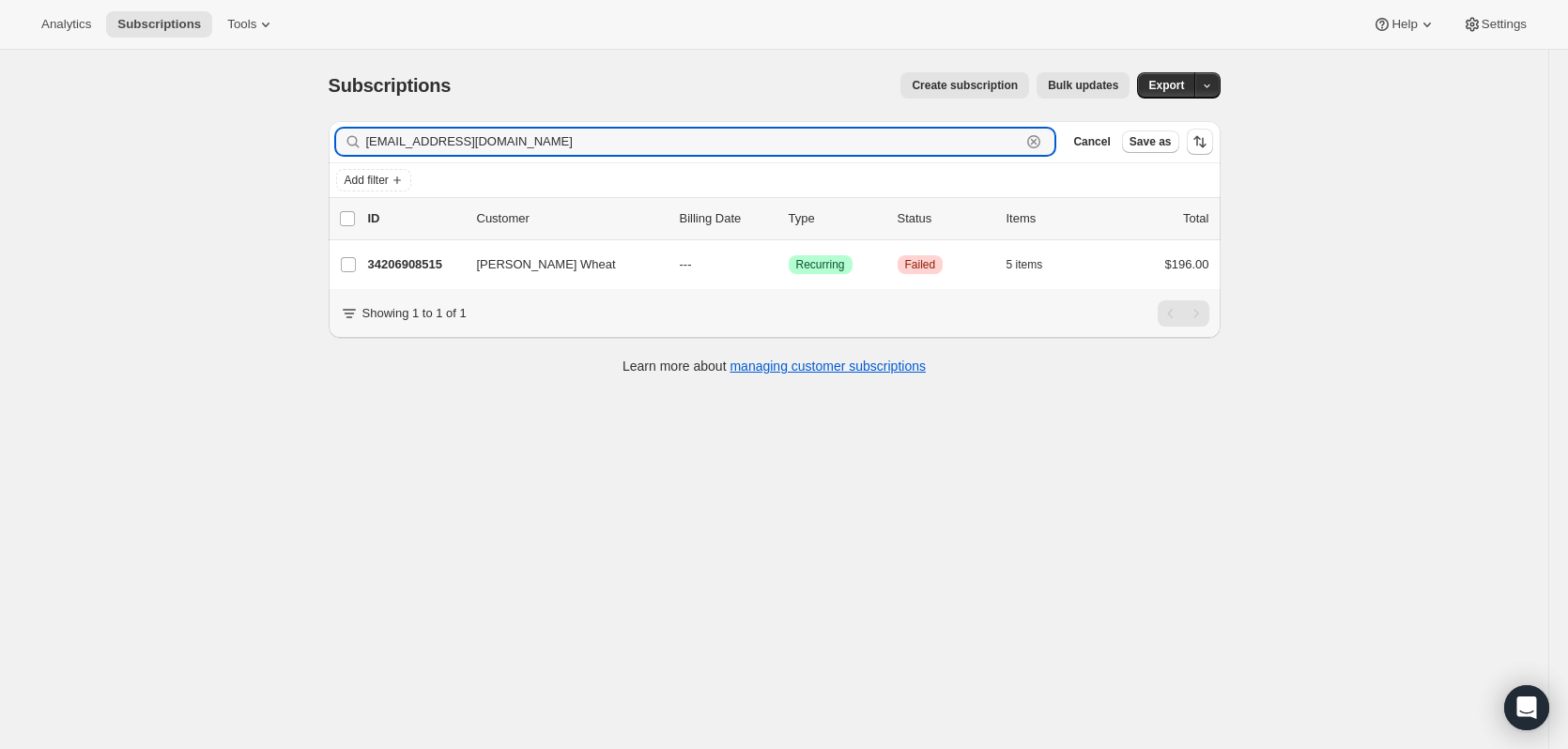
click at [1041, 136] on icon "button" at bounding box center [1034, 142] width 19 height 19
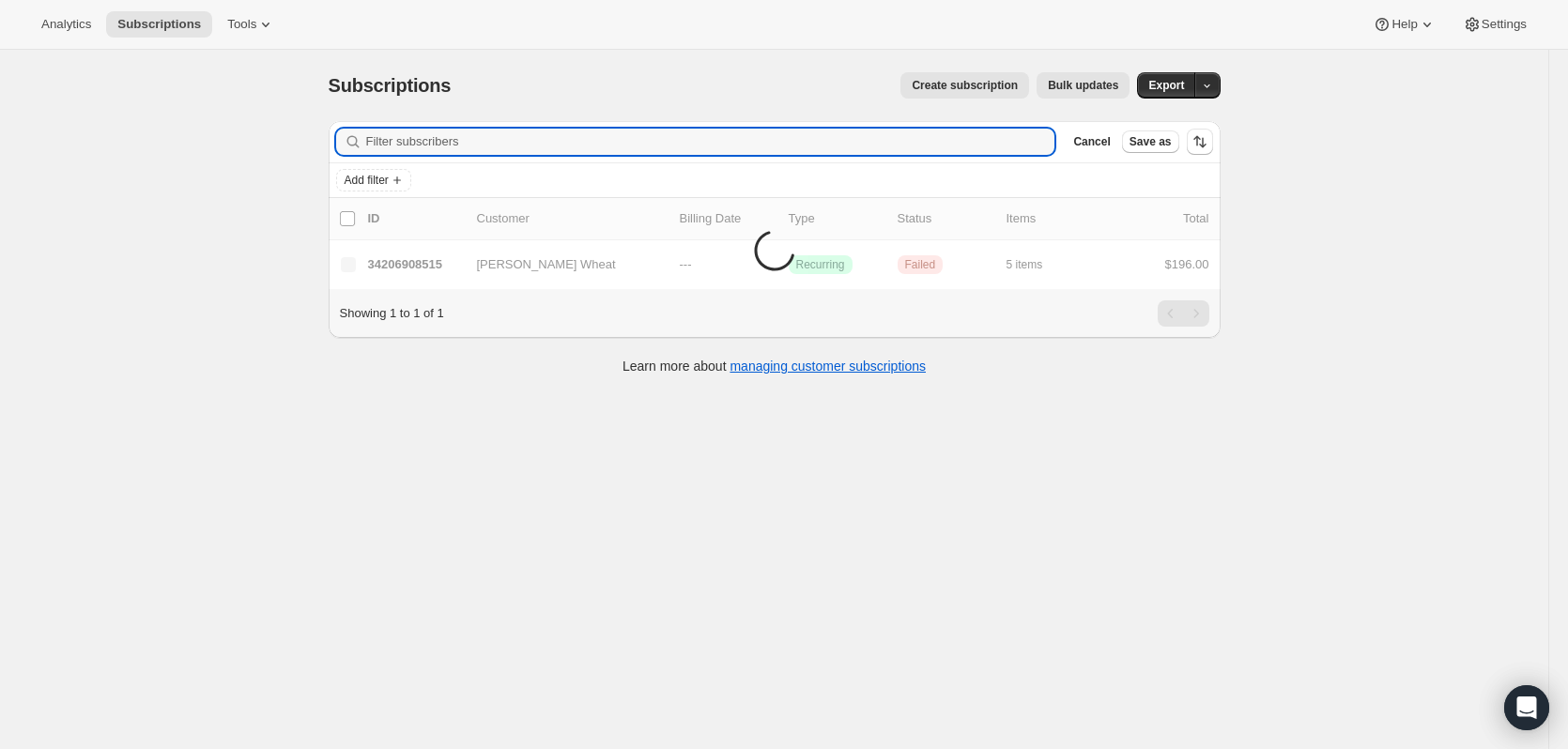
paste input "[PERSON_NAME]"
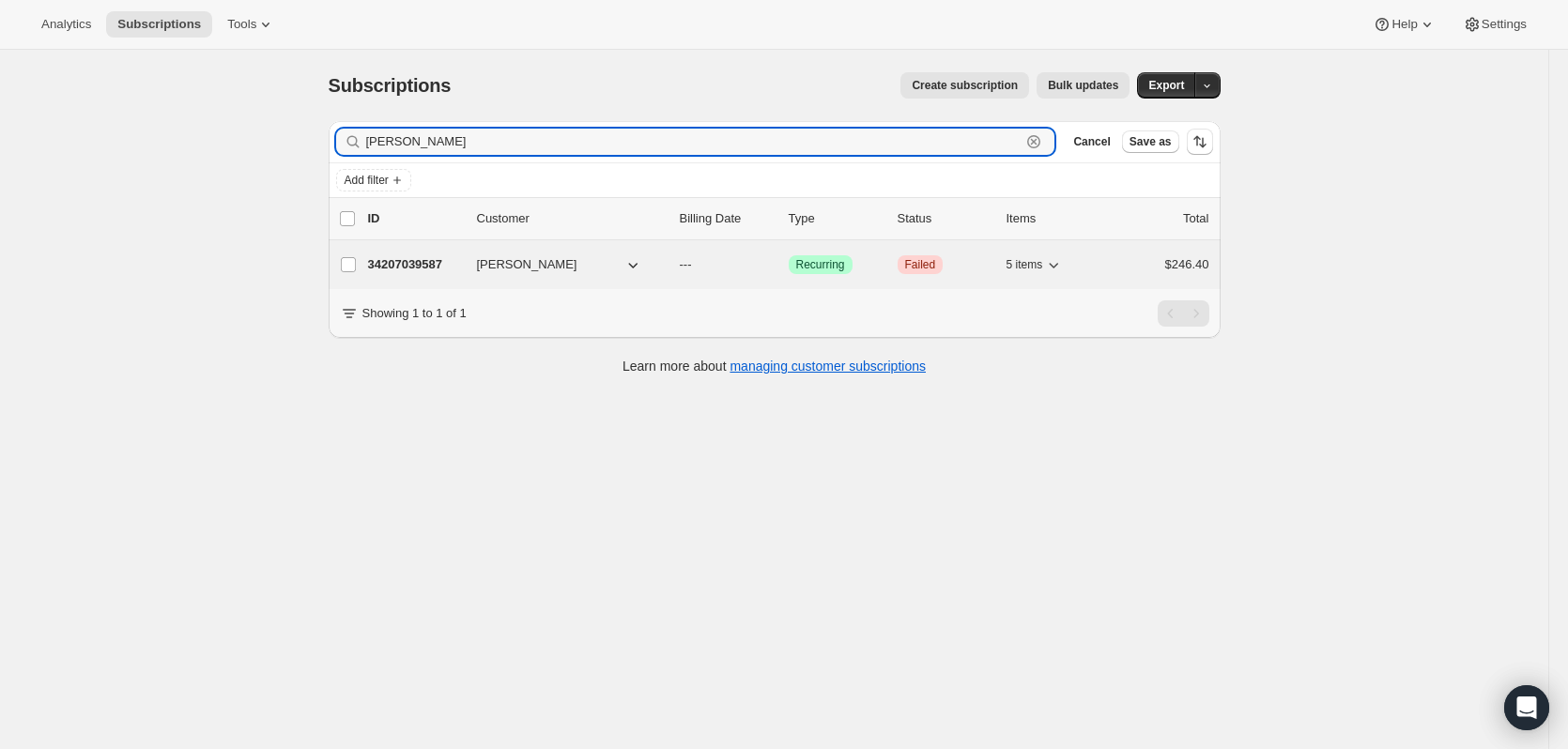
type input "[PERSON_NAME]"
click at [406, 254] on div "34207039587 [PERSON_NAME] --- Success Recurring Critical Failed 5 items $246.40" at bounding box center [788, 265] width 842 height 27
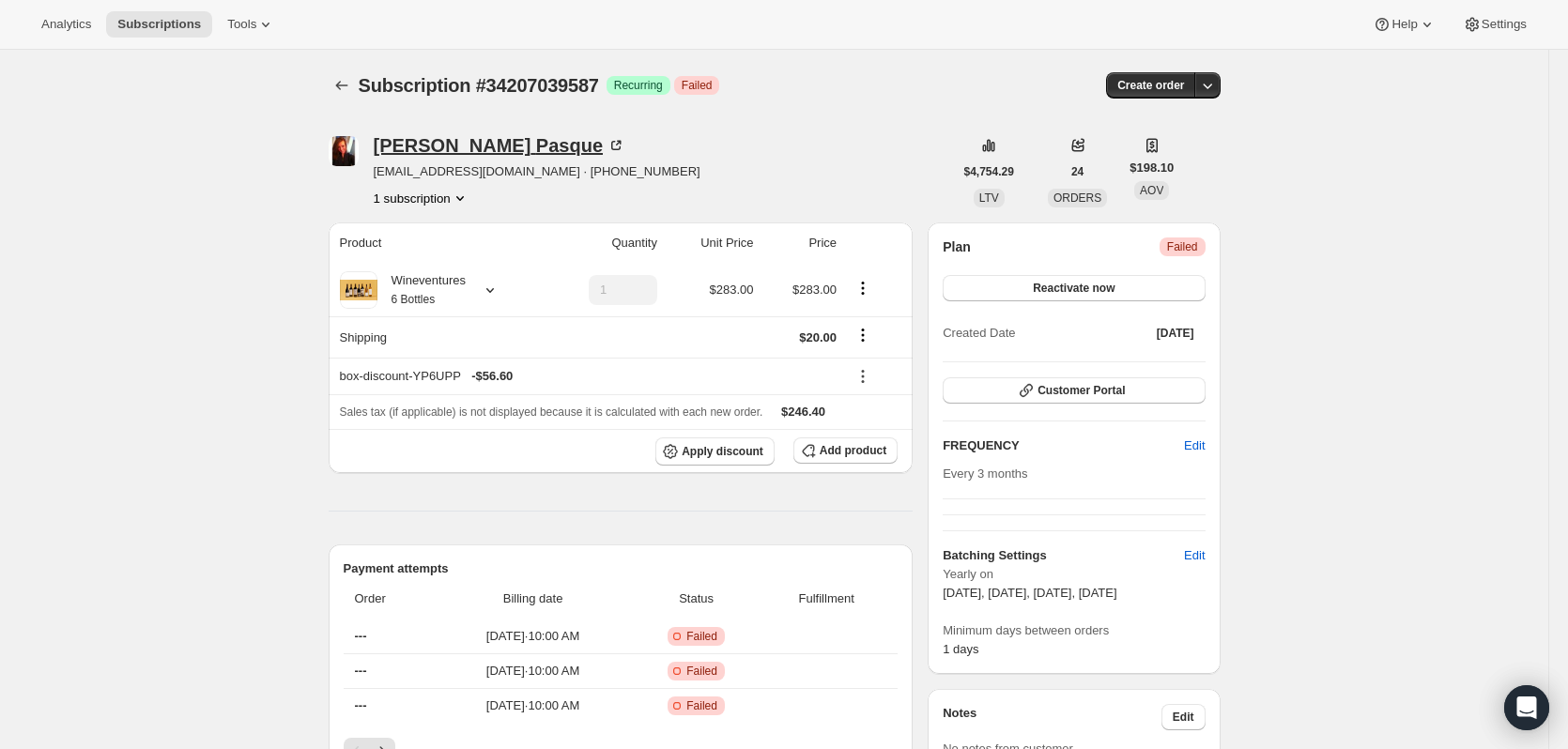
click at [607, 143] on icon at bounding box center [616, 146] width 19 height 19
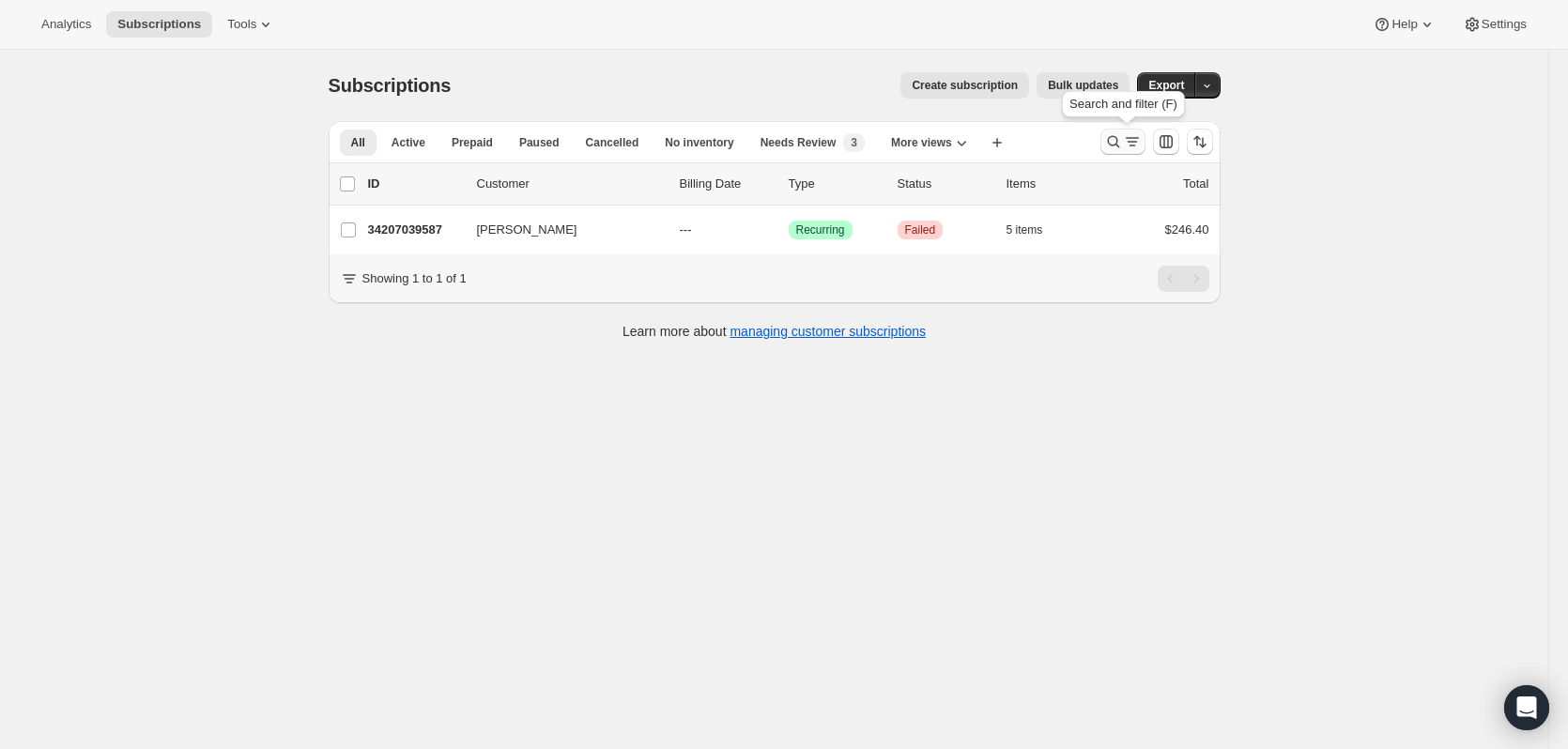
click at [1120, 139] on icon "Search and filter results" at bounding box center [1113, 142] width 12 height 12
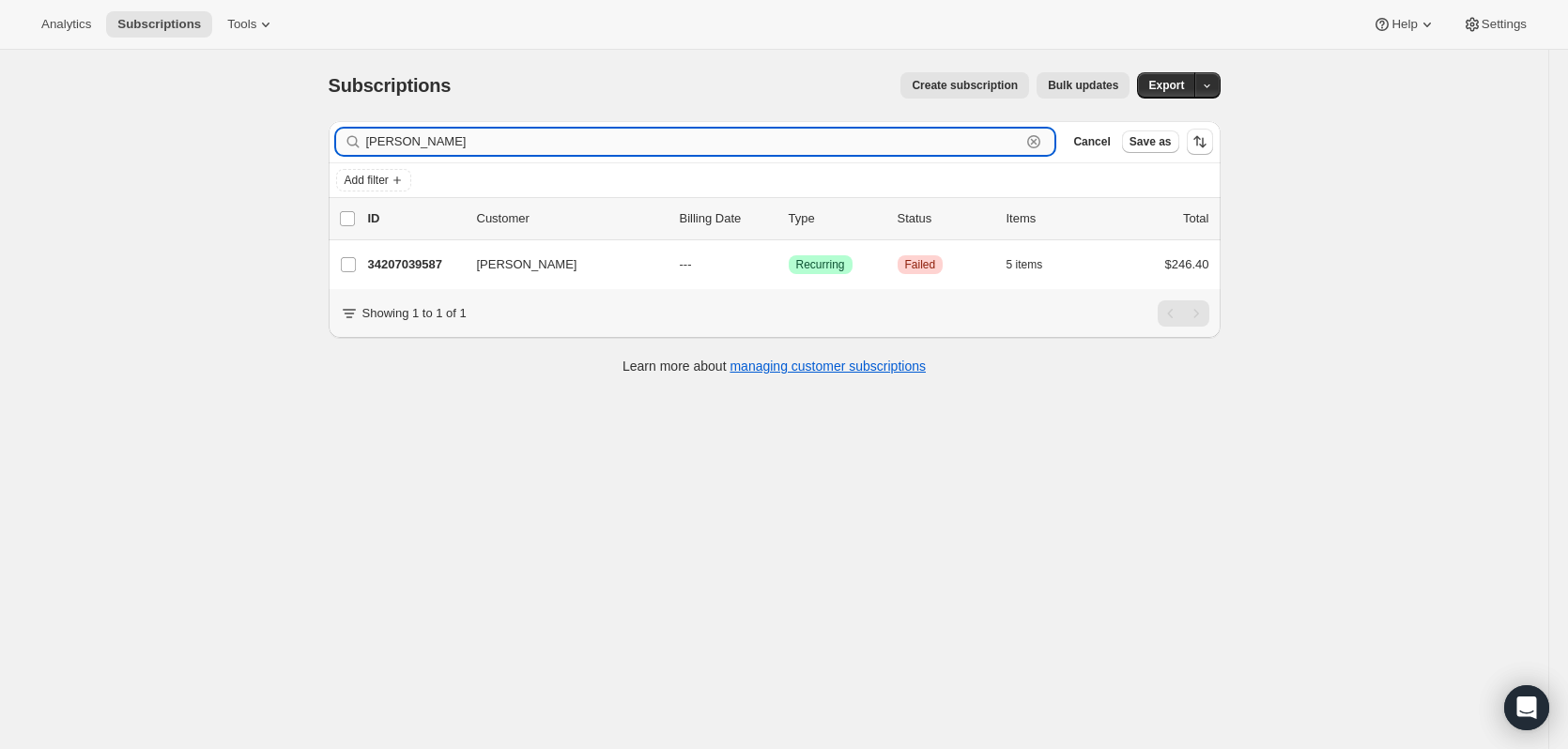
drag, startPoint x: 969, startPoint y: 135, endPoint x: 981, endPoint y: 139, distance: 12.6
click at [969, 135] on input "[PERSON_NAME]" at bounding box center [694, 142] width 655 height 27
click at [1031, 138] on icon "button" at bounding box center [1034, 142] width 19 height 19
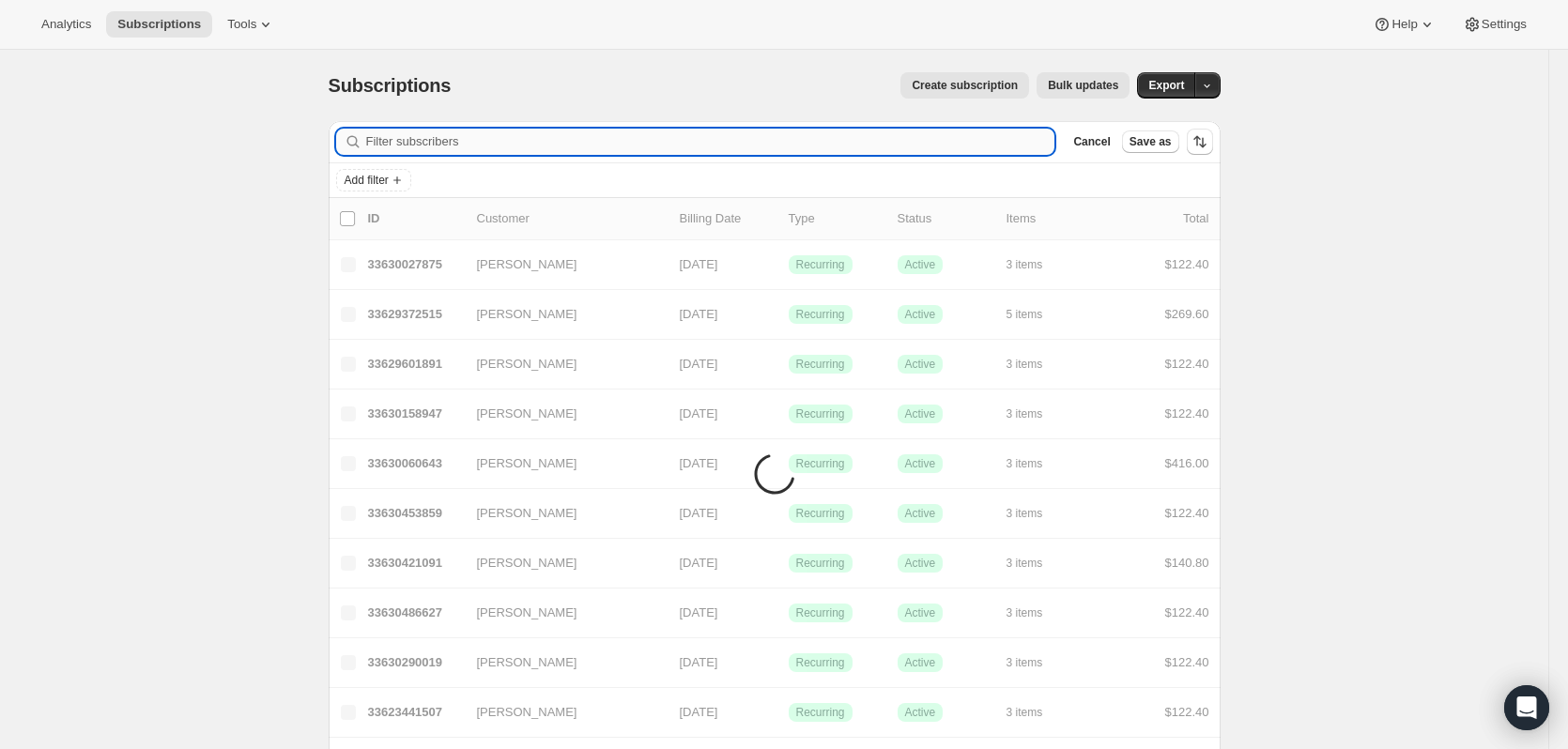
paste input "[PERSON_NAME][EMAIL_ADDRESS][DOMAIN_NAME]"
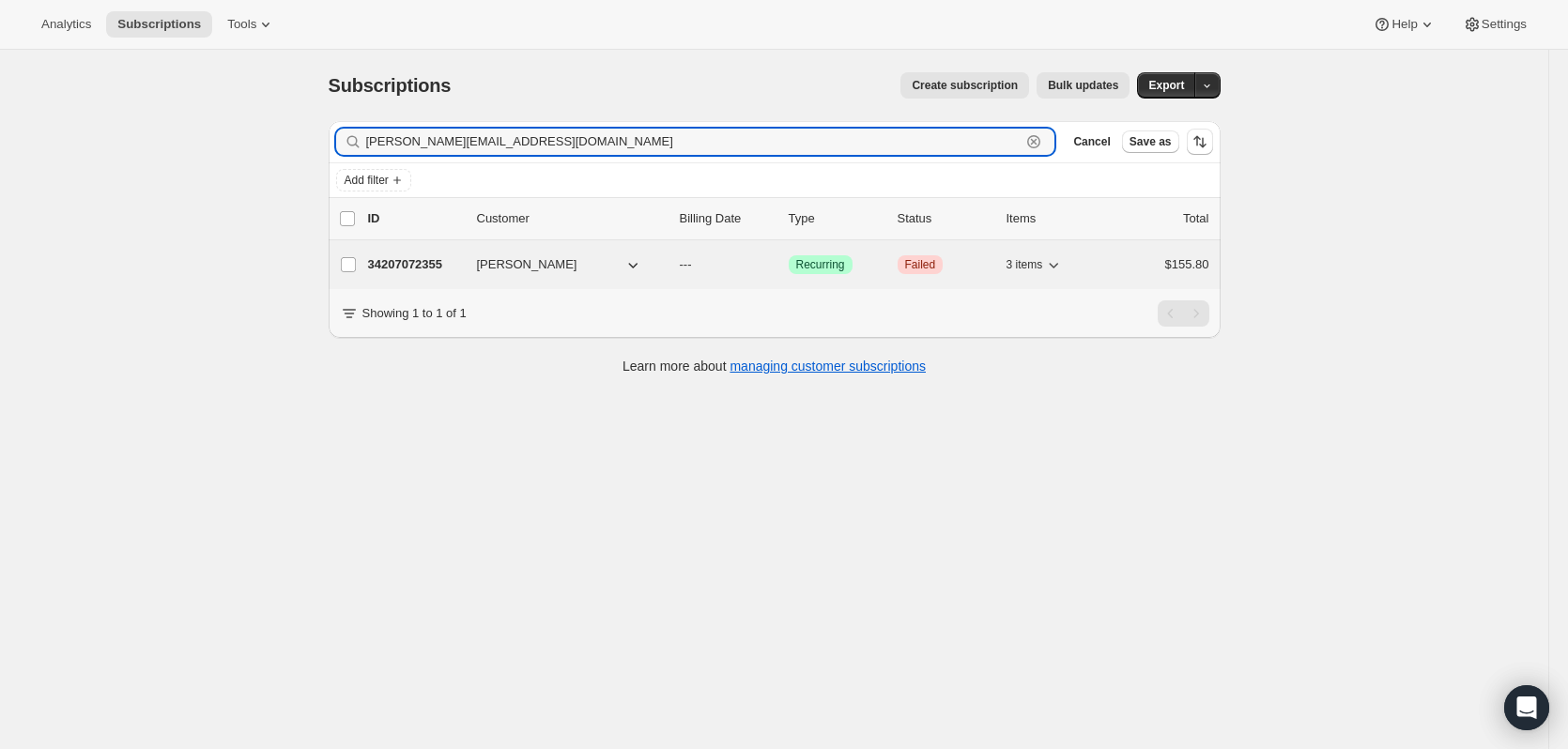
type input "[PERSON_NAME][EMAIL_ADDRESS][DOMAIN_NAME]"
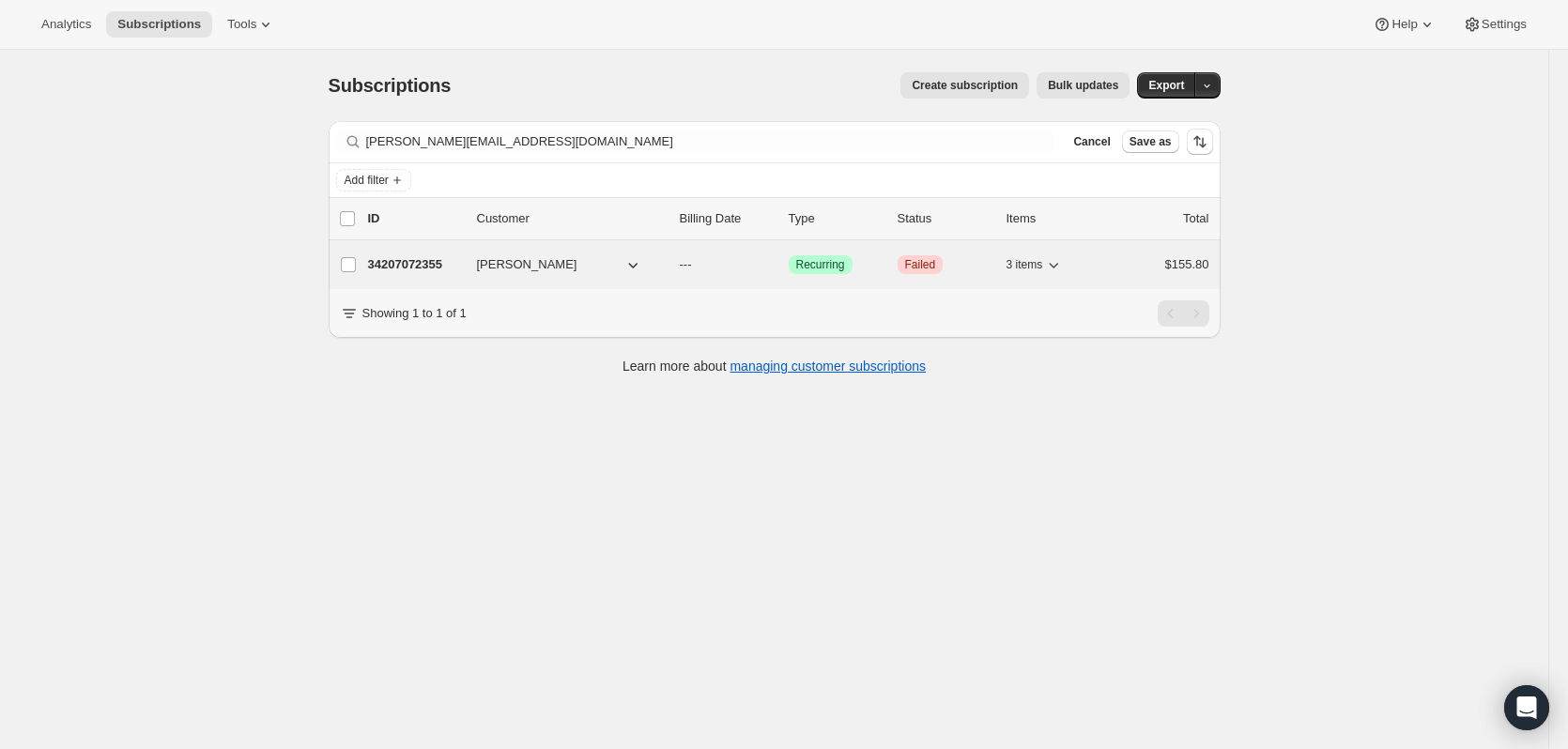
click at [401, 263] on p "34207072355" at bounding box center [415, 265] width 94 height 19
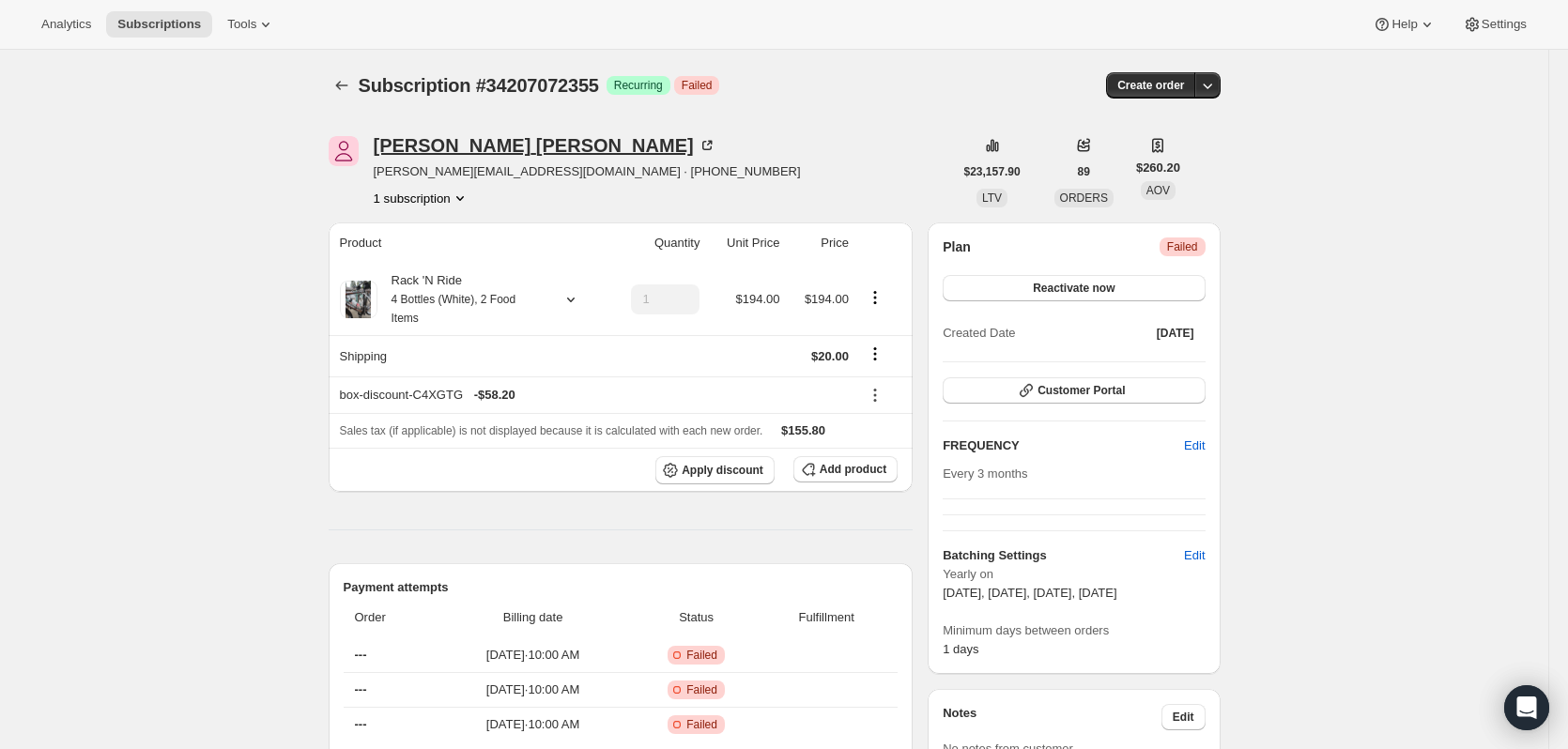
click at [489, 143] on div "[PERSON_NAME]" at bounding box center [545, 146] width 343 height 19
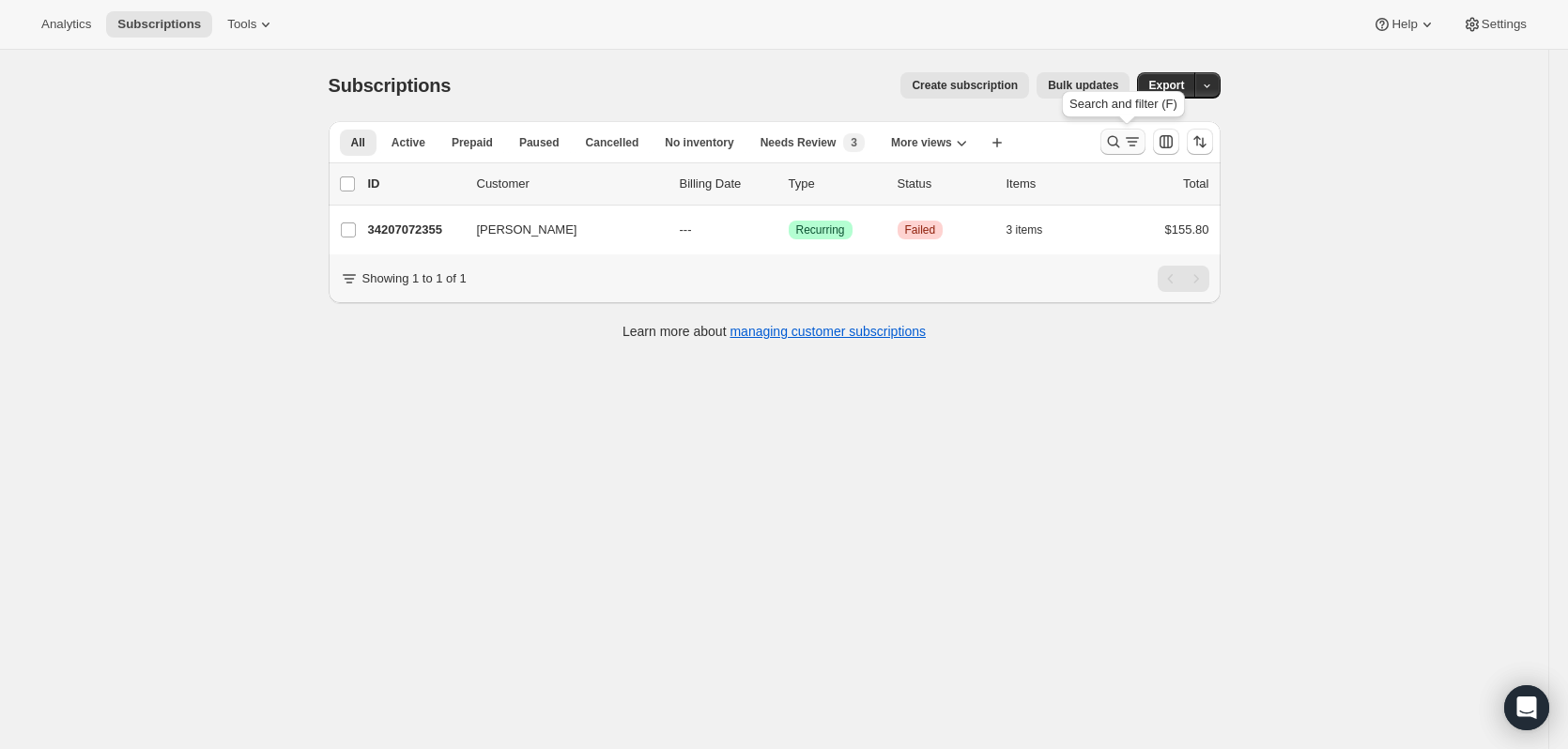
click at [1117, 137] on icon "Search and filter results" at bounding box center [1113, 142] width 12 height 12
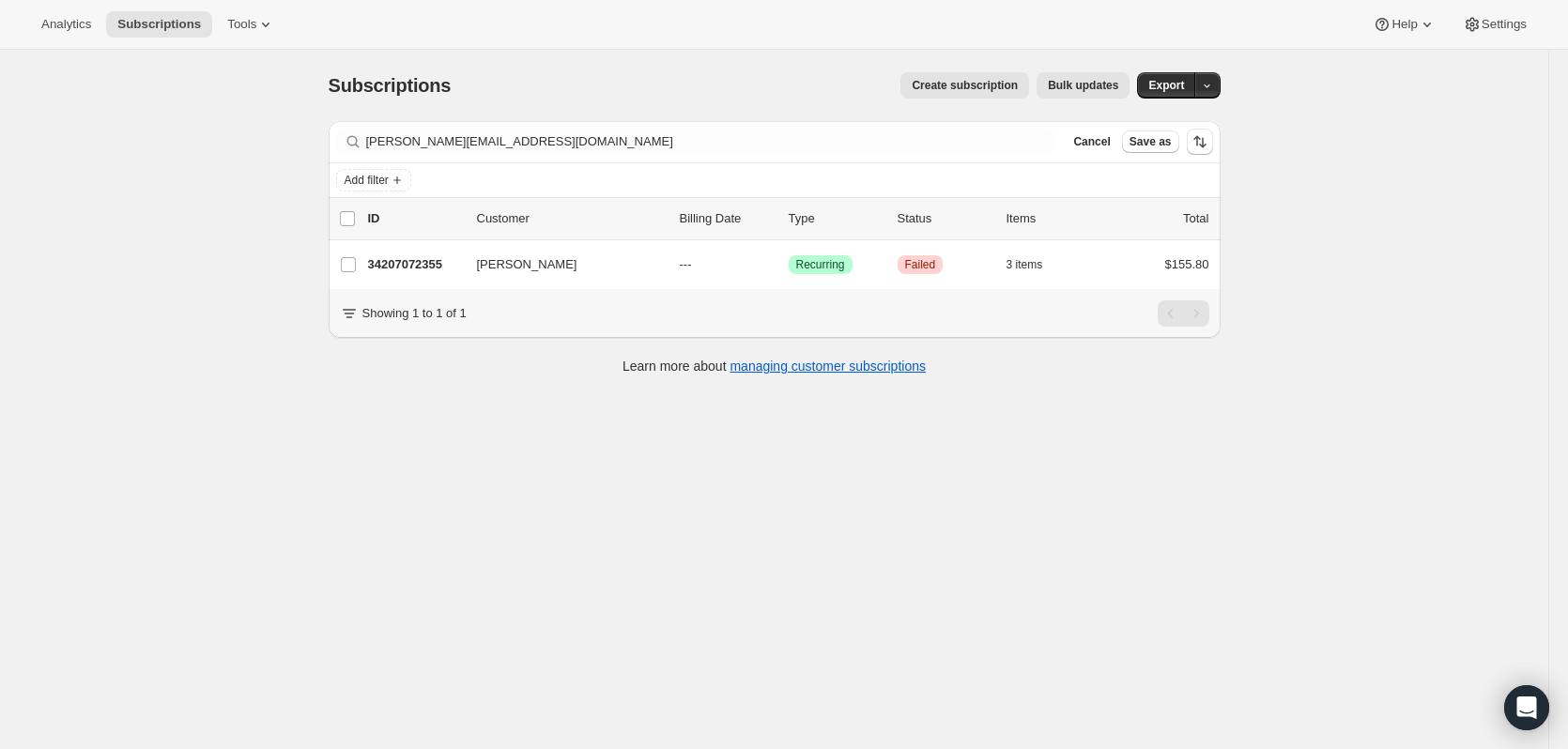
click at [1033, 127] on div "Filter subscribers [PERSON_NAME][EMAIL_ADDRESS][DOMAIN_NAME] Clear Cancel Save …" at bounding box center [775, 141] width 892 height 41
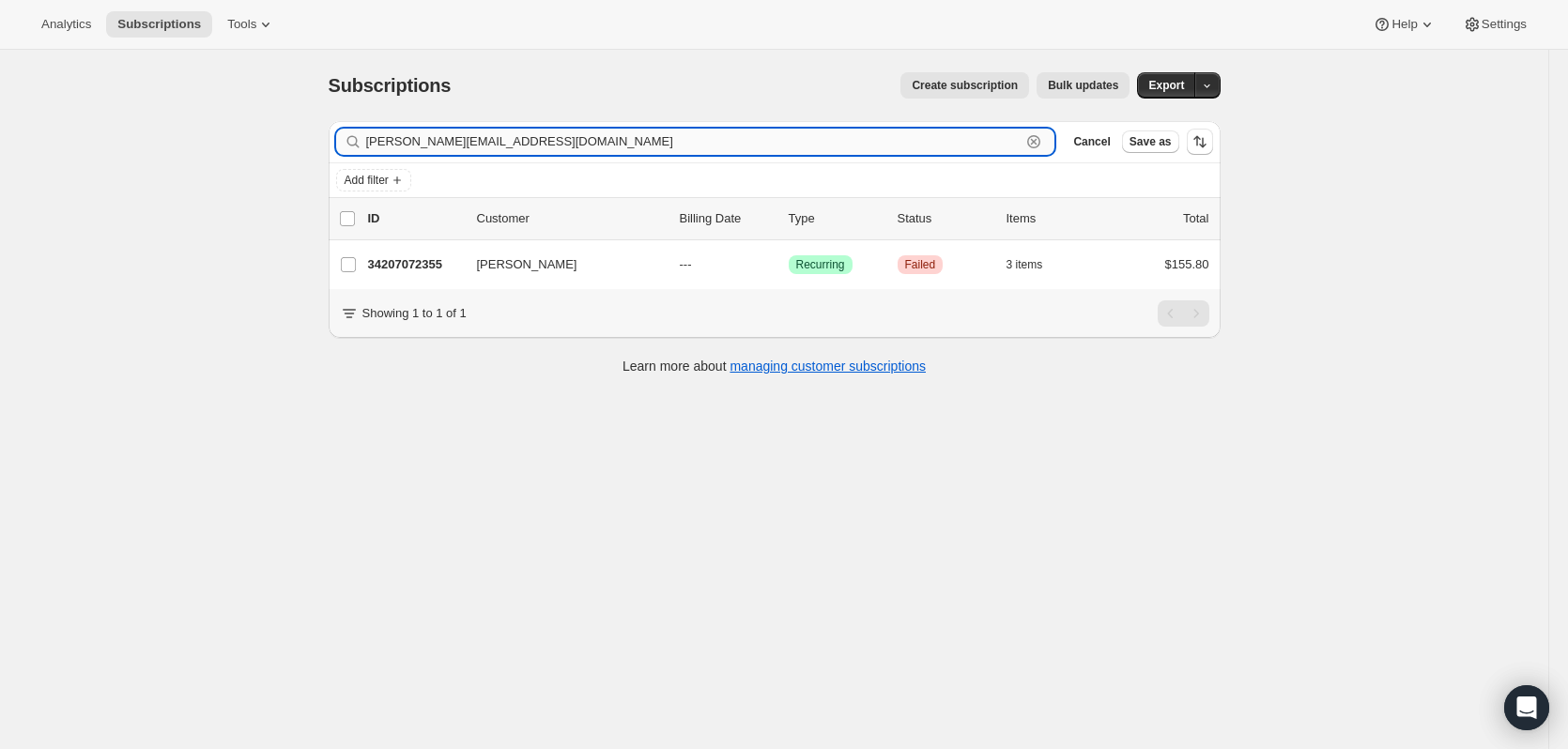
click at [1038, 139] on div "[PERSON_NAME][EMAIL_ADDRESS][DOMAIN_NAME] Clear" at bounding box center [696, 142] width 720 height 27
click at [1038, 140] on icon "button" at bounding box center [1034, 141] width 7 height 7
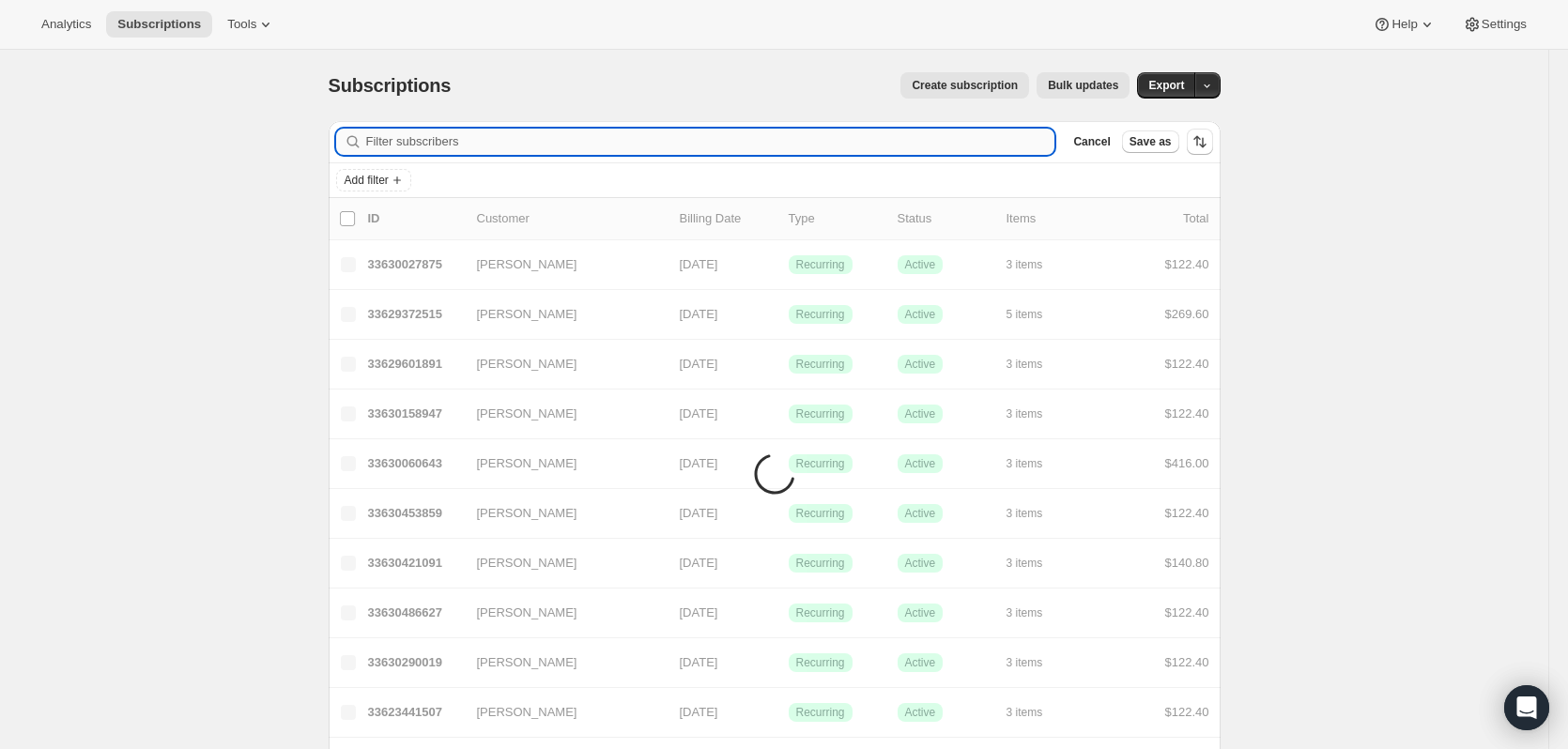
paste input "[EMAIL_ADDRESS][DOMAIN_NAME]"
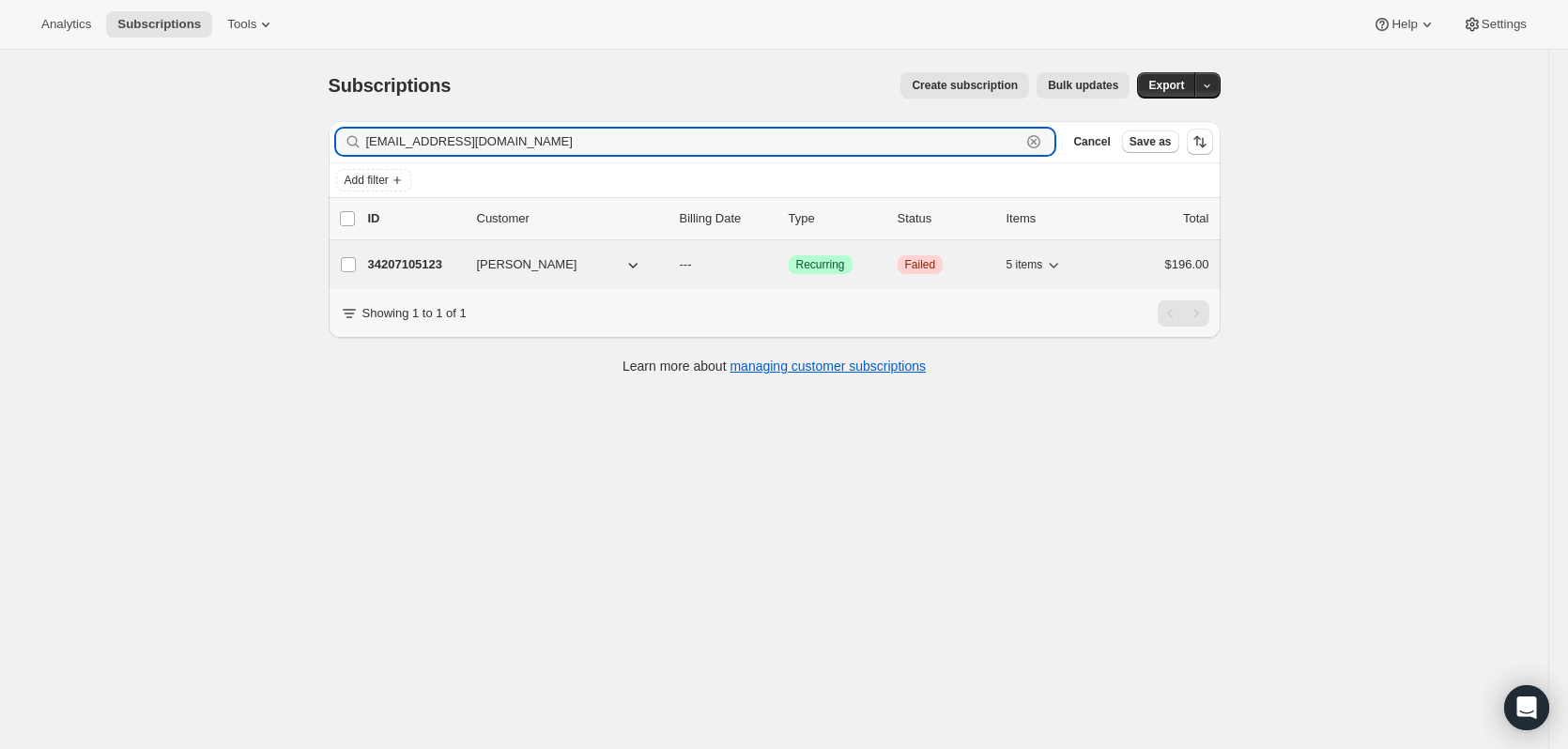
type input "[EMAIL_ADDRESS][DOMAIN_NAME]"
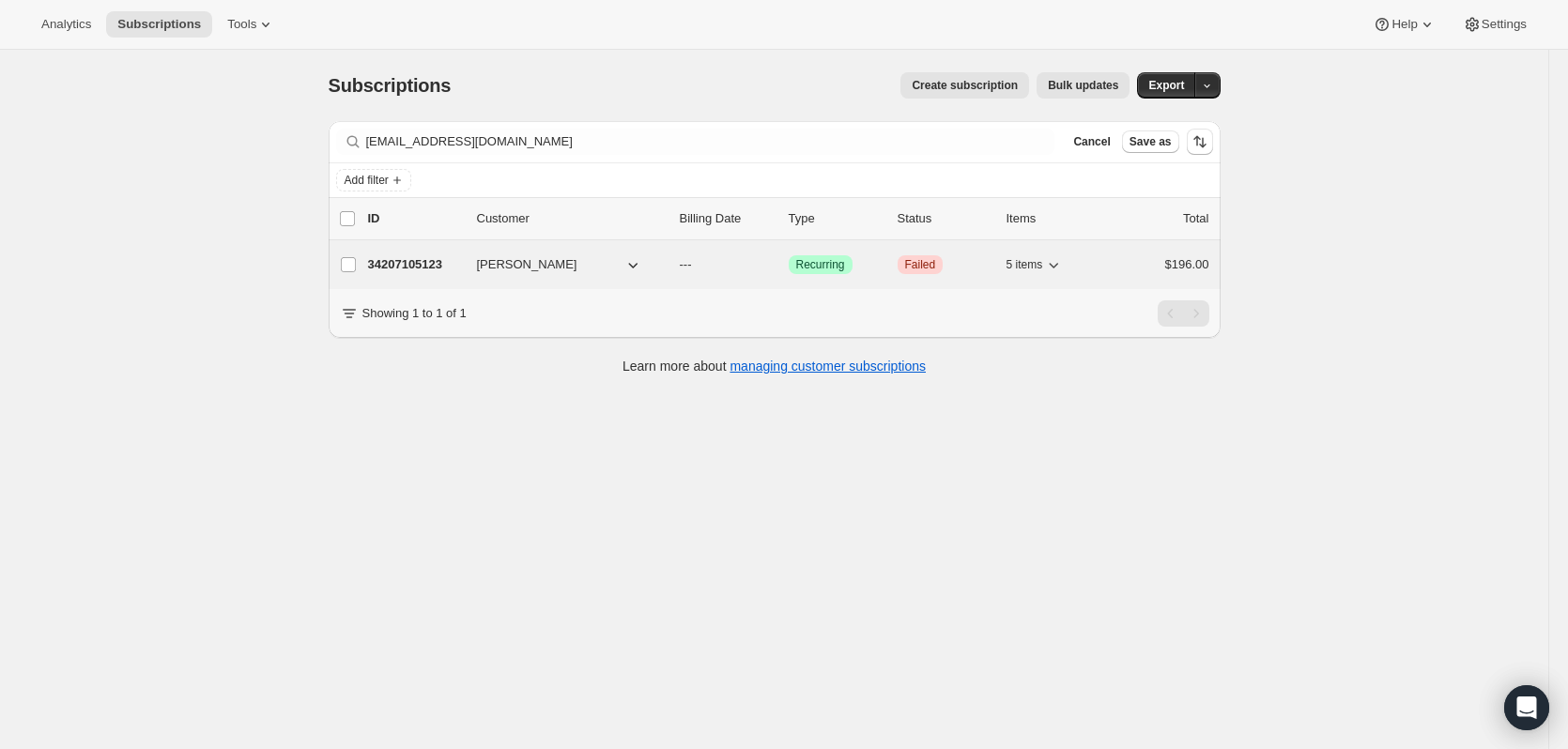
click at [430, 263] on p "34207105123" at bounding box center [415, 265] width 94 height 19
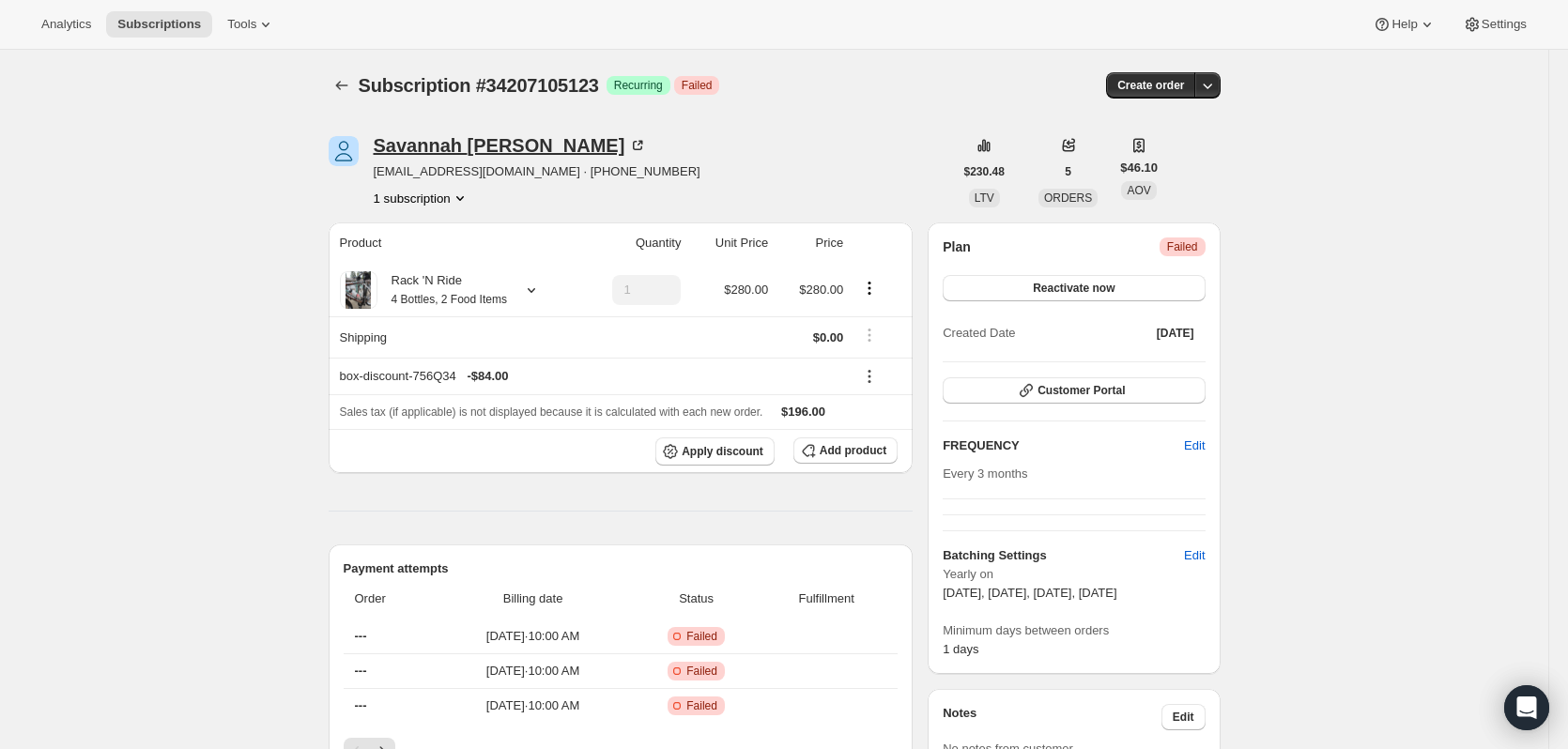
click at [539, 147] on div "[PERSON_NAME]" at bounding box center [510, 146] width 274 height 19
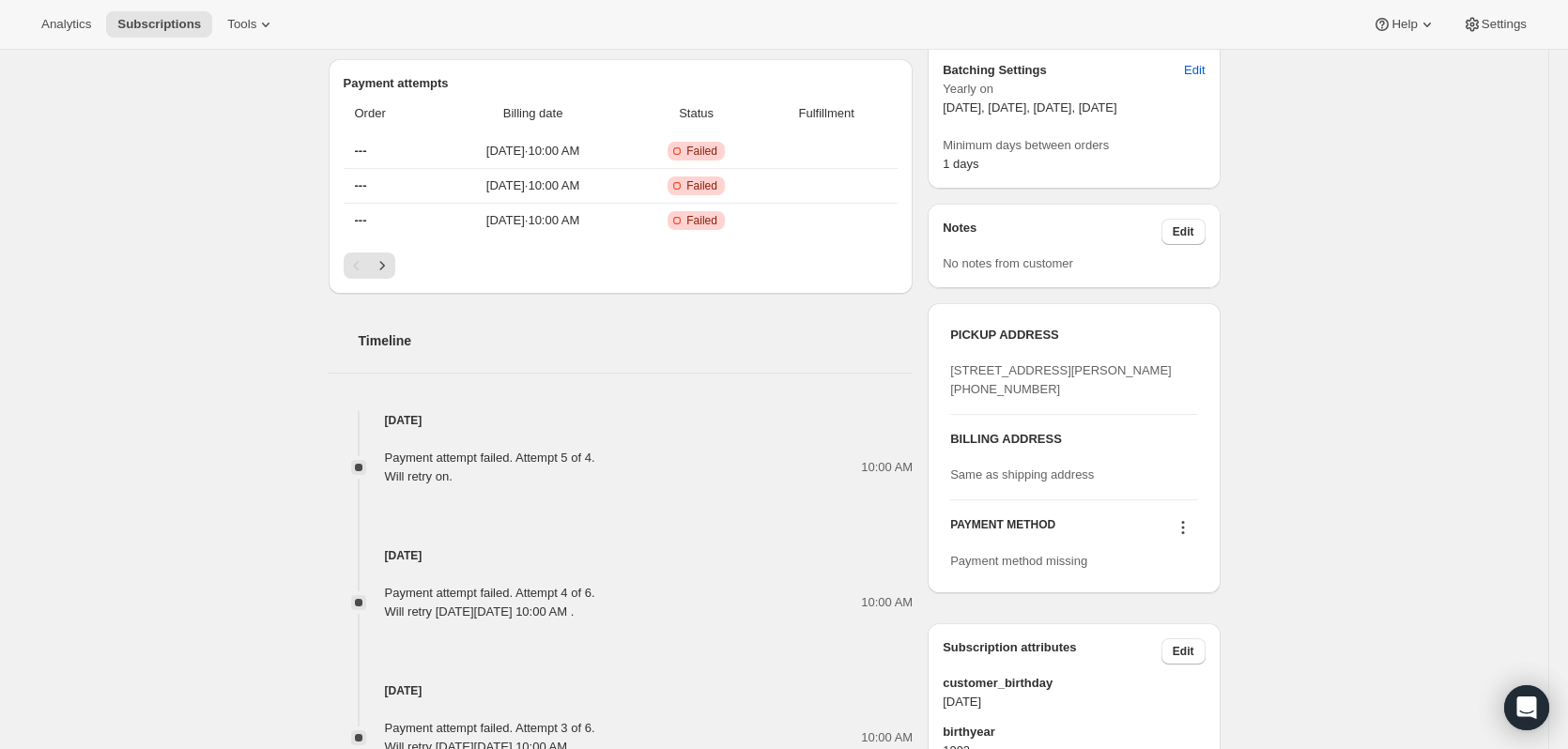
scroll to position [751, 0]
